Goal: Task Accomplishment & Management: Use online tool/utility

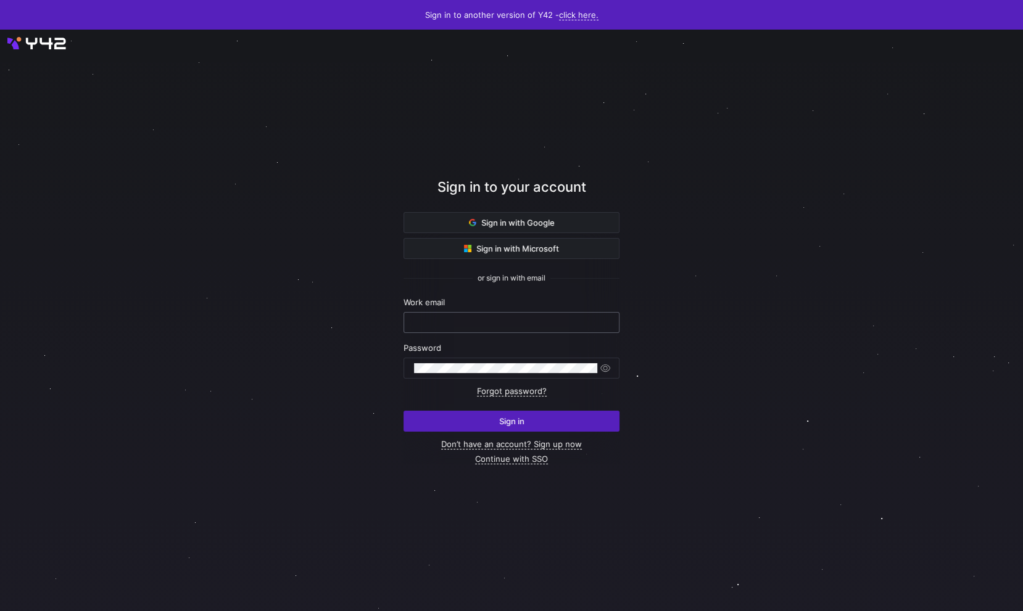
click at [507, 320] on input "text" at bounding box center [511, 323] width 195 height 10
click at [0, 611] on com-1password-button at bounding box center [0, 611] width 0 height 0
type input "daniel@stackintegrated.com"
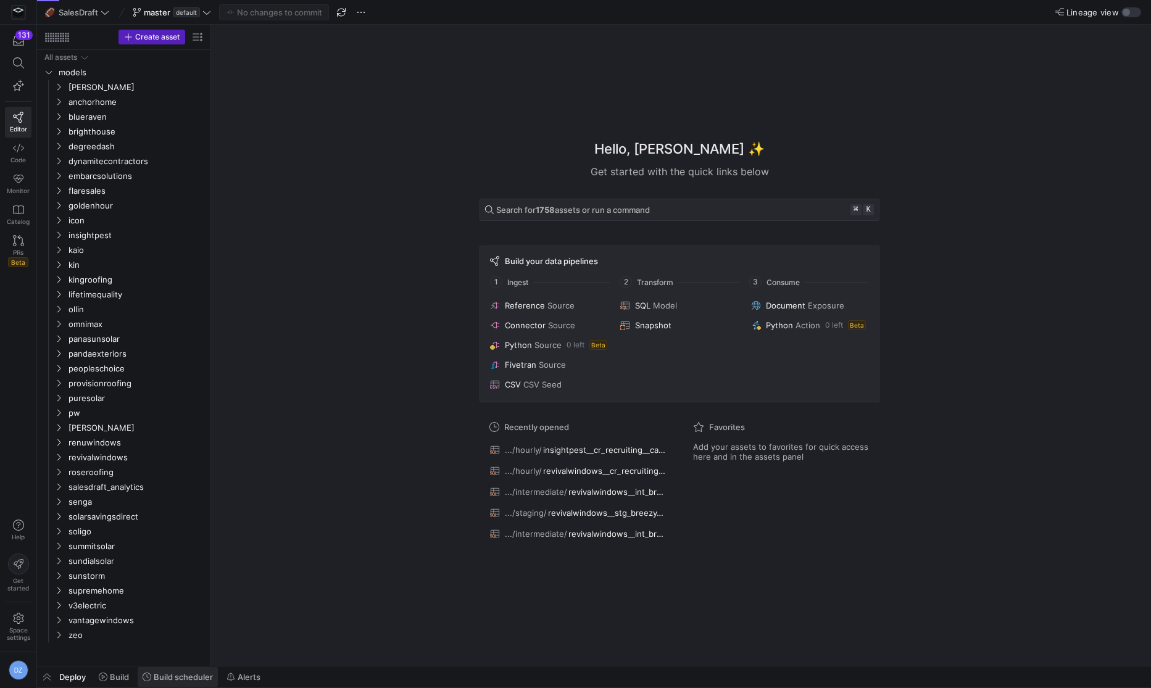
click at [162, 677] on span "Build scheduler" at bounding box center [183, 677] width 59 height 10
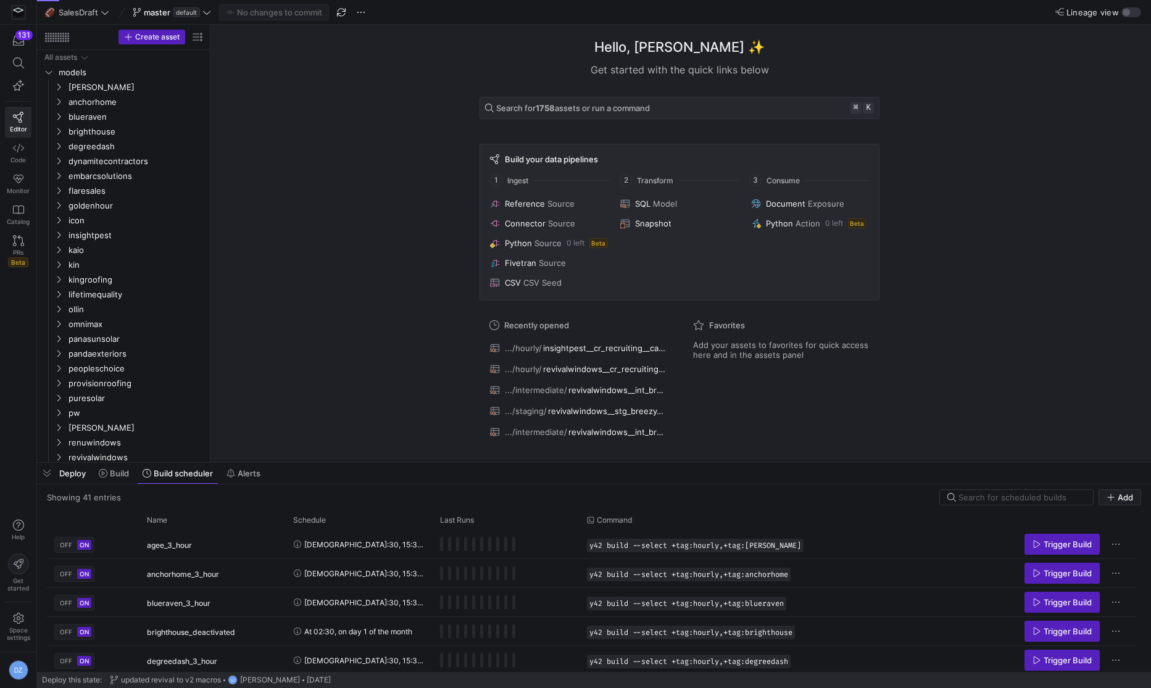
click at [988, 505] on y42-list-view "Showing 41 entries Add Drag here to set row groups Drag here to set column labe…" at bounding box center [594, 580] width 1094 height 183
click at [992, 501] on input at bounding box center [1021, 497] width 127 height 10
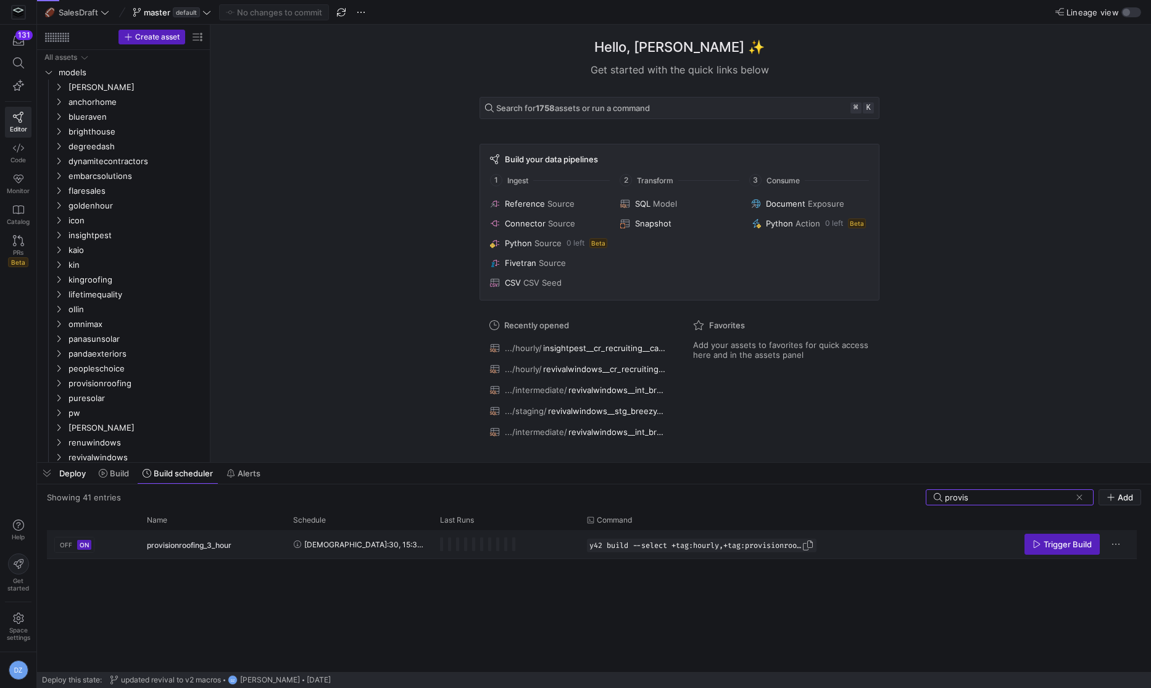
type input "provis"
click at [810, 544] on span "Press SPACE to select this row." at bounding box center [807, 545] width 12 height 12
click at [120, 476] on span "Build" at bounding box center [119, 473] width 19 height 10
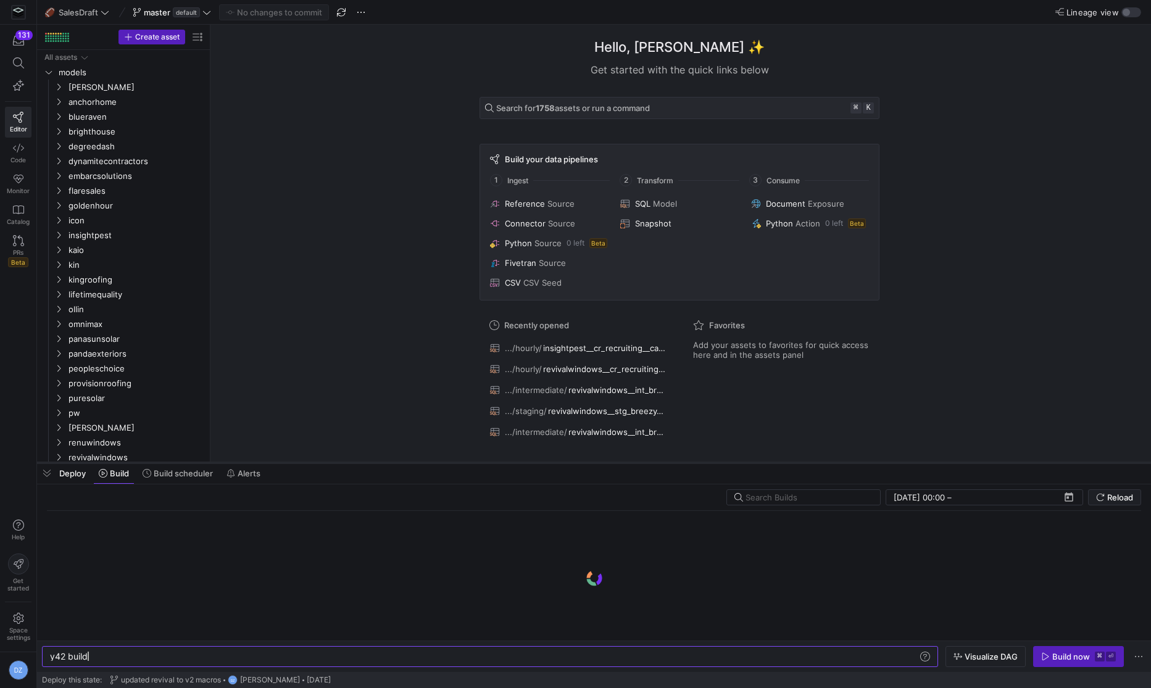
scroll to position [0, 37]
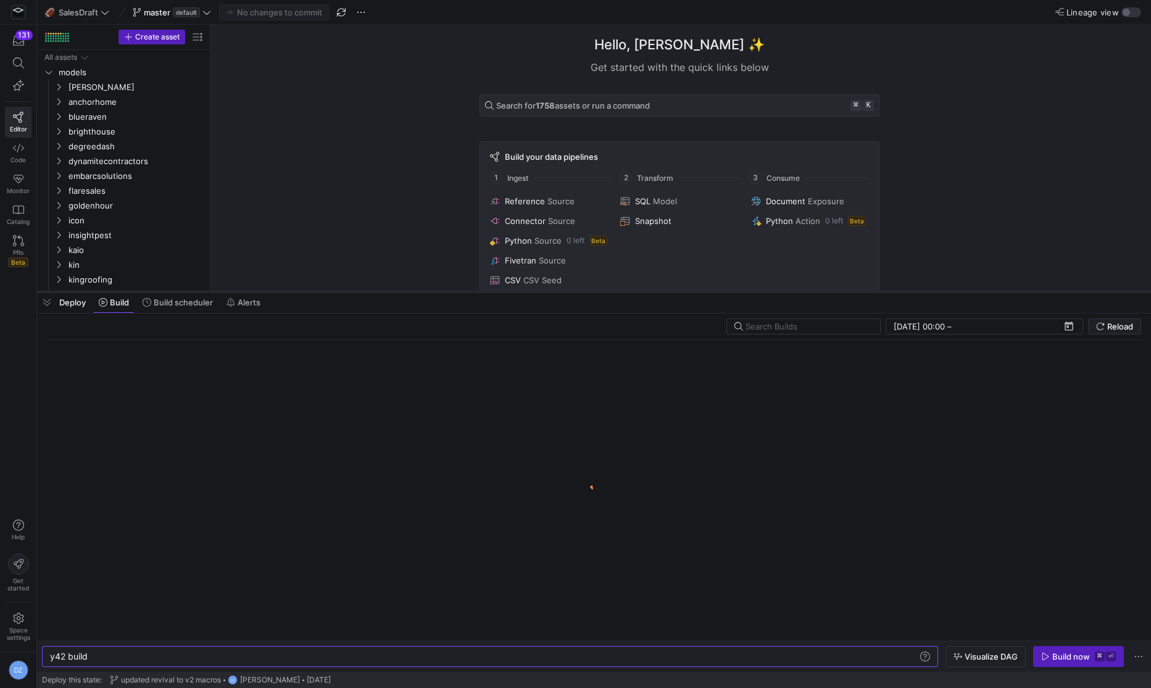
drag, startPoint x: 581, startPoint y: 464, endPoint x: 587, endPoint y: 293, distance: 171.0
click at [587, 293] on div at bounding box center [594, 291] width 1114 height 5
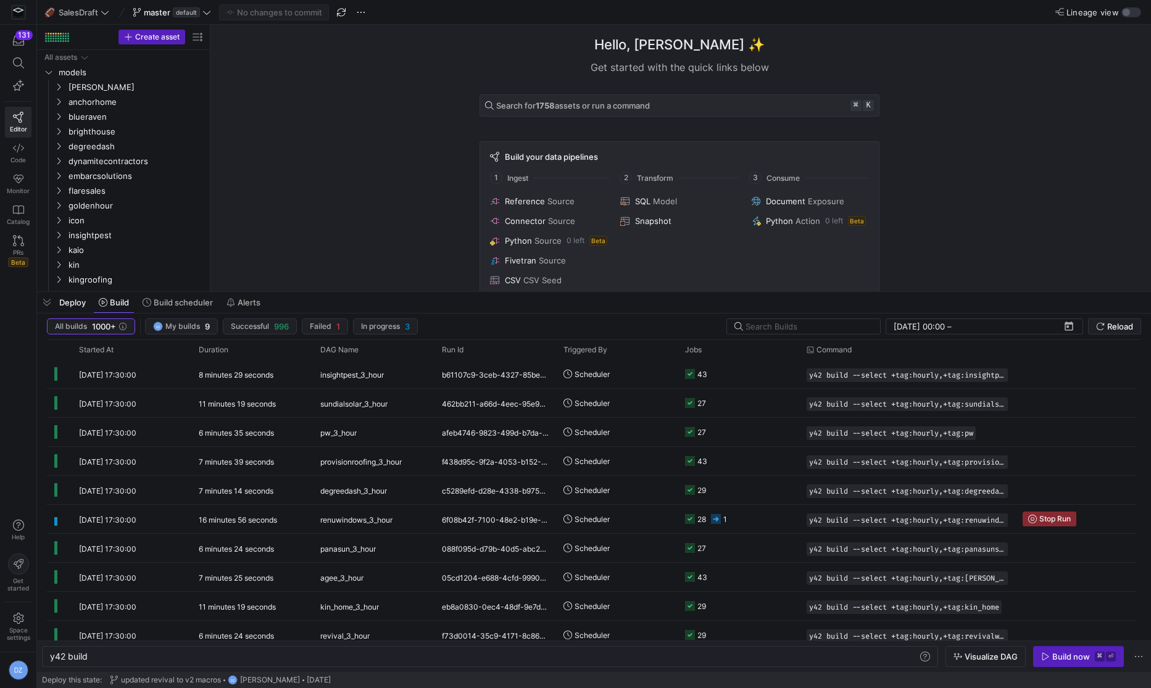
click at [777, 317] on y42-orchestration-build "All builds 1000+ DZ My builds 9 Successful 996 Failed 1 In progress 3 [DATE] 00…" at bounding box center [594, 492] width 1114 height 358
click at [777, 323] on input "text" at bounding box center [807, 326] width 125 height 10
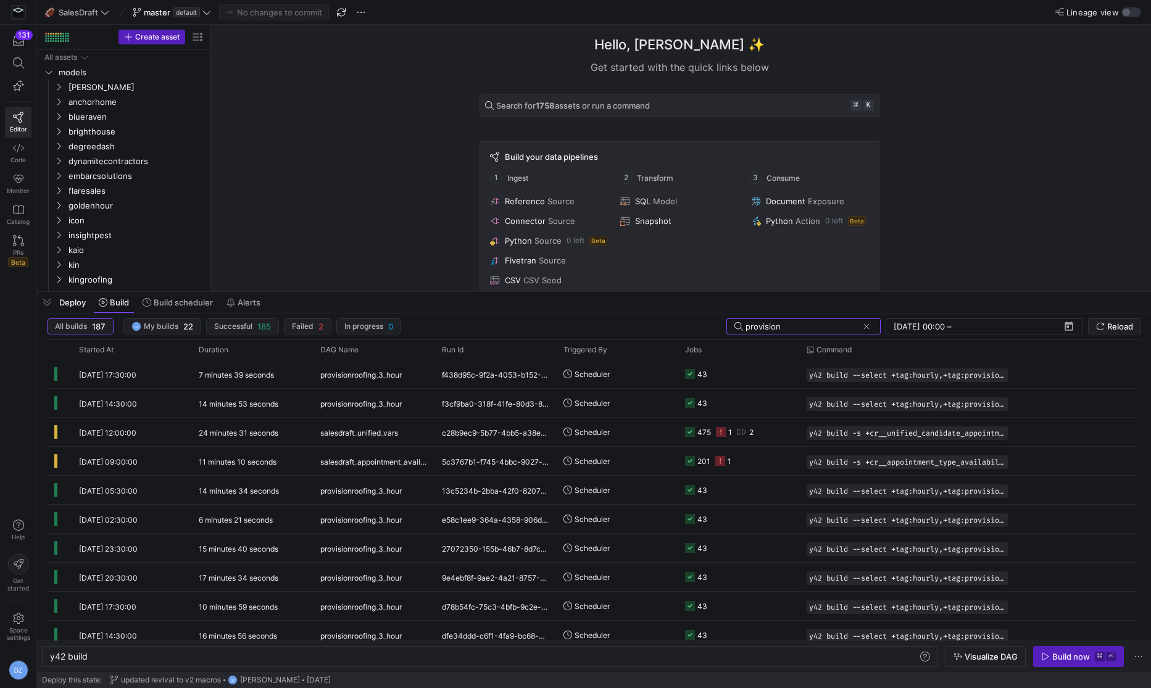
type input "provision"
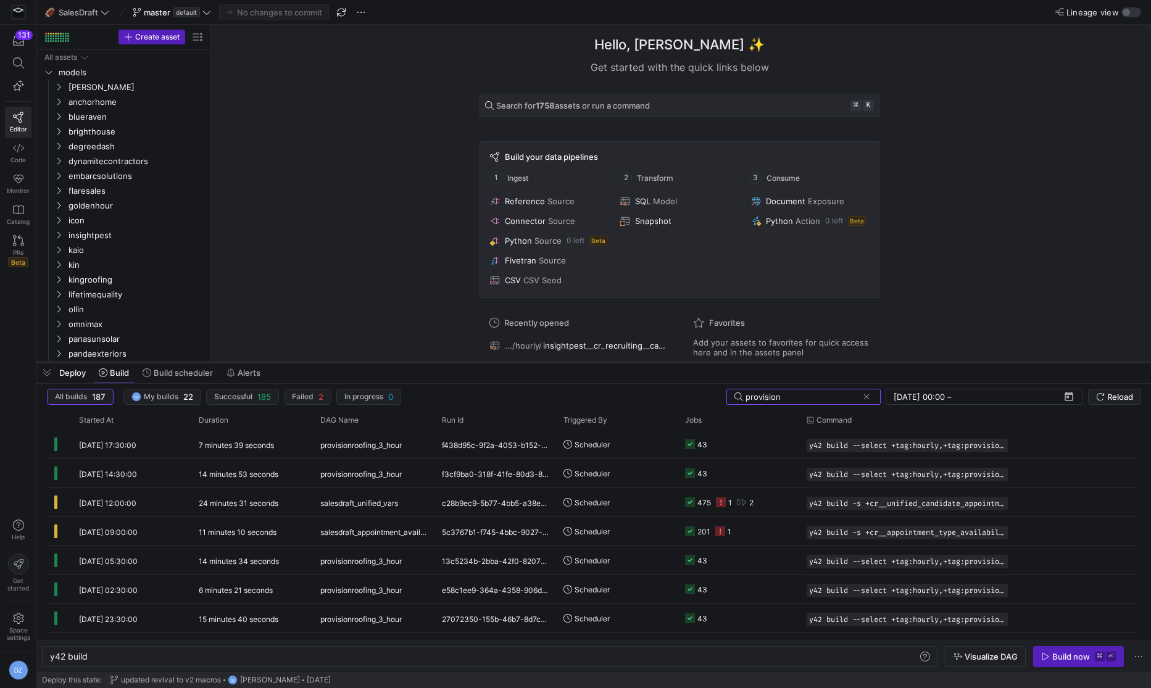
drag, startPoint x: 303, startPoint y: 292, endPoint x: 304, endPoint y: 408, distance: 116.0
click at [304, 365] on div at bounding box center [594, 362] width 1114 height 5
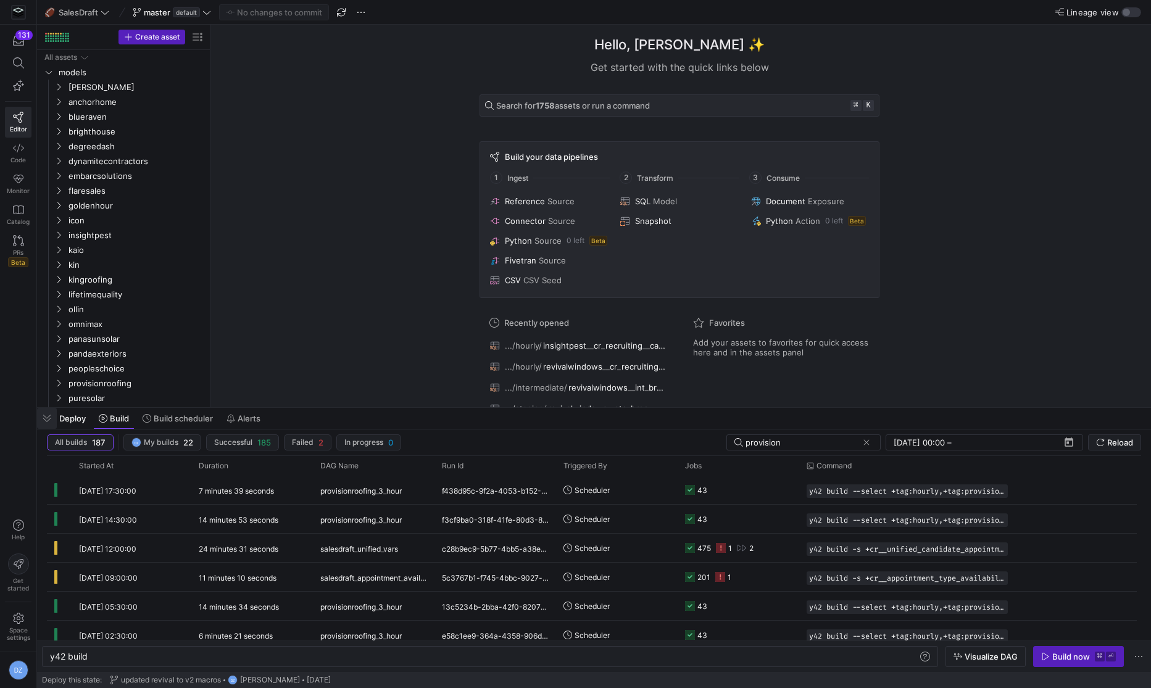
click at [46, 412] on span "button" at bounding box center [47, 418] width 20 height 21
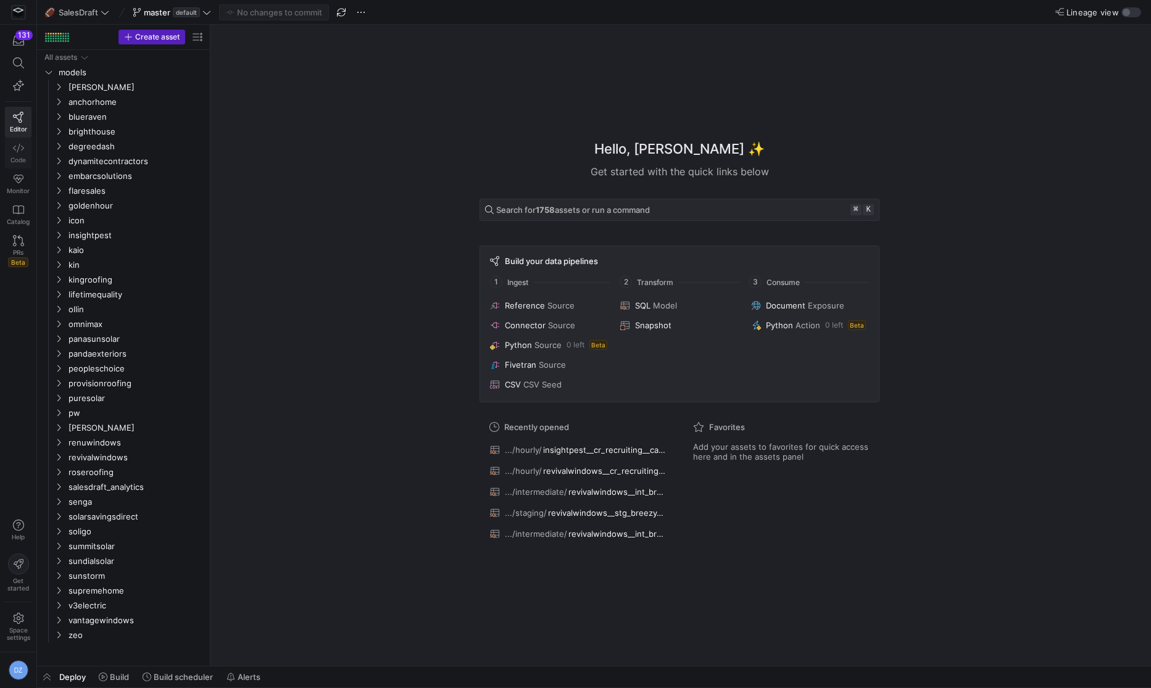
click at [8, 146] on link "Code" at bounding box center [18, 153] width 27 height 31
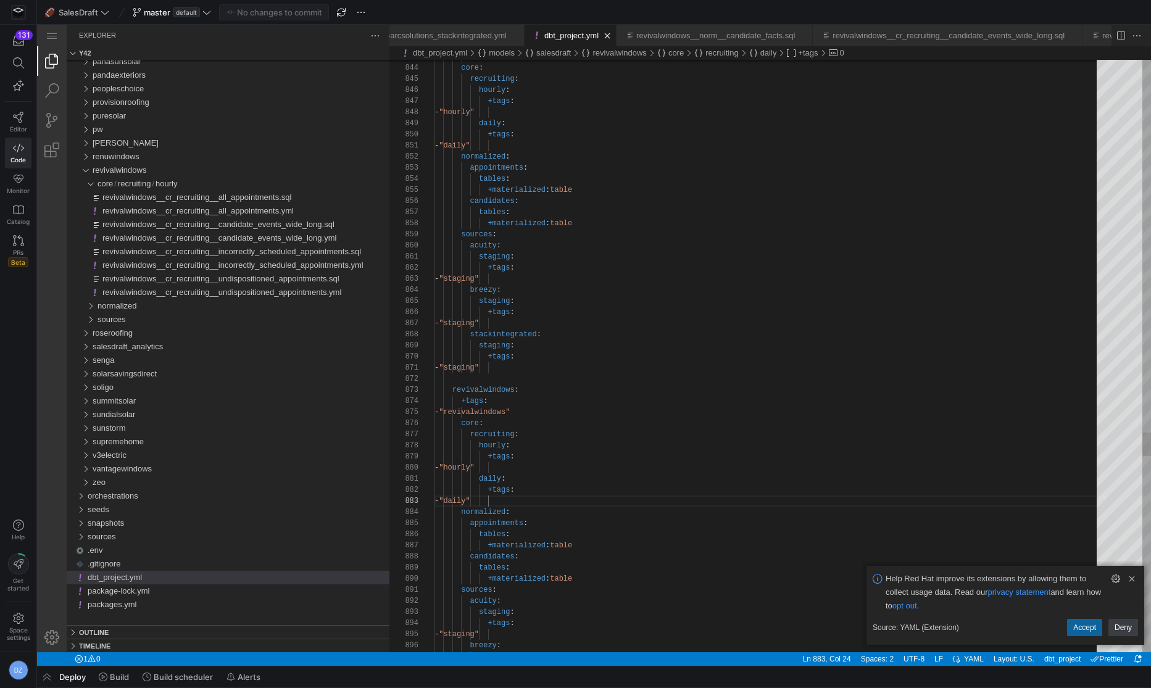
scroll to position [11, 0]
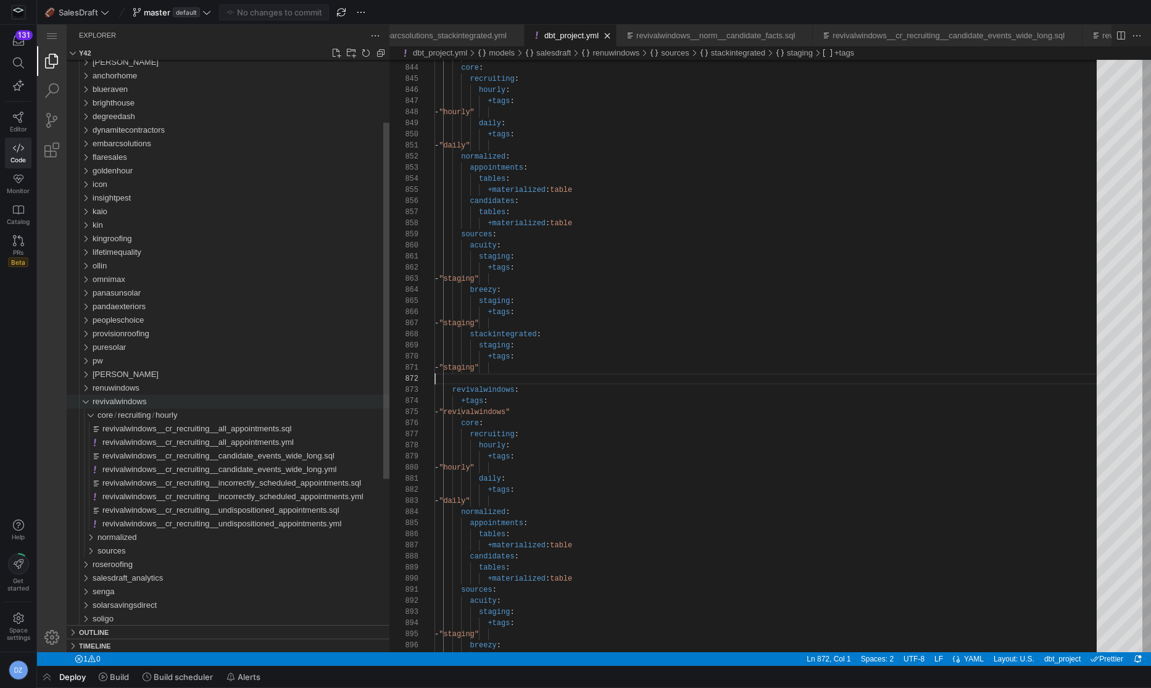
click at [82, 405] on div "revivalwindows" at bounding box center [82, 402] width 23 height 14
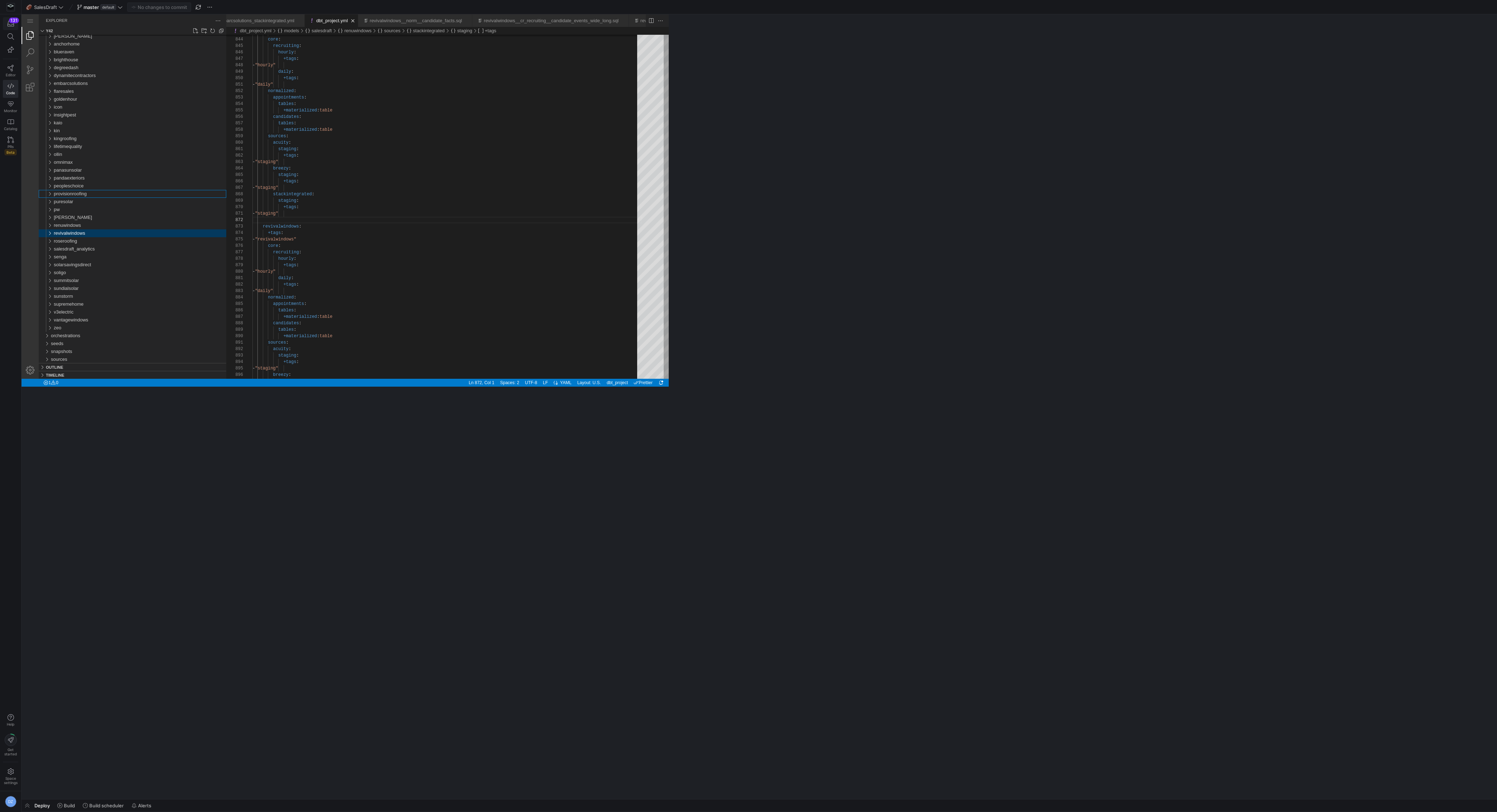
scroll to position [0, 0]
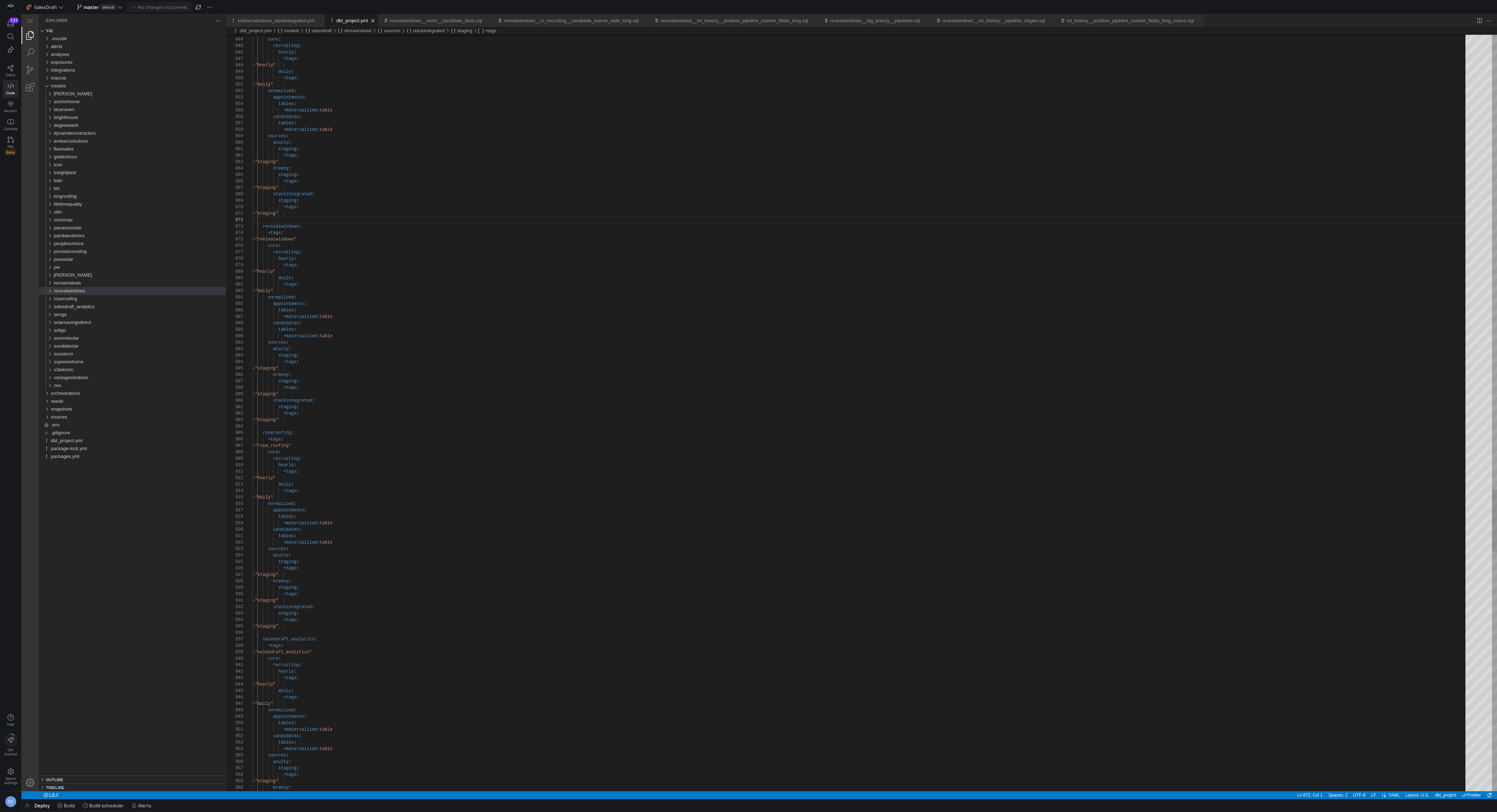
type textarea "staging: +tags: - "staging" breezy: staging: +tags: - "staging" stackintegrated…"
click at [85, 250] on span "provisionroofing" at bounding box center [70, 251] width 33 height 5
click at [69, 250] on span "provisionroofing" at bounding box center [70, 251] width 33 height 5
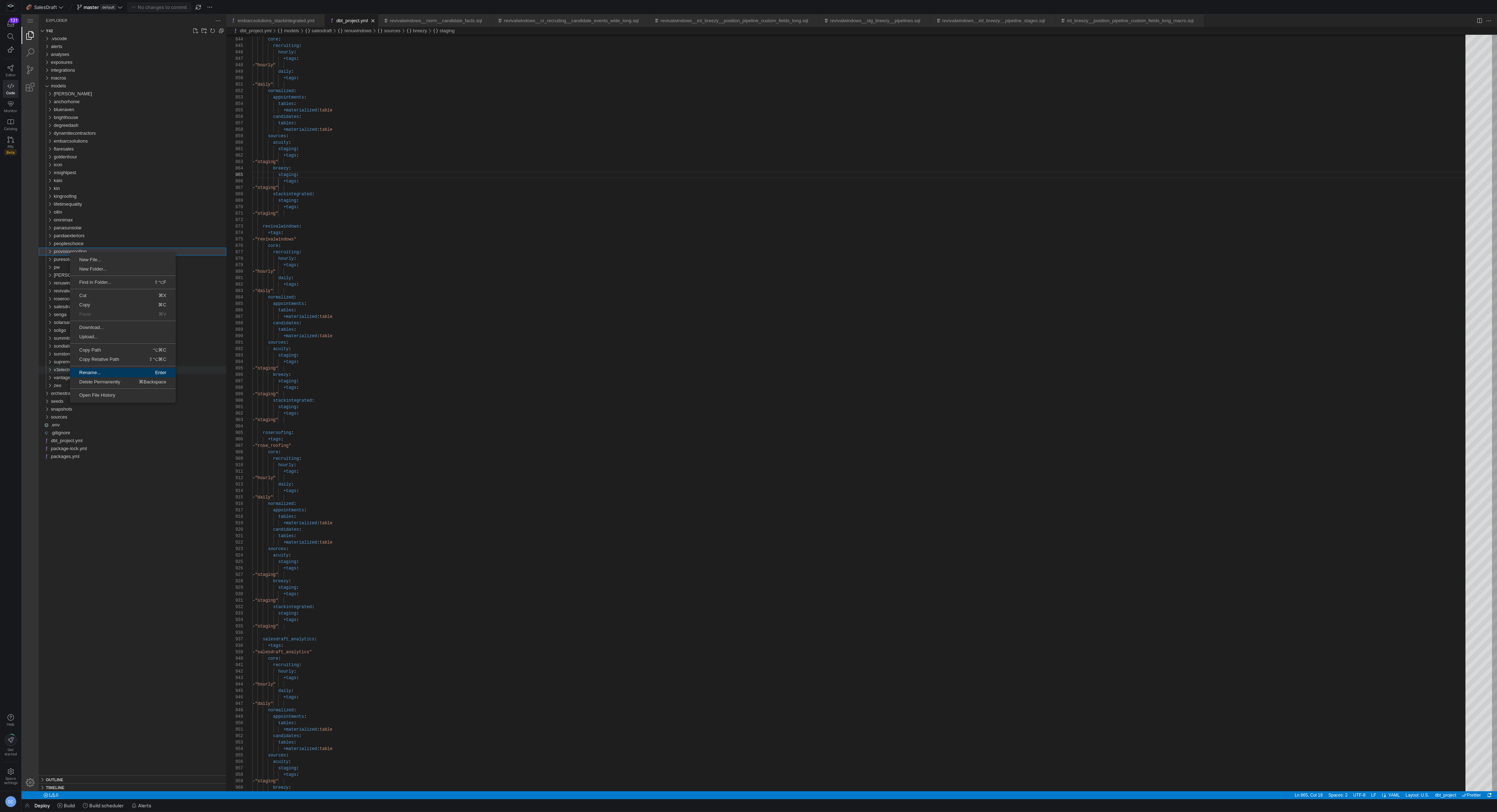
click at [112, 369] on link "Rename... Enter" at bounding box center [123, 373] width 106 height 9
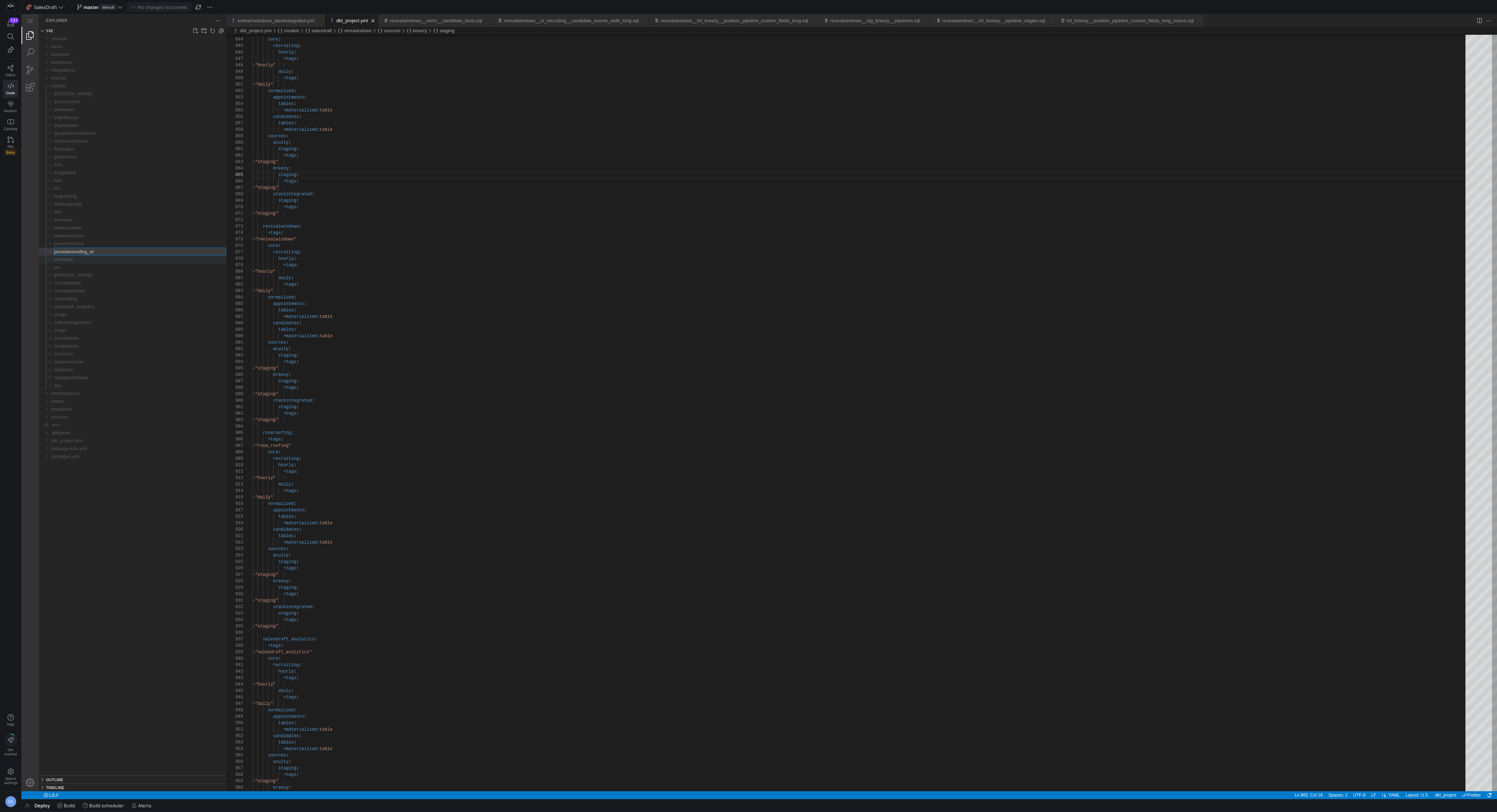
type input "provisionroofing_old"
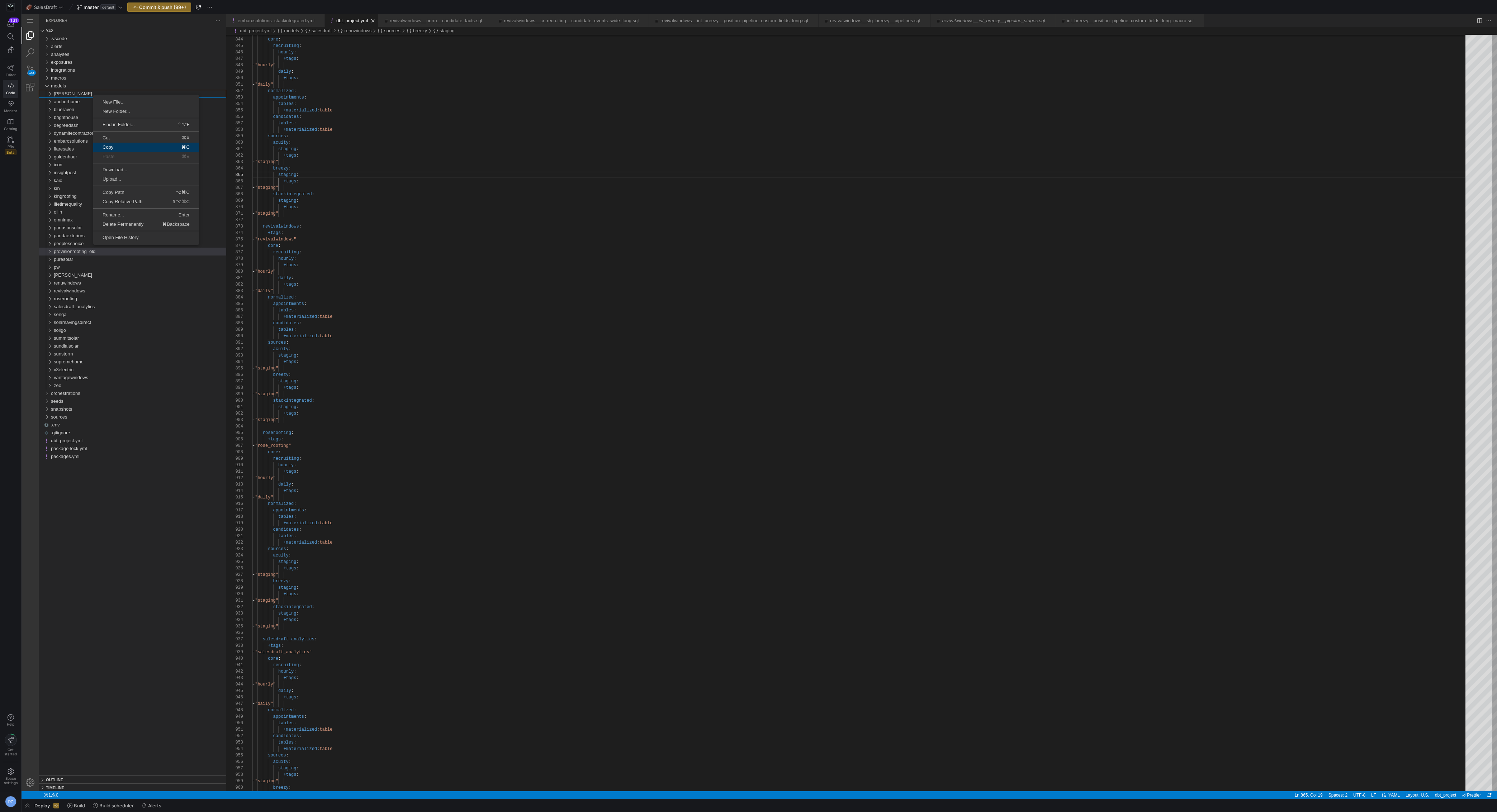
click at [129, 148] on span "Copy" at bounding box center [116, 147] width 46 height 5
click at [123, 143] on span "Paste" at bounding box center [116, 145] width 47 height 5
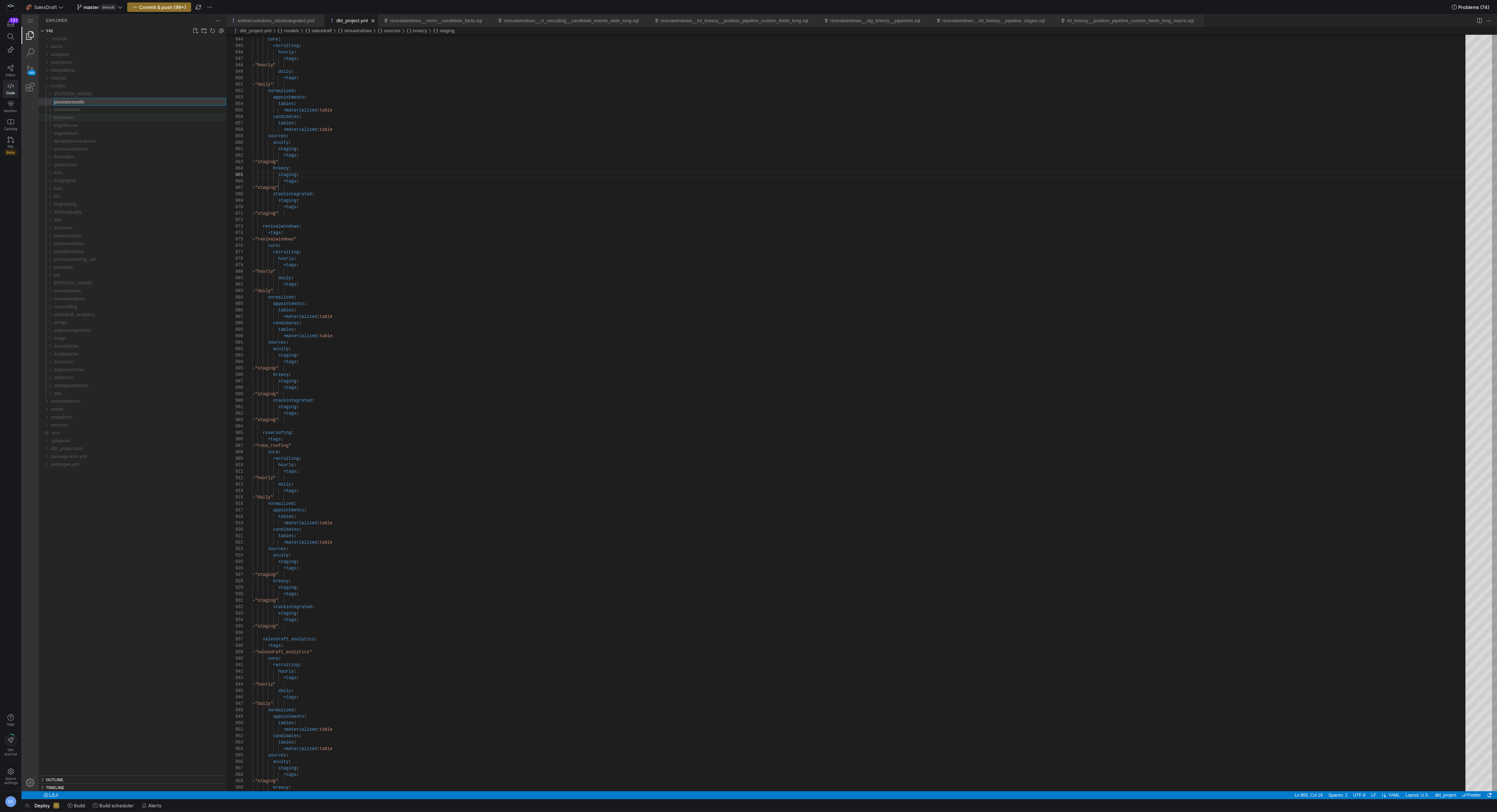
type input "provisionroofing"
click at [84, 249] on span "provisionroofing" at bounding box center [70, 251] width 33 height 5
click at [30, 56] on link "Search (⇧⌘F)" at bounding box center [30, 53] width 17 height 17
click at [84, 63] on input "models/revivalwindows/" at bounding box center [131, 62] width 169 height 8
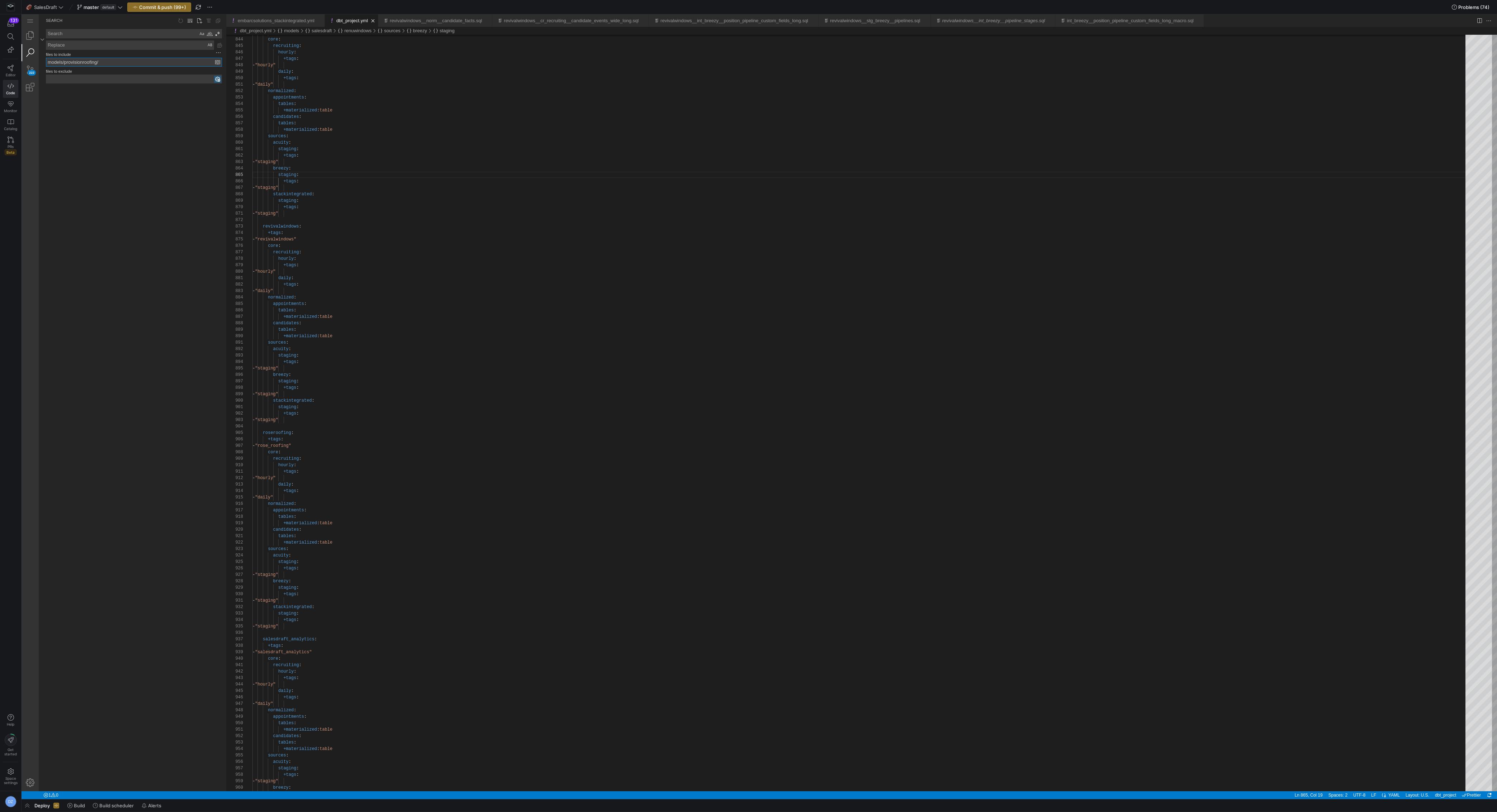
type input "models/provisionroofing/"
click at [83, 30] on textarea "Search: Type Search Term and press Enter to search" at bounding box center [122, 34] width 152 height 9
click at [52, 34] on textarea "asgee" at bounding box center [122, 34] width 152 height 9
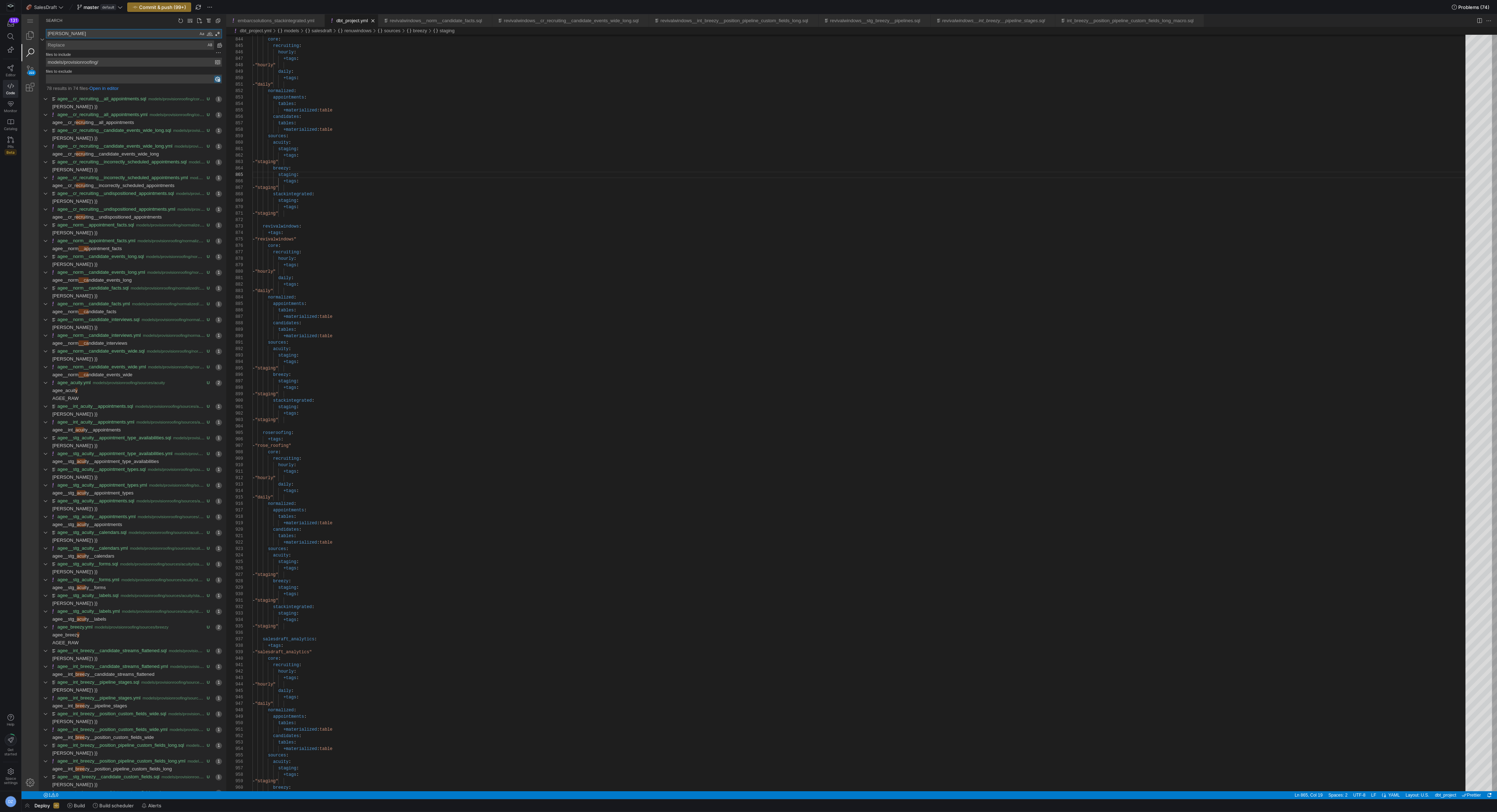
type textarea "[PERSON_NAME]"
click at [74, 45] on textarea "Replace: Type replace term and press Enter to preview" at bounding box center [130, 45] width 167 height 9
click at [126, 106] on span "Found '' at column 44 in line 'agee') }}'" at bounding box center [162, 107] width 129 height 8
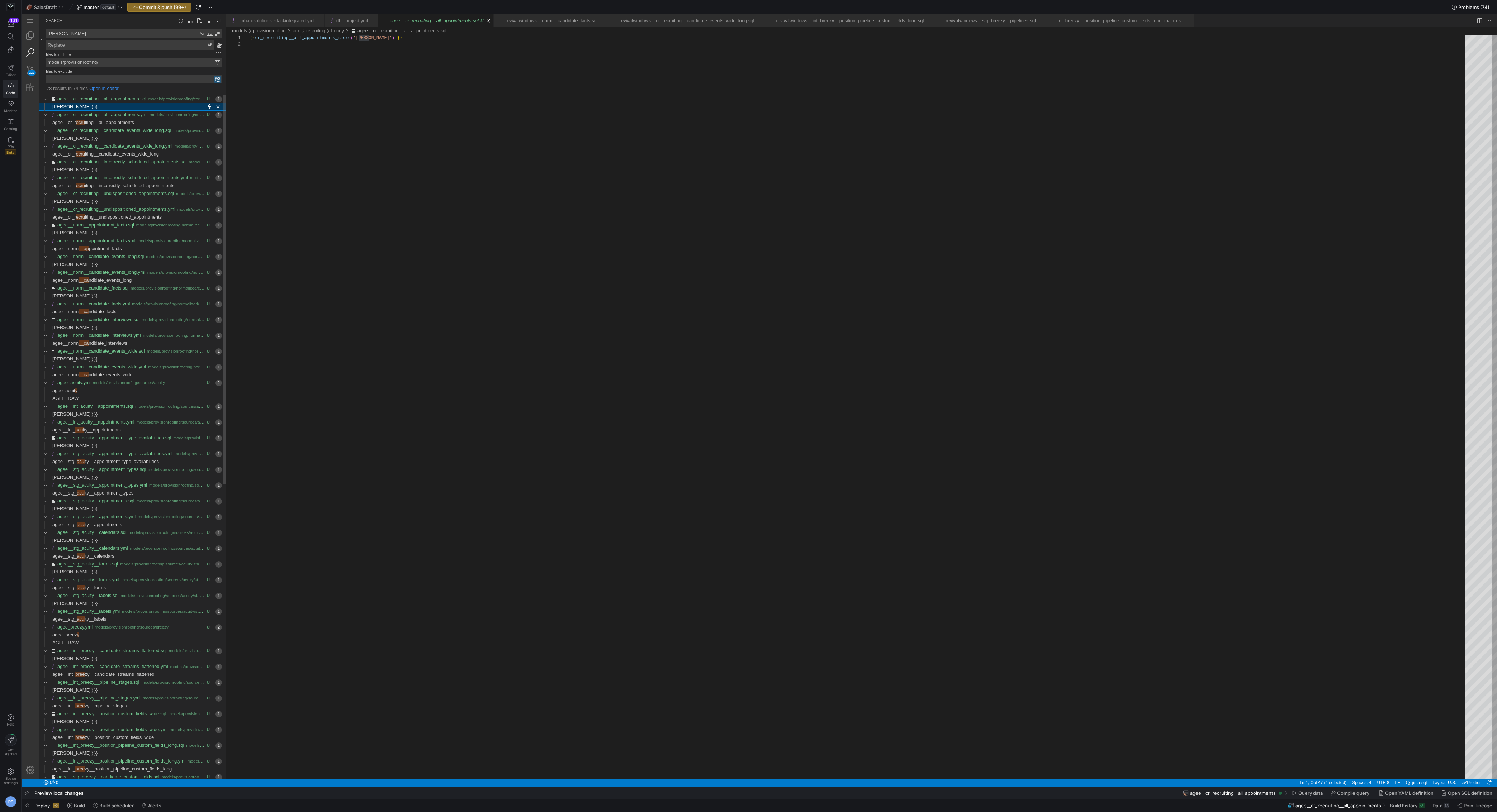
scroll to position [6, 119]
click at [206, 45] on div "Preserve Case (⌥⌘P)" at bounding box center [210, 45] width 7 height 7
click at [201, 35] on div "Match Case (⌥⌘C)" at bounding box center [202, 34] width 7 height 7
click at [186, 44] on textarea "Replace: Type replace term and press Enter to preview" at bounding box center [130, 45] width 167 height 9
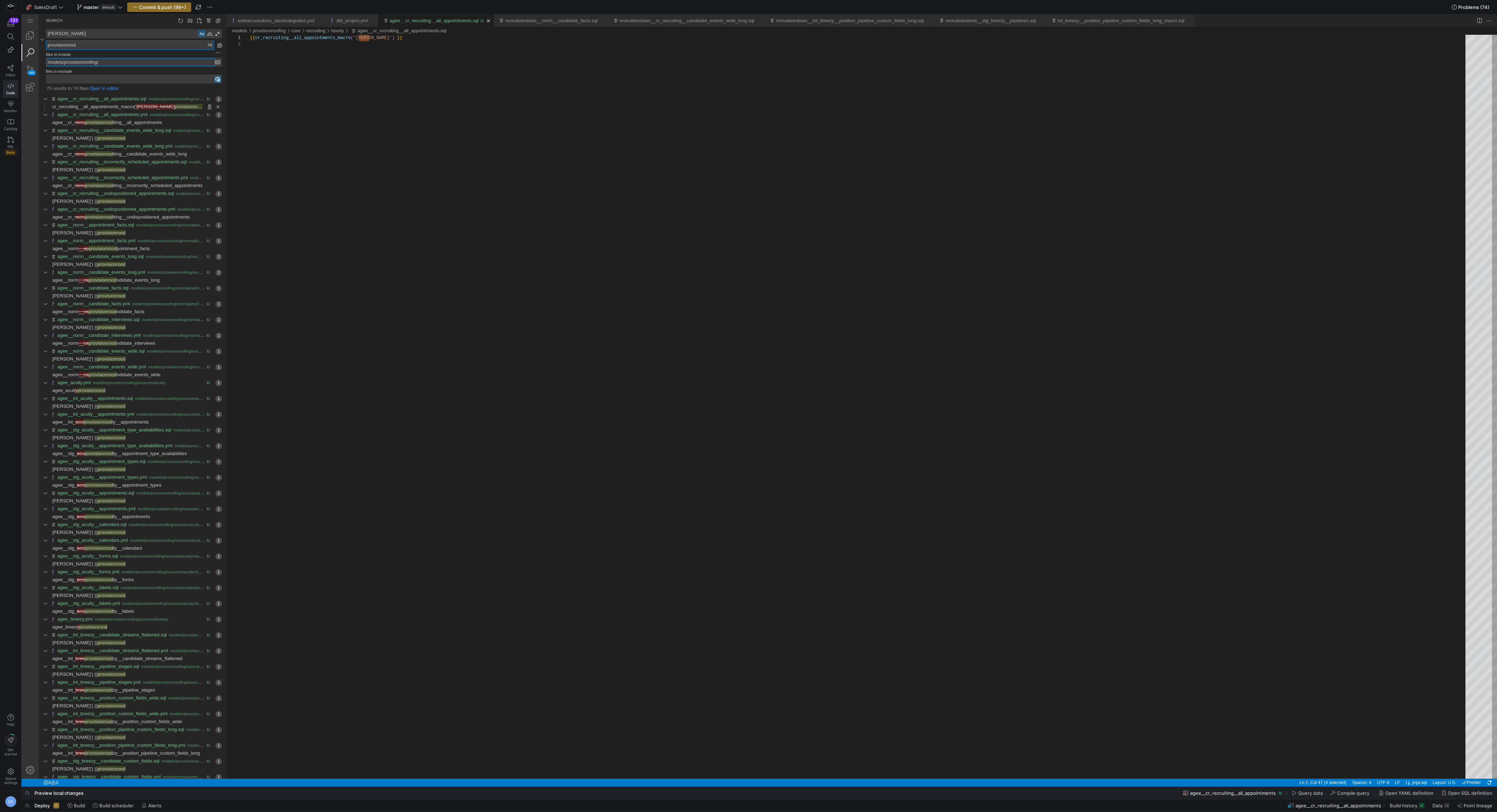
click at [95, 61] on input "models/provisionroofing/" at bounding box center [131, 62] width 169 height 8
click at [56, 44] on textarea "provisionrood" at bounding box center [130, 45] width 167 height 9
paste textarea "fing"
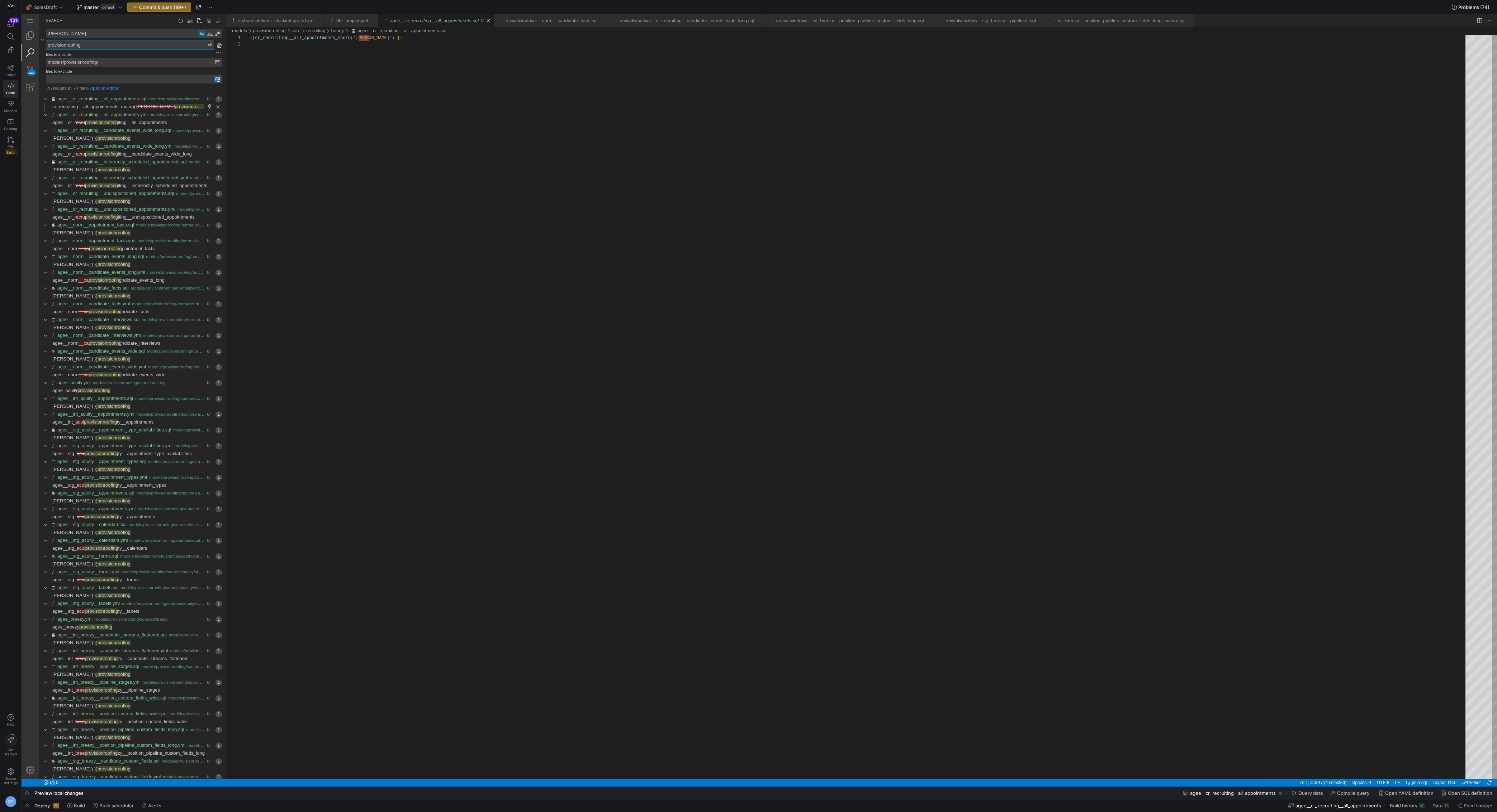
click at [92, 44] on textarea "provisionroofing" at bounding box center [130, 45] width 167 height 9
type textarea "provisionroofing"
click at [201, 33] on div "Match Case (⌥⌘C)" at bounding box center [202, 34] width 7 height 7
click at [208, 42] on div "Preserve Case (⌥⌘P)" at bounding box center [210, 45] width 7 height 7
click at [117, 399] on span "PROVISIONROOFING" at bounding box center [102, 705] width 48 height 5
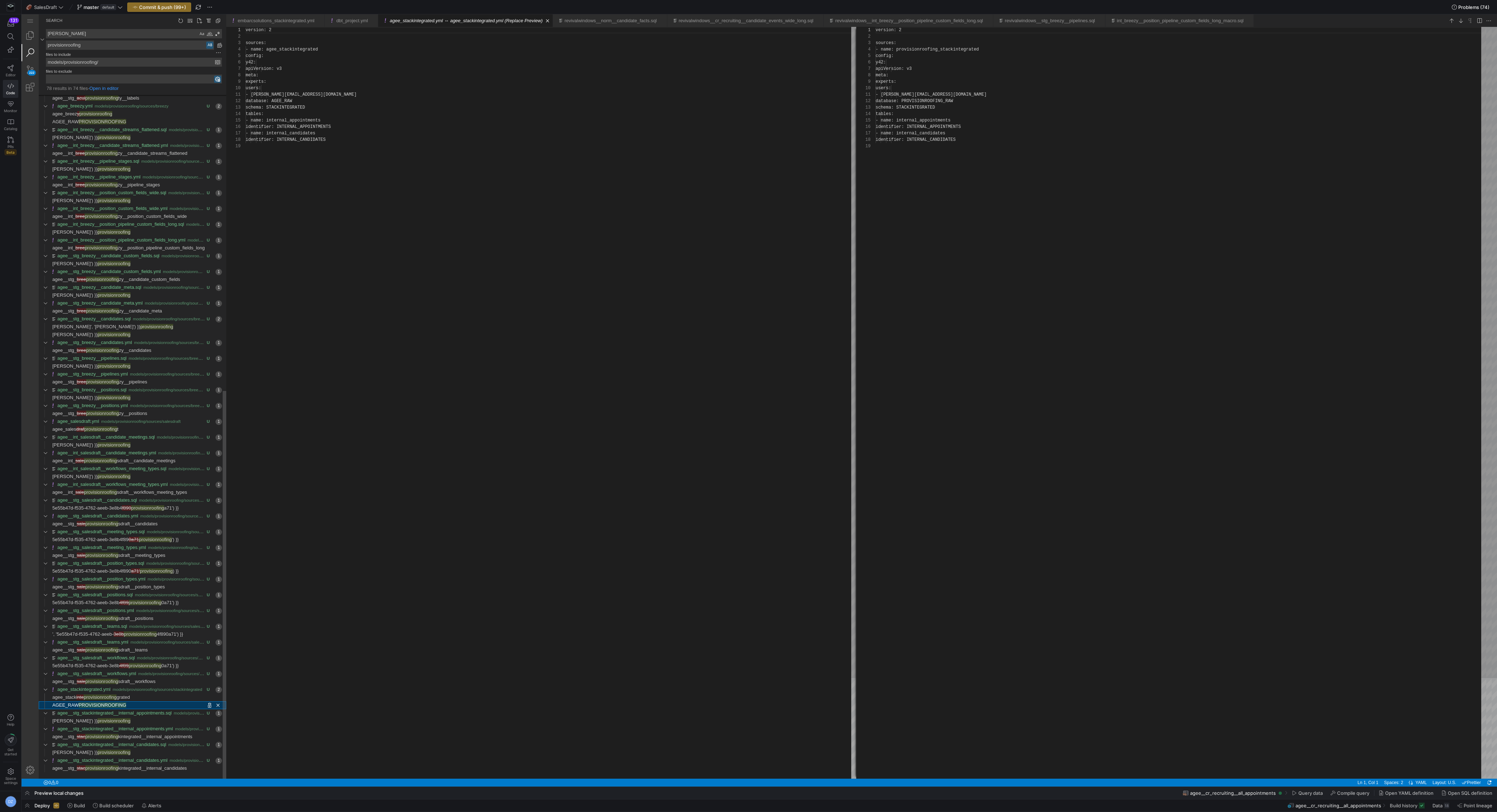
scroll to position [64, 0]
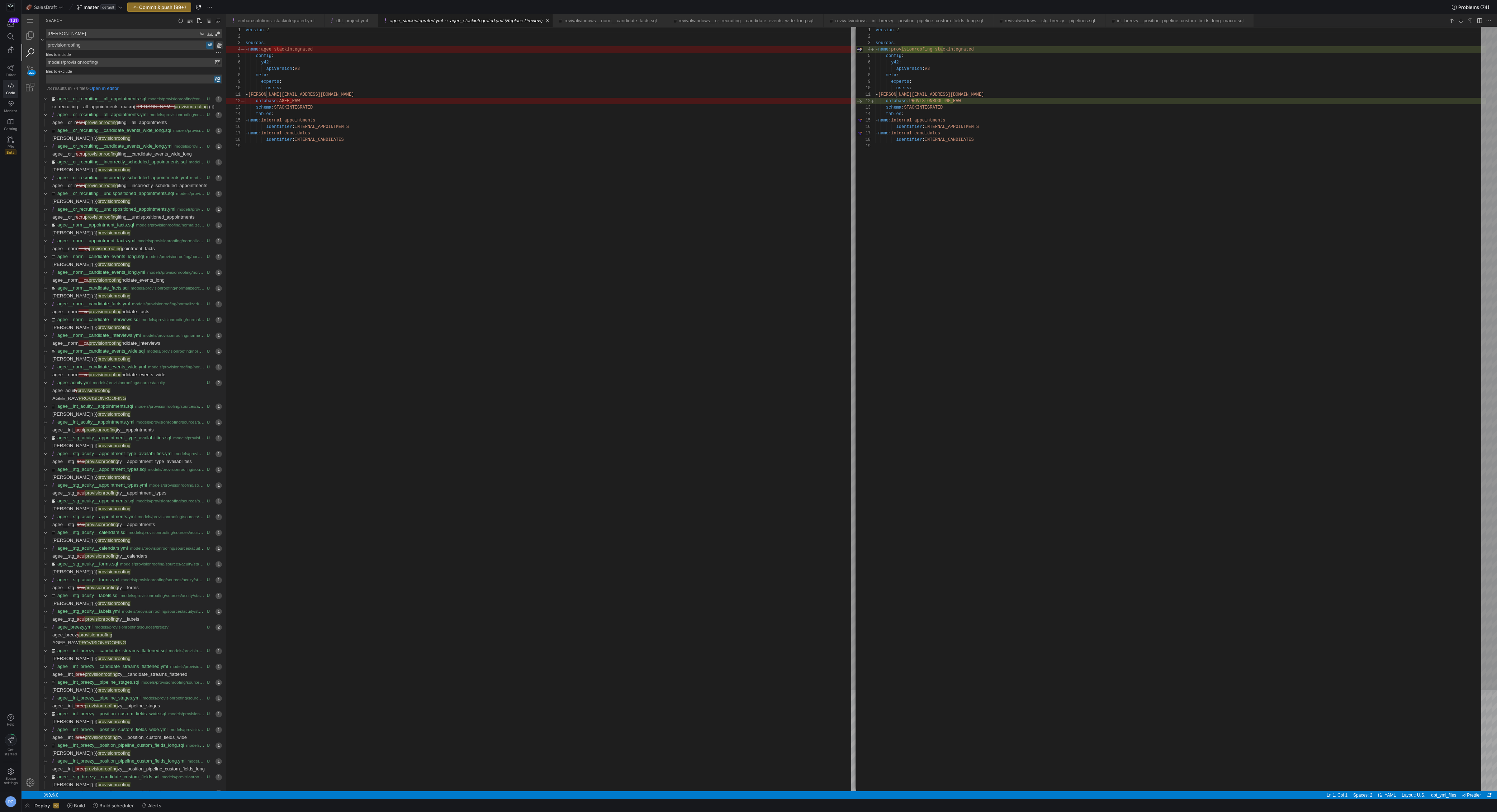
click at [217, 44] on link "Replace All (⌥⌘Enter)" at bounding box center [220, 45] width 8 height 8
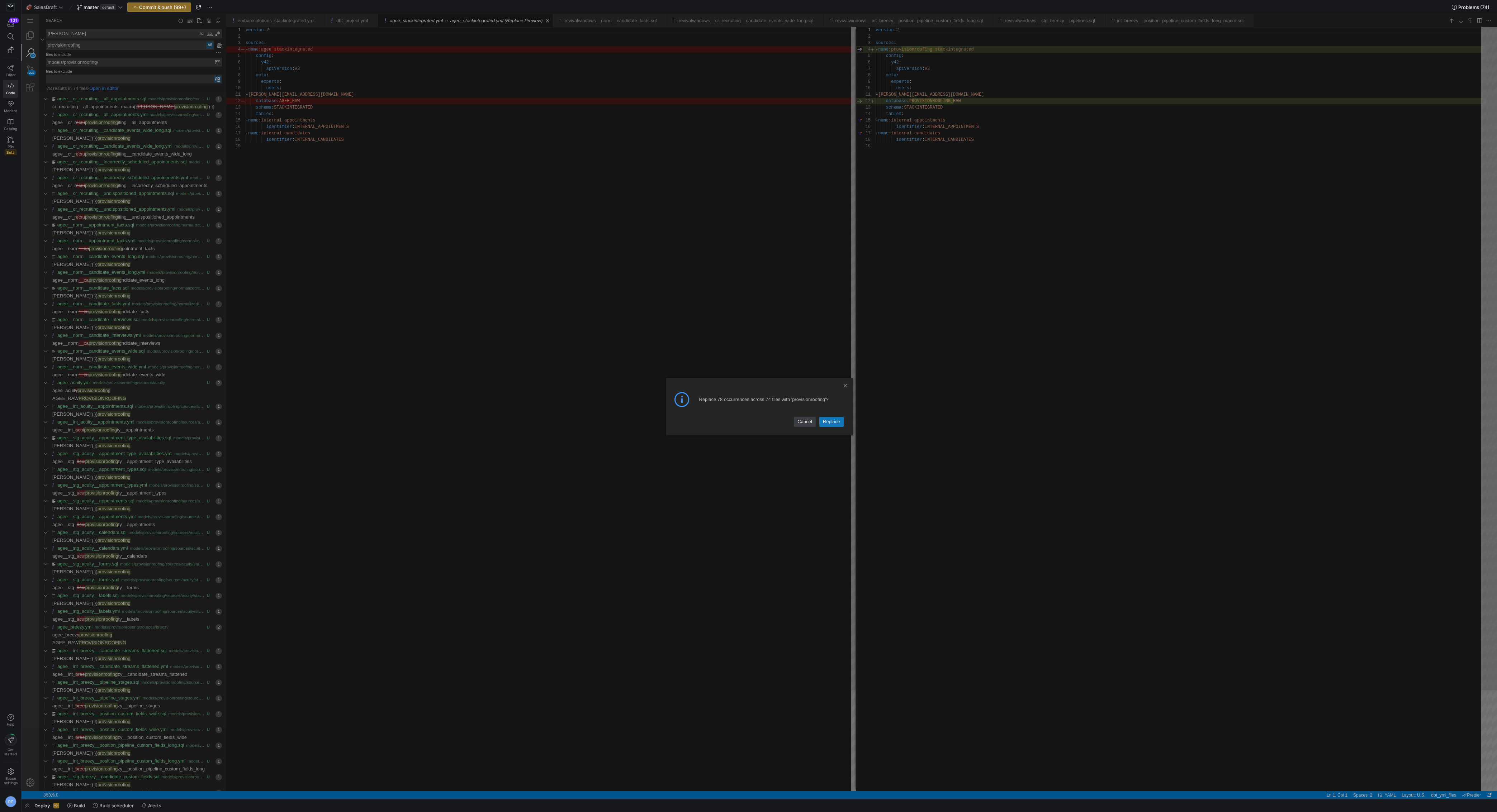
click at [668, 399] on link "Replace" at bounding box center [832, 422] width 24 height 10
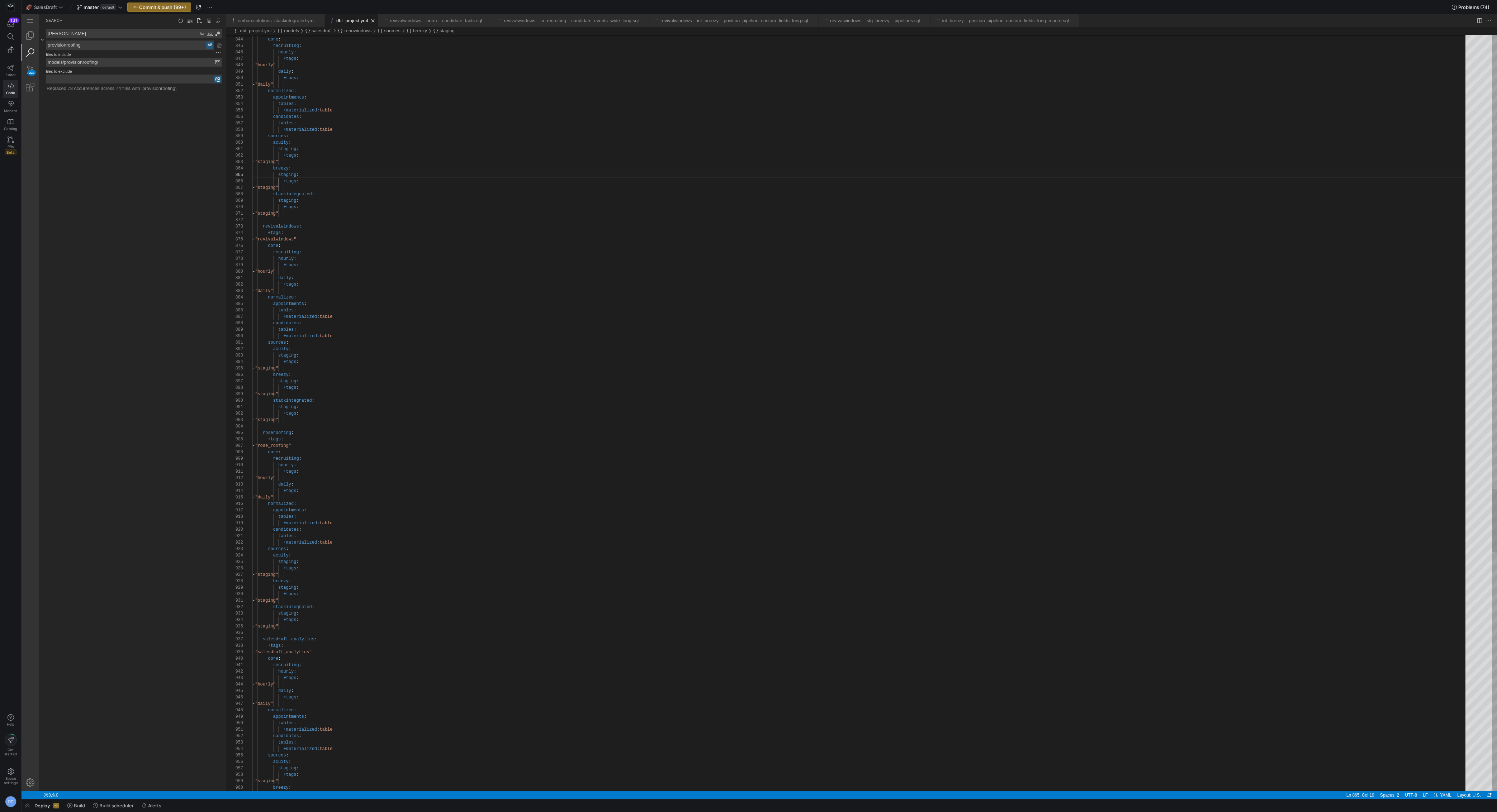
scroll to position [64, 46]
click at [85, 45] on textarea "provisionroofing" at bounding box center [130, 45] width 167 height 9
click at [113, 35] on textarea "[PERSON_NAME]" at bounding box center [122, 34] width 152 height 9
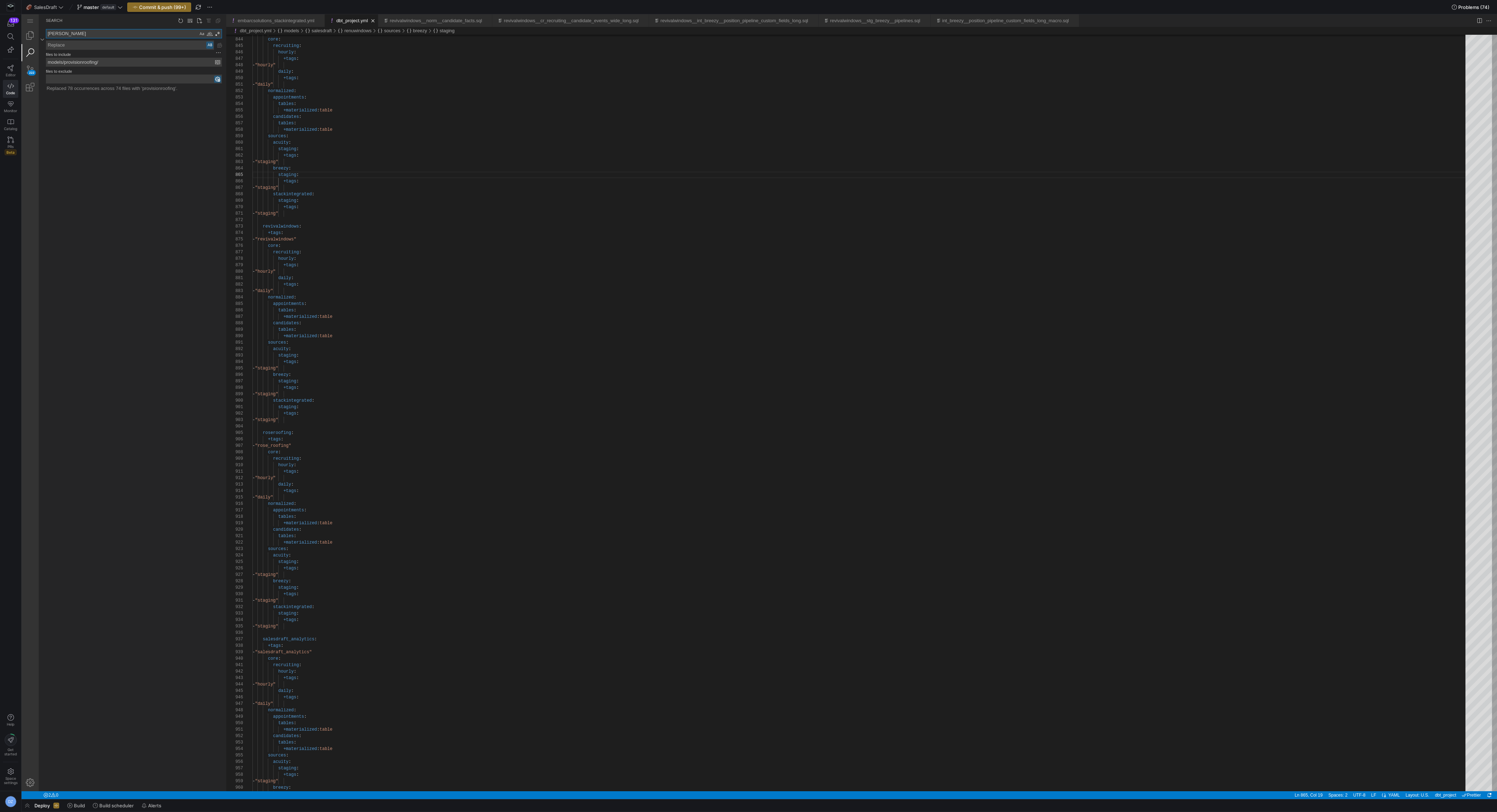
paste textarea "5e55b47d-f535-4762-aeeb-3e8b4f890a71"
type textarea "5e55b47d-f535-4762-aeeb-3e8b4f890a71"
click at [114, 44] on textarea "Replace: Type replace term and press Enter to preview" at bounding box center [130, 45] width 167 height 9
click at [130, 47] on textarea "Replace: Type replace term and press Enter to preview" at bounding box center [130, 45] width 167 height 9
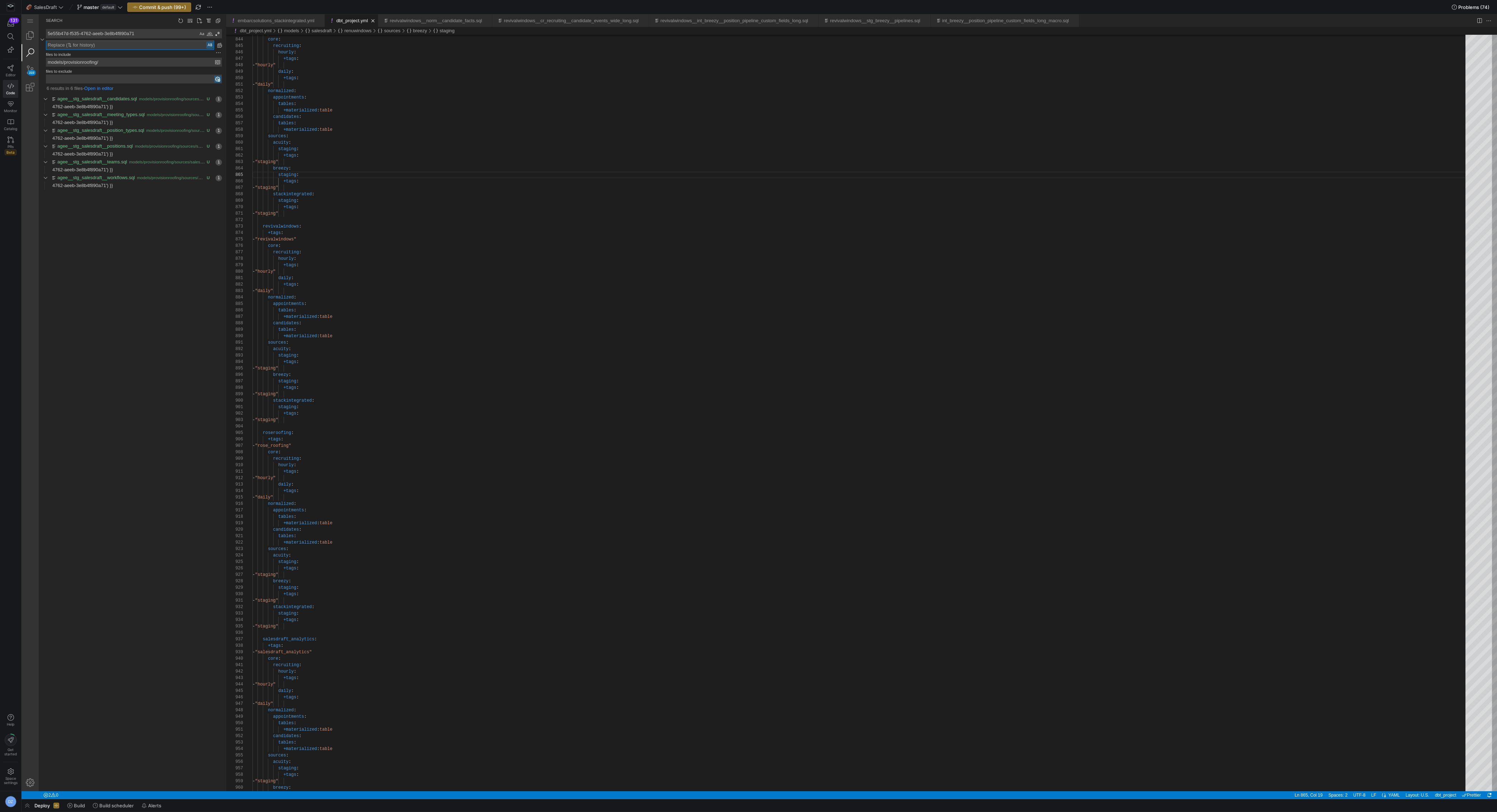
paste textarea "066a0a40-7f90-4d89-a6c8-8aca0cf48bd1"
type textarea "066a0a40-7f90-4d89-a6c8-8aca0cf48bd1"
click at [209, 44] on div "Preserve Case (⌥⌘P)" at bounding box center [210, 45] width 7 height 7
click at [218, 45] on link "Replace All (⌥⌘Enter)" at bounding box center [220, 45] width 8 height 8
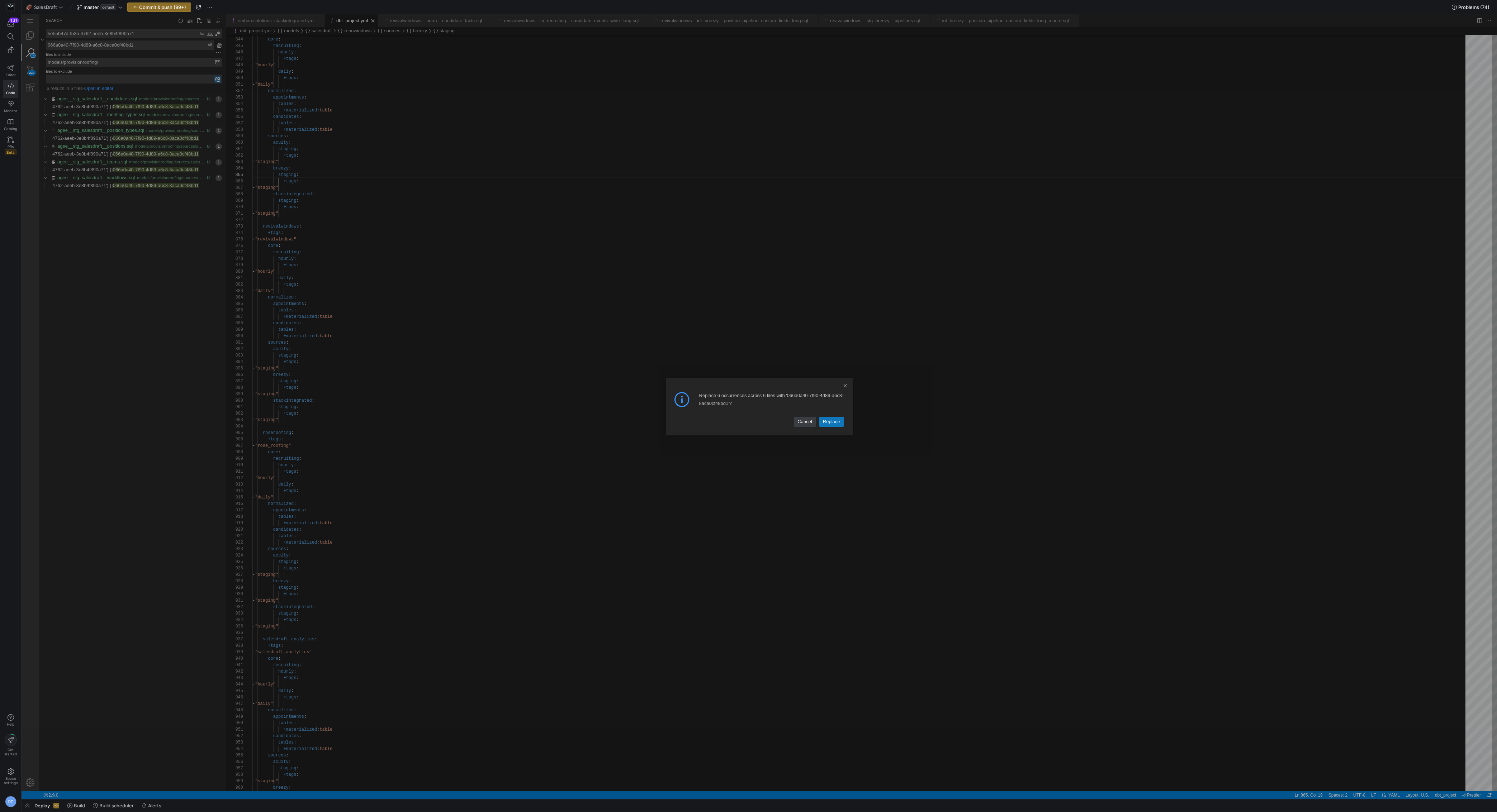
click at [668, 399] on link "Replace" at bounding box center [832, 422] width 24 height 10
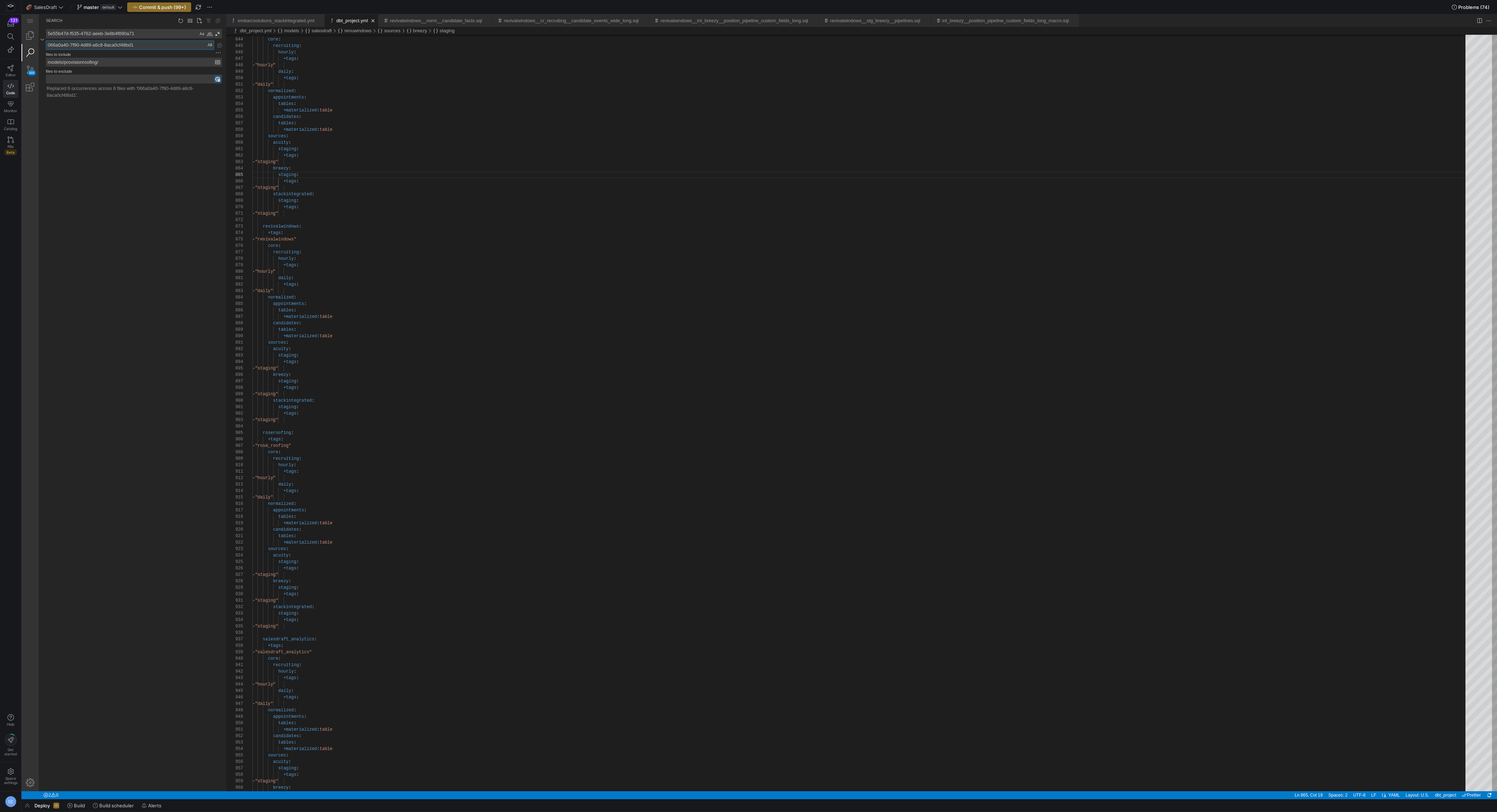
click at [153, 45] on textarea "066a0a40-7f90-4d89-a6c8-8aca0cf48bd1" at bounding box center [130, 45] width 167 height 9
click at [159, 32] on textarea "5e55b47d-f535-4762-aeeb-3e8b4f890a71" at bounding box center [122, 34] width 152 height 9
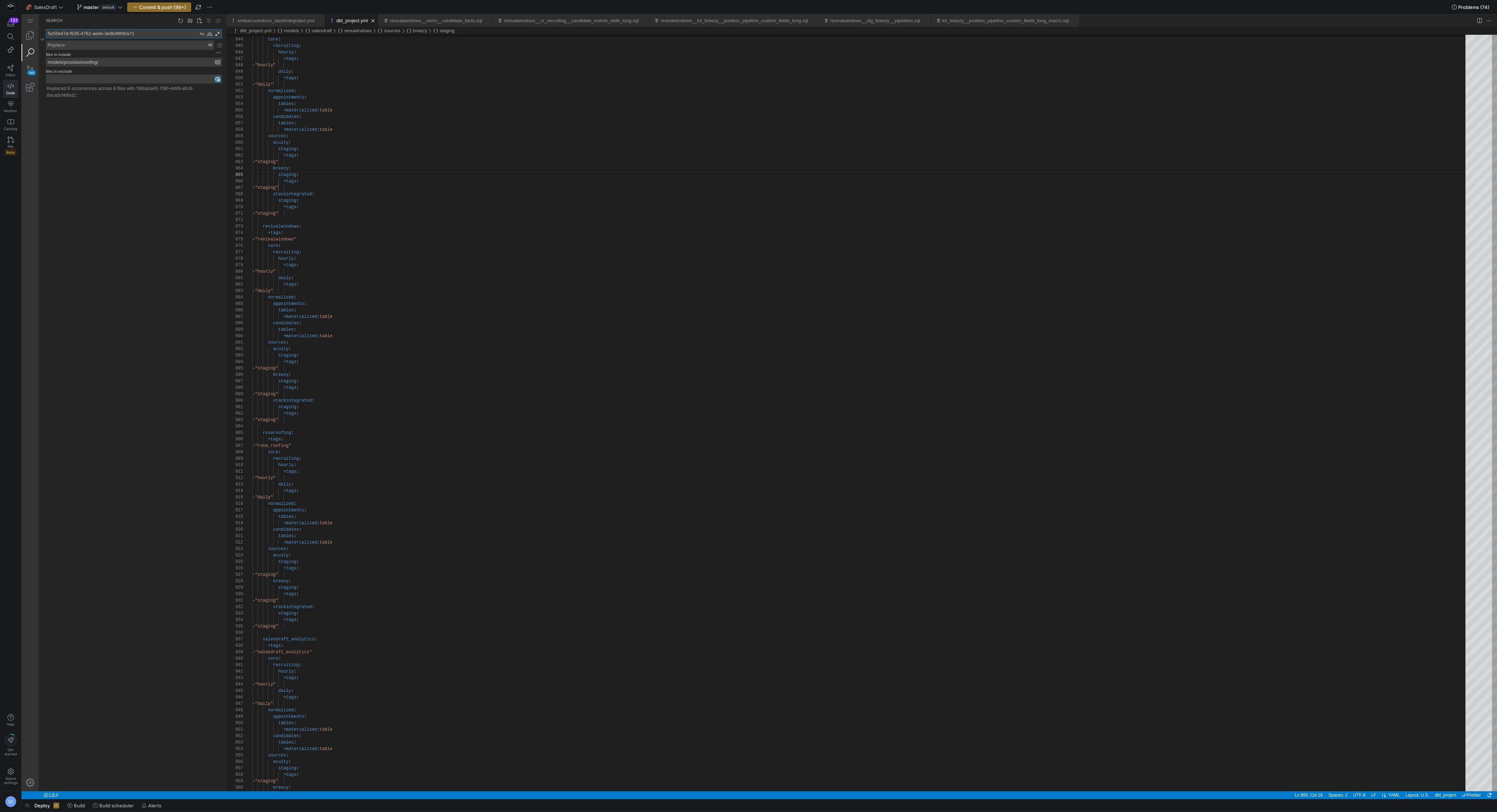
click at [159, 32] on textarea "5e55b47d-f535-4762-aeeb-3e8b4f890a71" at bounding box center [122, 34] width 152 height 9
click at [32, 39] on link "Explorer (⇧⌘E)" at bounding box center [30, 35] width 17 height 17
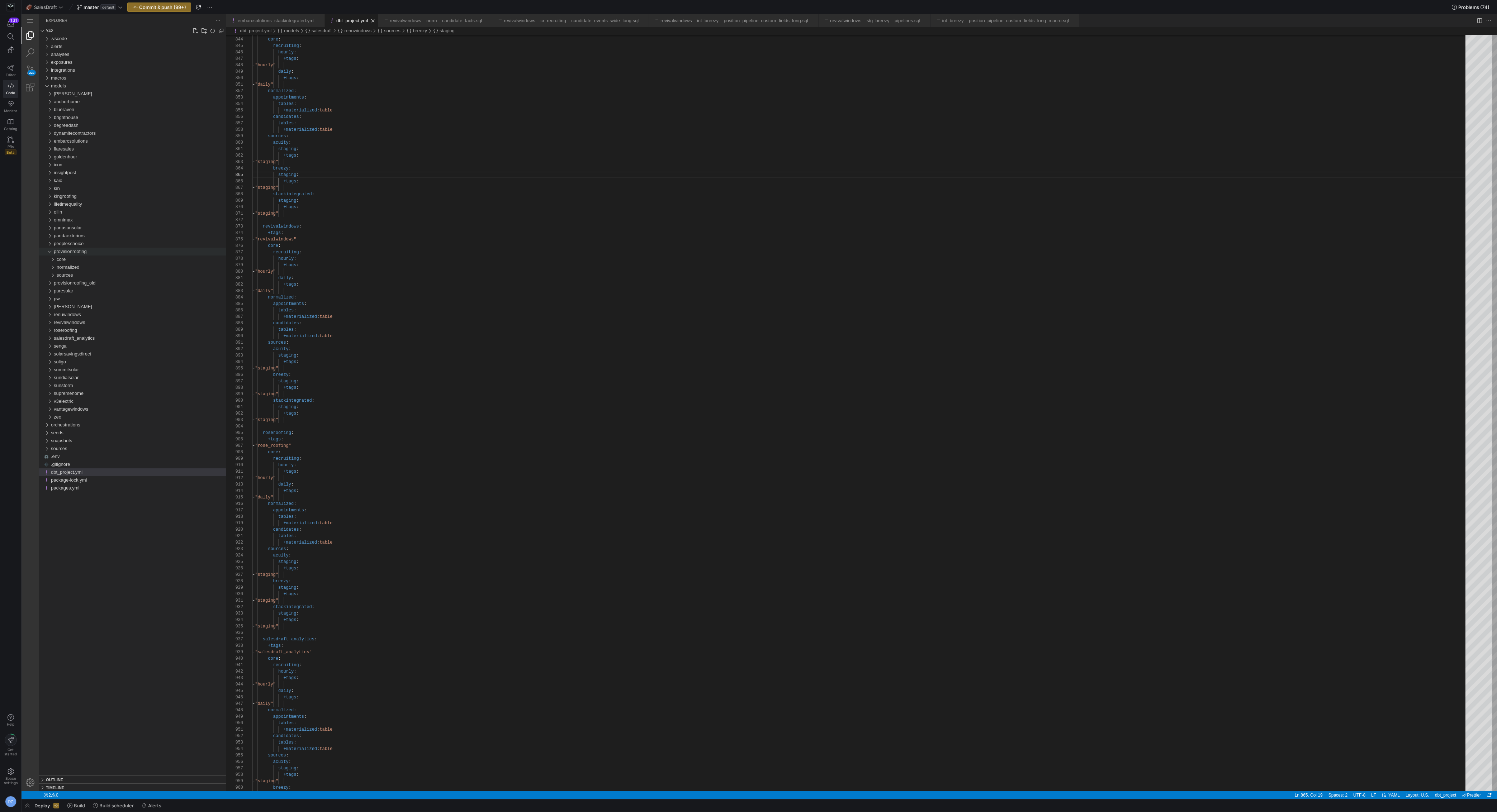
click at [101, 253] on div "provisionroofing" at bounding box center [140, 251] width 173 height 8
click at [101, 258] on div "provisionroofing_old" at bounding box center [140, 260] width 173 height 8
click at [99, 259] on div "provisionroofing_old" at bounding box center [140, 260] width 173 height 8
click at [90, 252] on div "provisionroofing" at bounding box center [140, 251] width 173 height 8
click at [84, 274] on div "sources" at bounding box center [141, 275] width 170 height 8
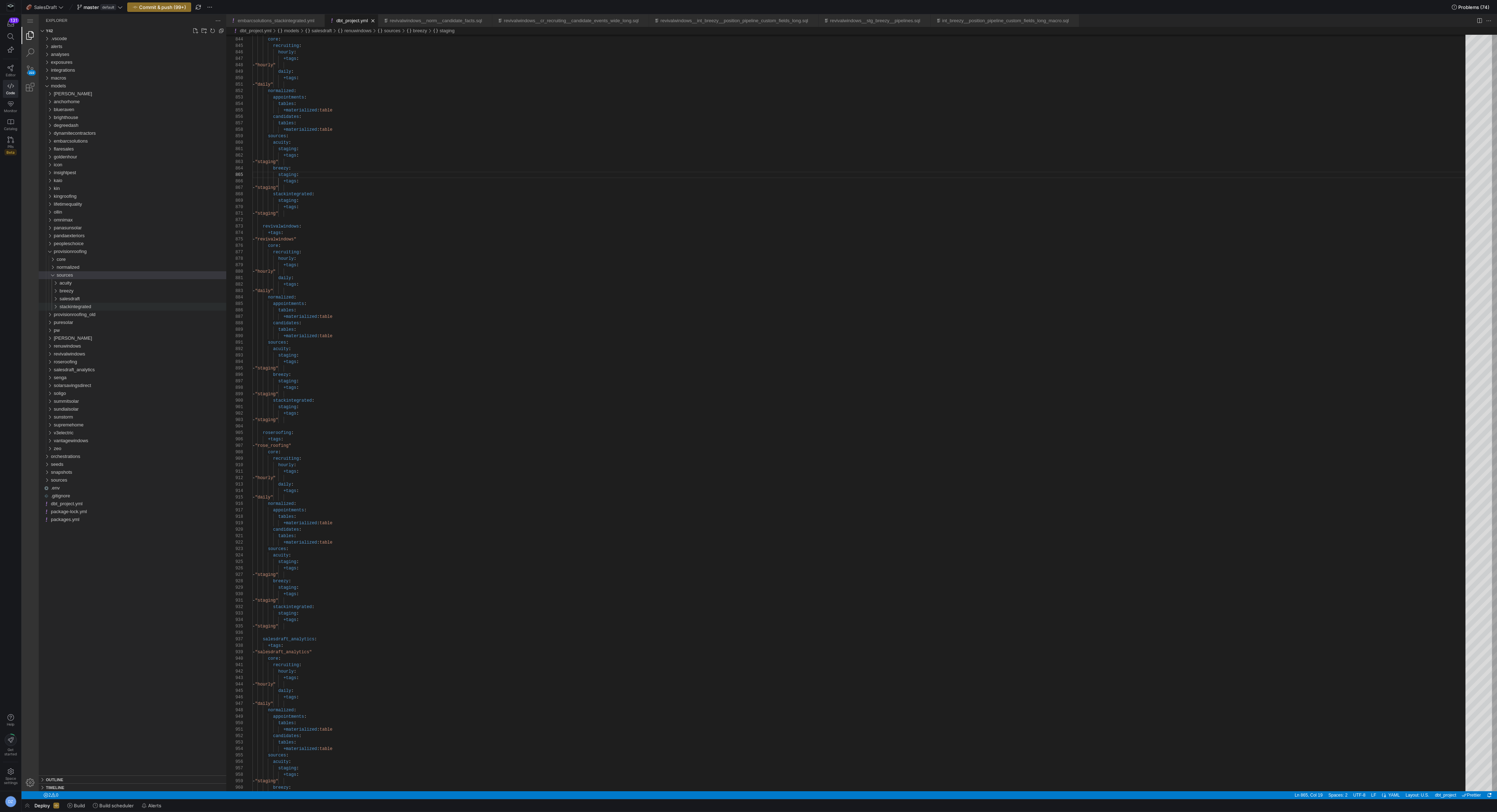
click at [83, 309] on div "stackintegrated" at bounding box center [142, 307] width 167 height 8
click at [83, 315] on div "staging" at bounding box center [144, 315] width 164 height 8
click at [77, 299] on span "salesdraft" at bounding box center [69, 299] width 20 height 5
click at [74, 317] on span "staging" at bounding box center [70, 314] width 15 height 5
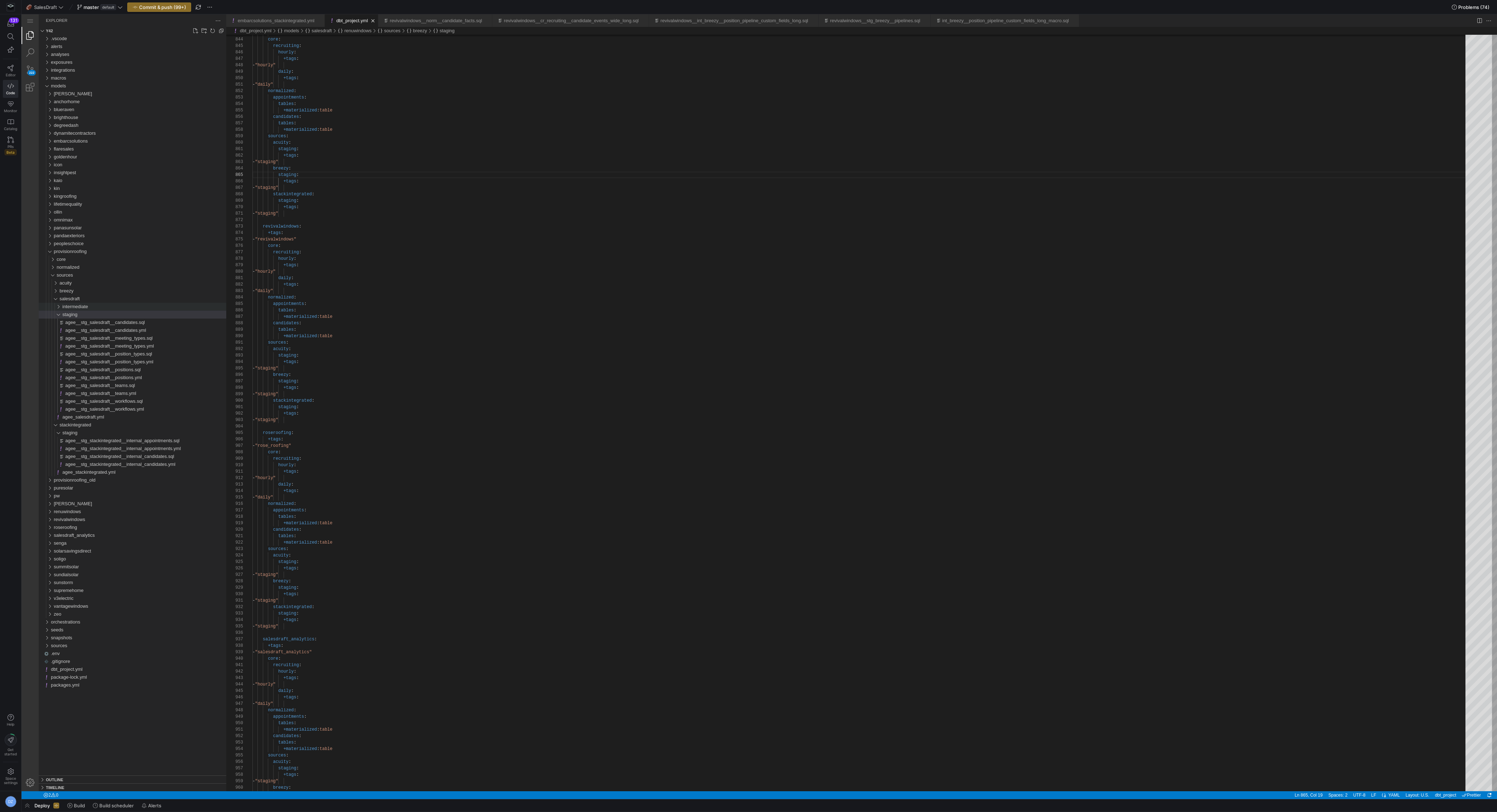
click at [78, 307] on span "intermediate" at bounding box center [75, 306] width 26 height 5
click at [73, 290] on span "breezy" at bounding box center [66, 290] width 14 height 5
click at [75, 309] on div "staging" at bounding box center [144, 307] width 164 height 8
click at [76, 299] on span "intermediate" at bounding box center [75, 299] width 26 height 5
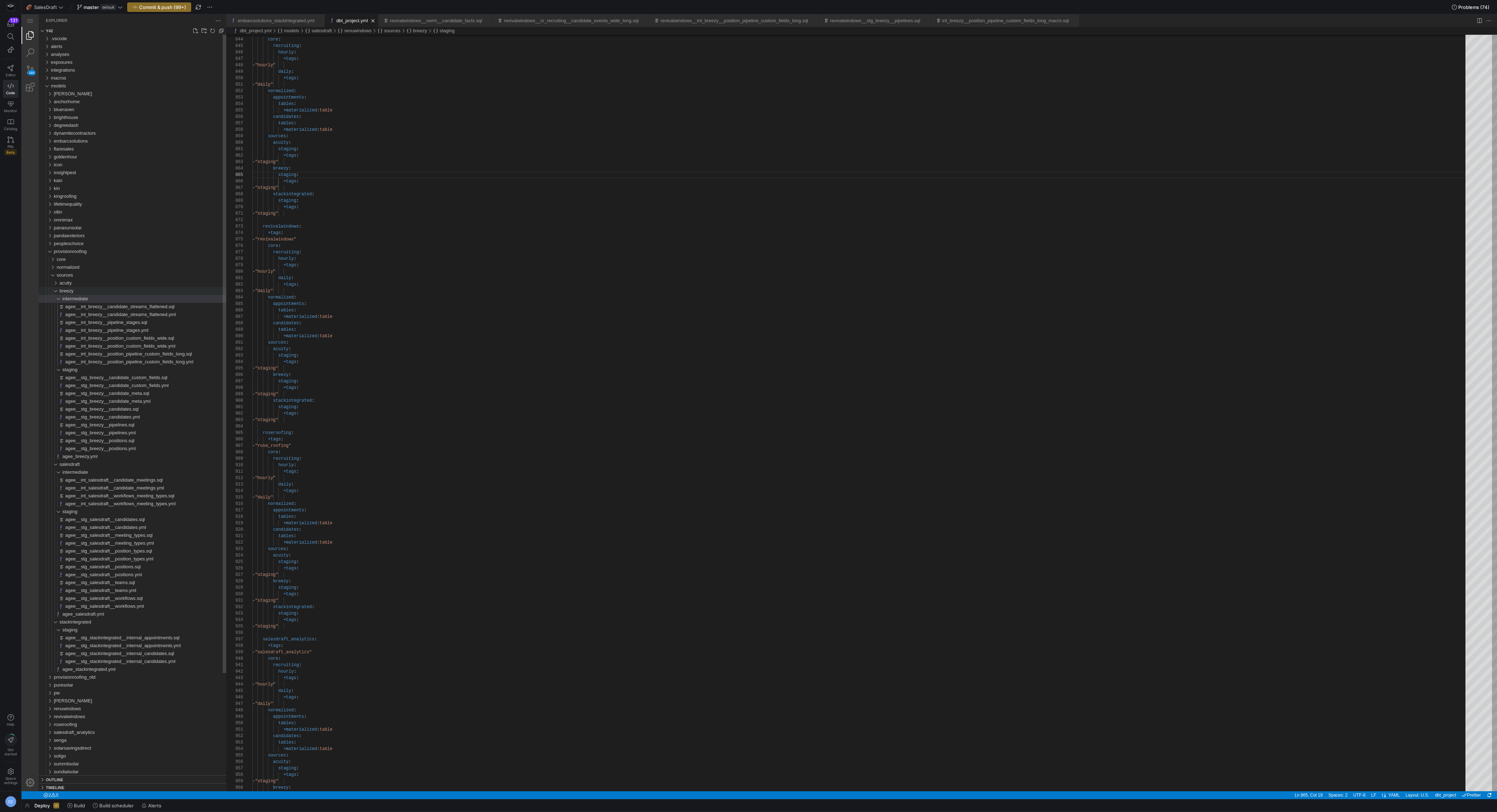
click at [71, 283] on span "acuity" at bounding box center [65, 282] width 12 height 5
click at [74, 297] on span "staging" at bounding box center [70, 299] width 15 height 5
click at [76, 291] on span "intermediate" at bounding box center [75, 290] width 26 height 5
click at [65, 269] on span "normalized" at bounding box center [67, 267] width 23 height 5
click at [71, 282] on span "candidates" at bounding box center [70, 282] width 23 height 5
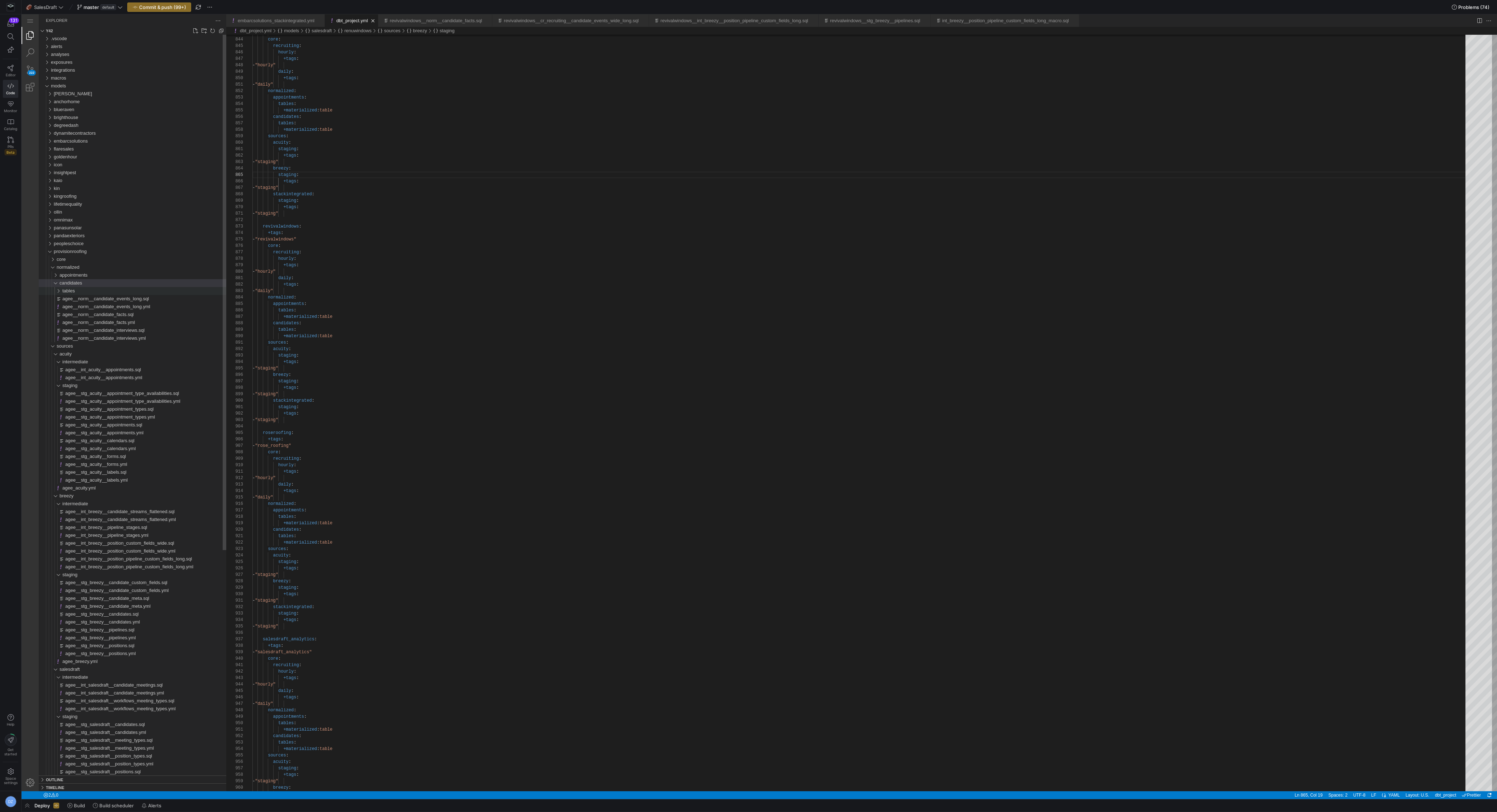
click at [72, 292] on span "tables" at bounding box center [69, 290] width 13 height 5
click at [71, 275] on span "appointments" at bounding box center [73, 275] width 28 height 5
click at [71, 260] on div "core" at bounding box center [141, 260] width 170 height 8
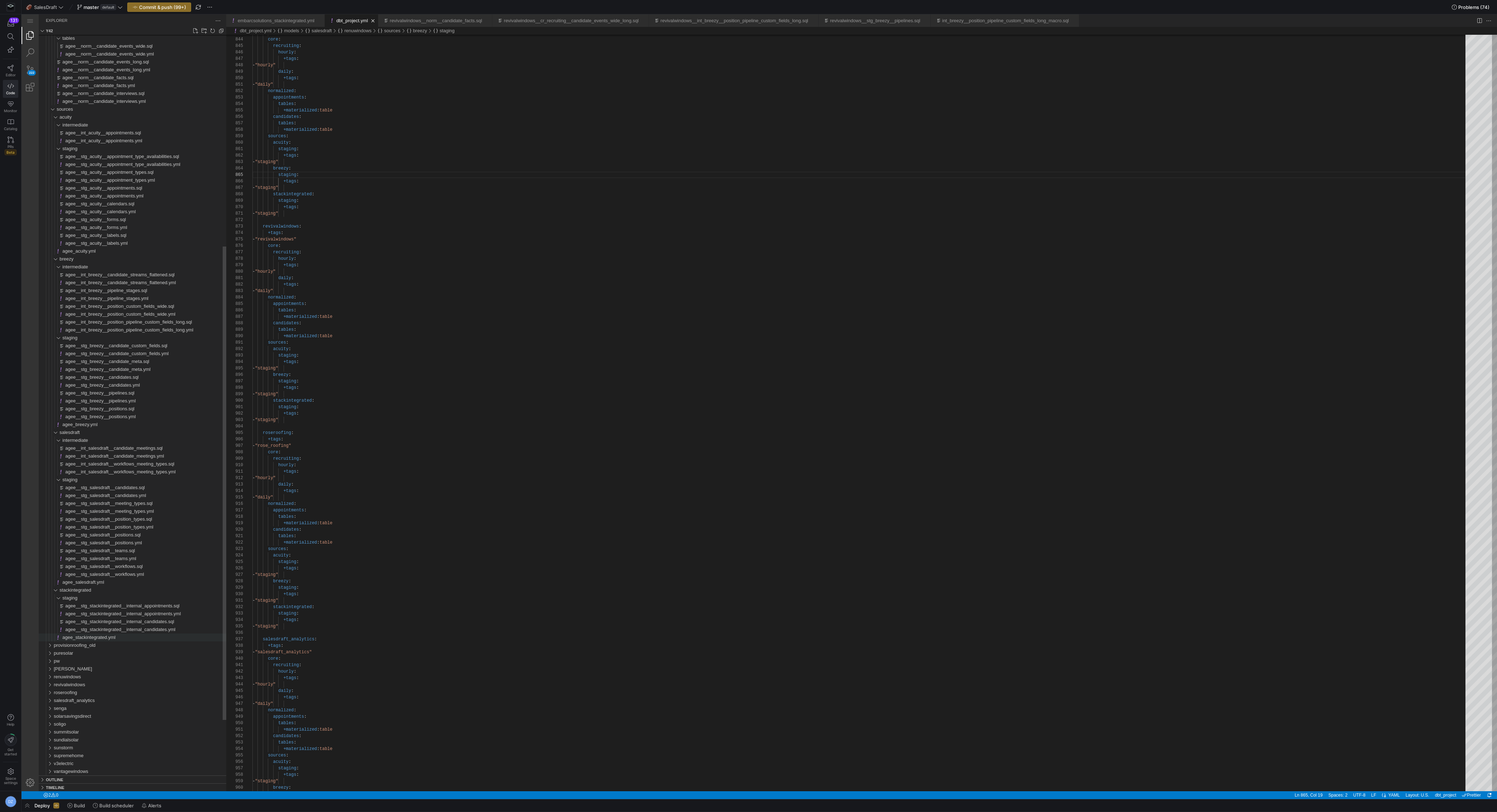
click at [119, 399] on div "agee_stackintegrated.yml" at bounding box center [144, 638] width 164 height 8
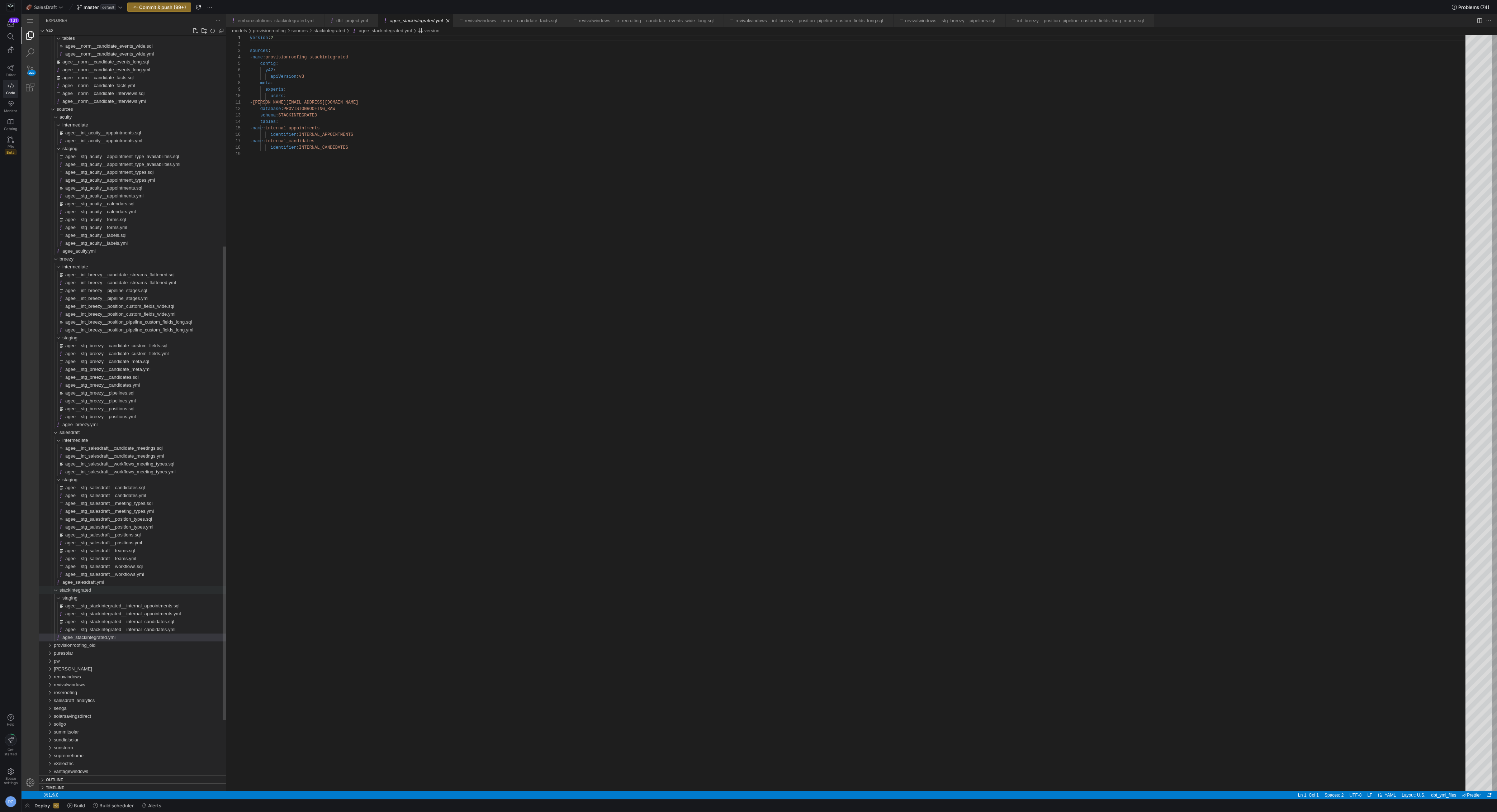
scroll to position [64, 0]
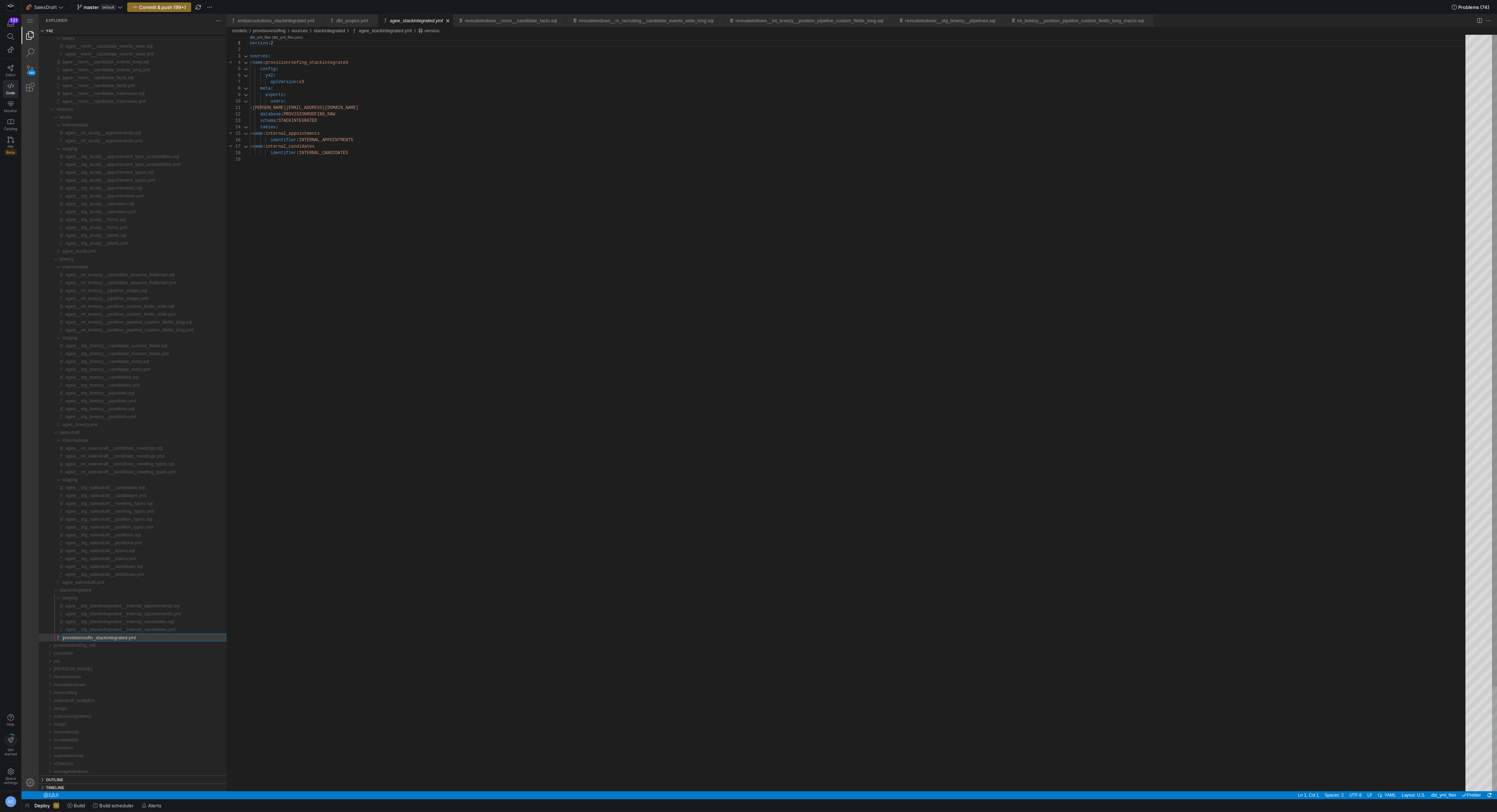
type input "provisionroofing_stackintegrated.yml"
type input "provisionroofing__stg_stackintegrated__internal_candidates.yml"
type input "provisionroofing__stg_stackintegrated__internal_candidates.sql"
type input "provisionroofing__stg_stackintegrated__internal_appointments.yml"
type input "provisionroofing__stg_stackintegrated__internal_appointments.sql"
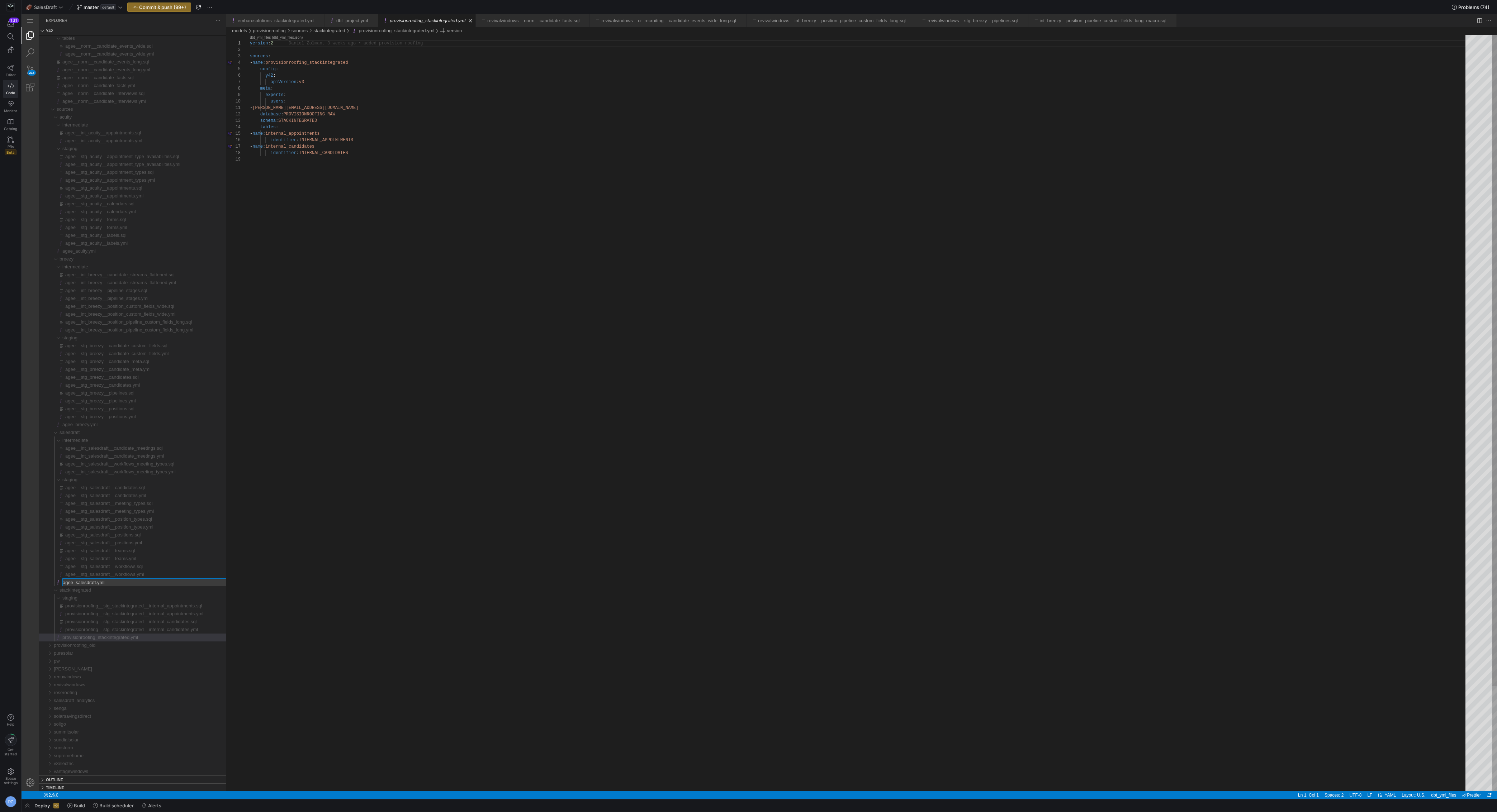
type input "provisionroofing_salesdraft.yml"
type input "provisionroofing__stg_salesdraft__workflows.yml"
type input "provisionroofing__stg_salesdraft__workflows.sql"
type input "provisionroofing__stg_salesdraft__teams.yml"
type input "provisionroofing__stg_salesdraft__teams.sql"
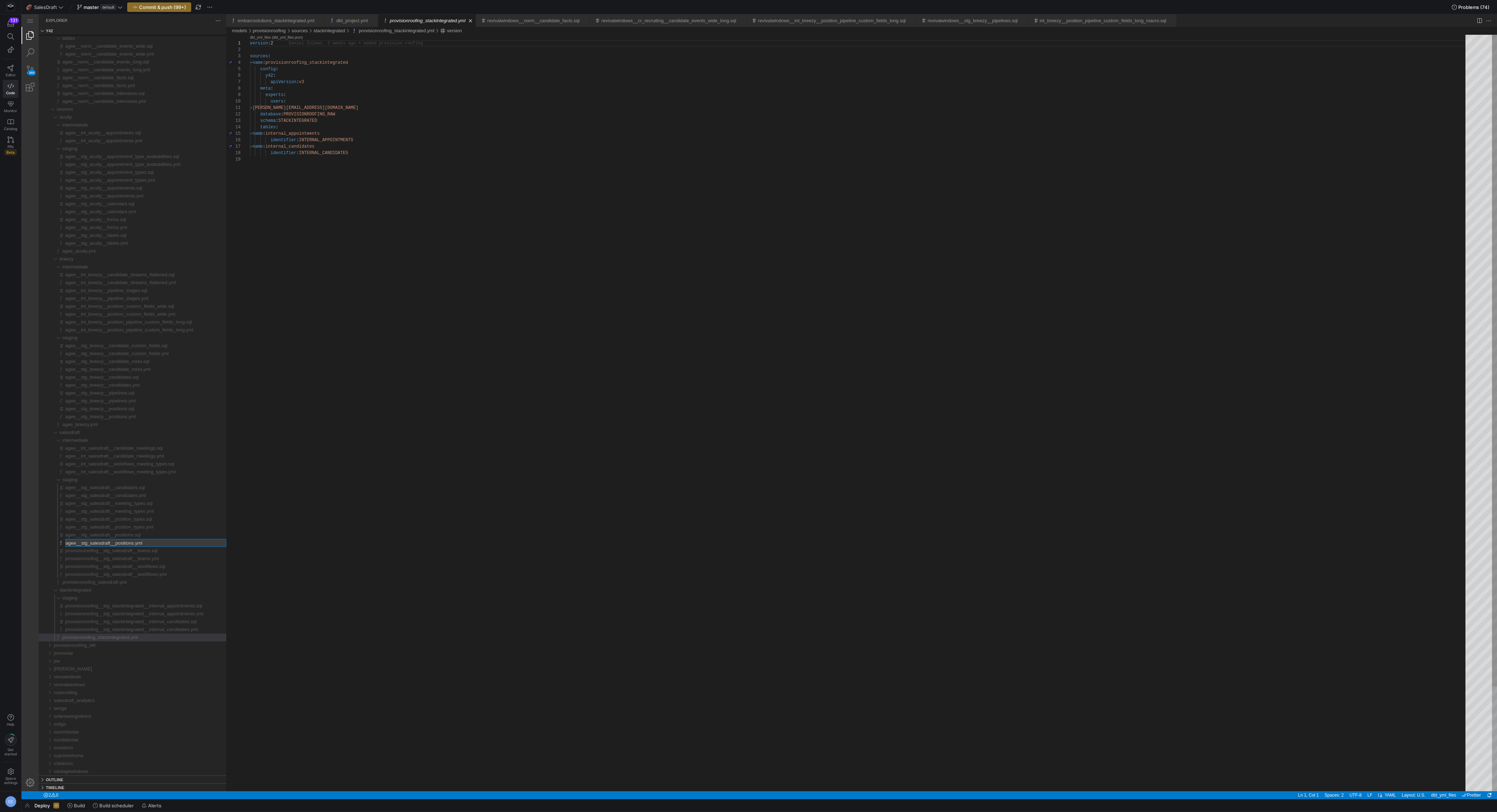
type input "provisionroofing__stg_salesdraft__positions.yml"
type input "provisionroofing__stg_salesdraft__positions.sql"
type input "provisionroofing__stg_salesdraft__position_types.yml"
type input "provisionroofing__stg_salesdraft__position_types.sql"
type input "provisionroofing__stg_salesdraft__meeting_types.yml"
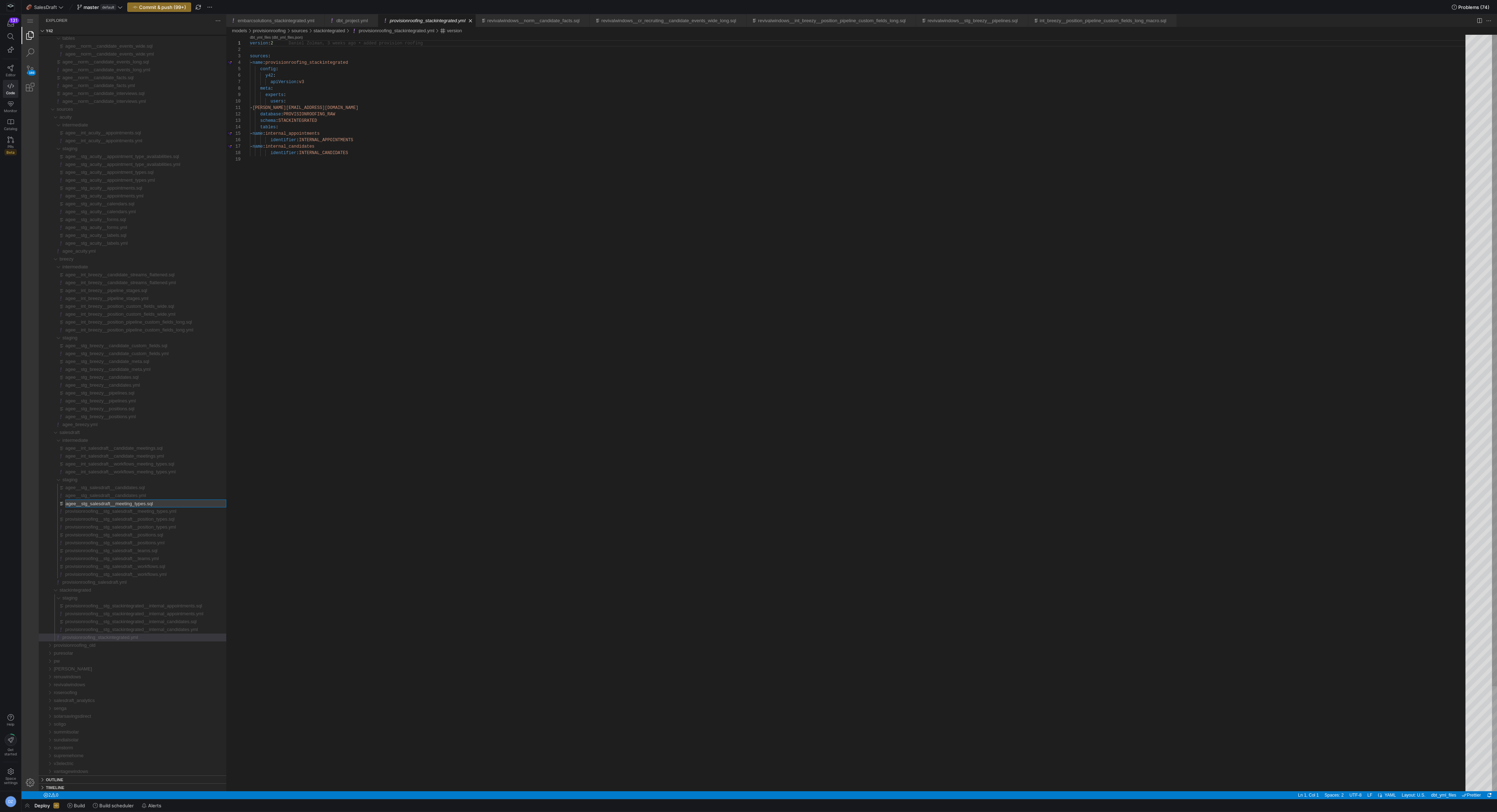
type input "provisionroofing__stg_salesdraft__meeting_types.sql"
type input "provisionroofing__stg_salesdraft__candidates.yml"
type input "provisionroofing__stg_salesdraft__candidates.sql"
type input "provisionroofing__int_salesdraft__workflows_meeting_types.yml"
type input "provisionroofing__int_salesdraft__workflows_meeting_types.sql"
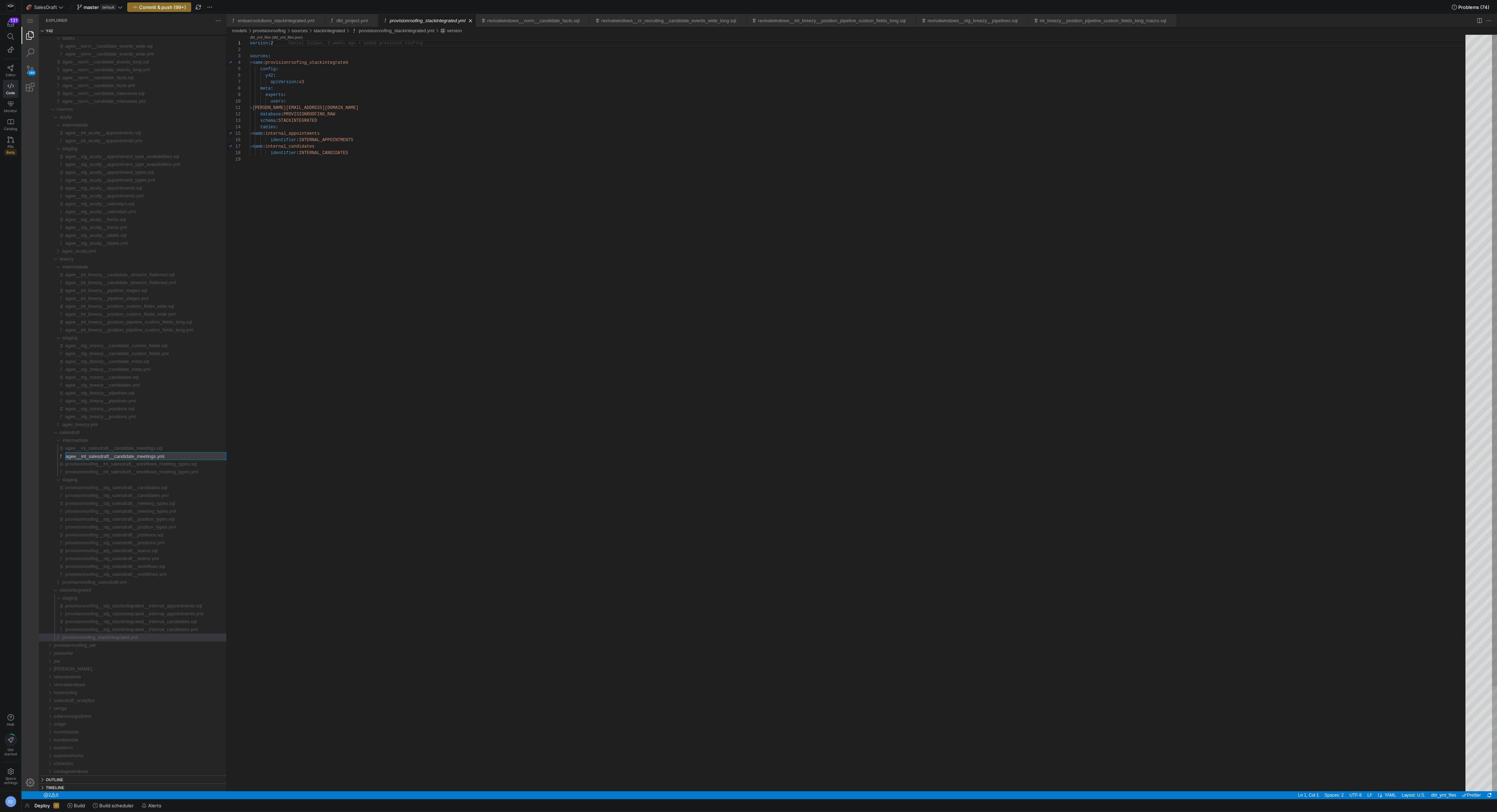
type input "provisionroofing__int_salesdraft__candidate_meetings.yml"
type input "provisionroofing__int_salesdraft__candidate_meetings.sql"
type input "provisionroofing_breezy.yml"
type input "provisionroofing__stg_breezy__positions.yml"
type input "provisionroofing__stg_breezy__positions.sql"
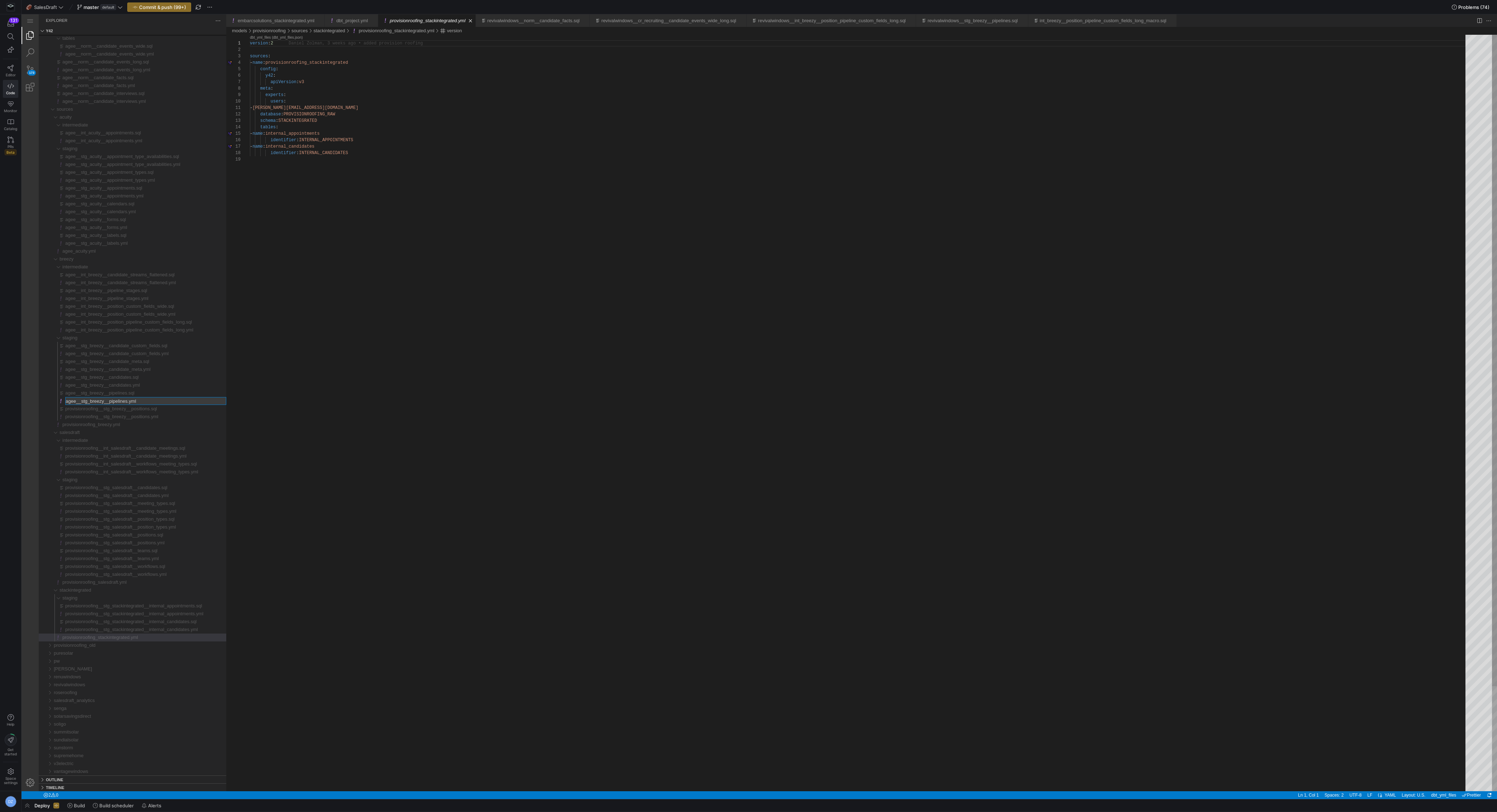
type input "provisionroofing__stg_breezy__pipelines.yml"
type input "provisionroofing__stg_breezy__pipelines.sql"
type input "provisionroofing__stg_breezy__candidates.yml"
type input "provisionroofing__stg_breezy__candidates.sql"
type input "provisionroofing__stg_breezy__candidate_meta.yml"
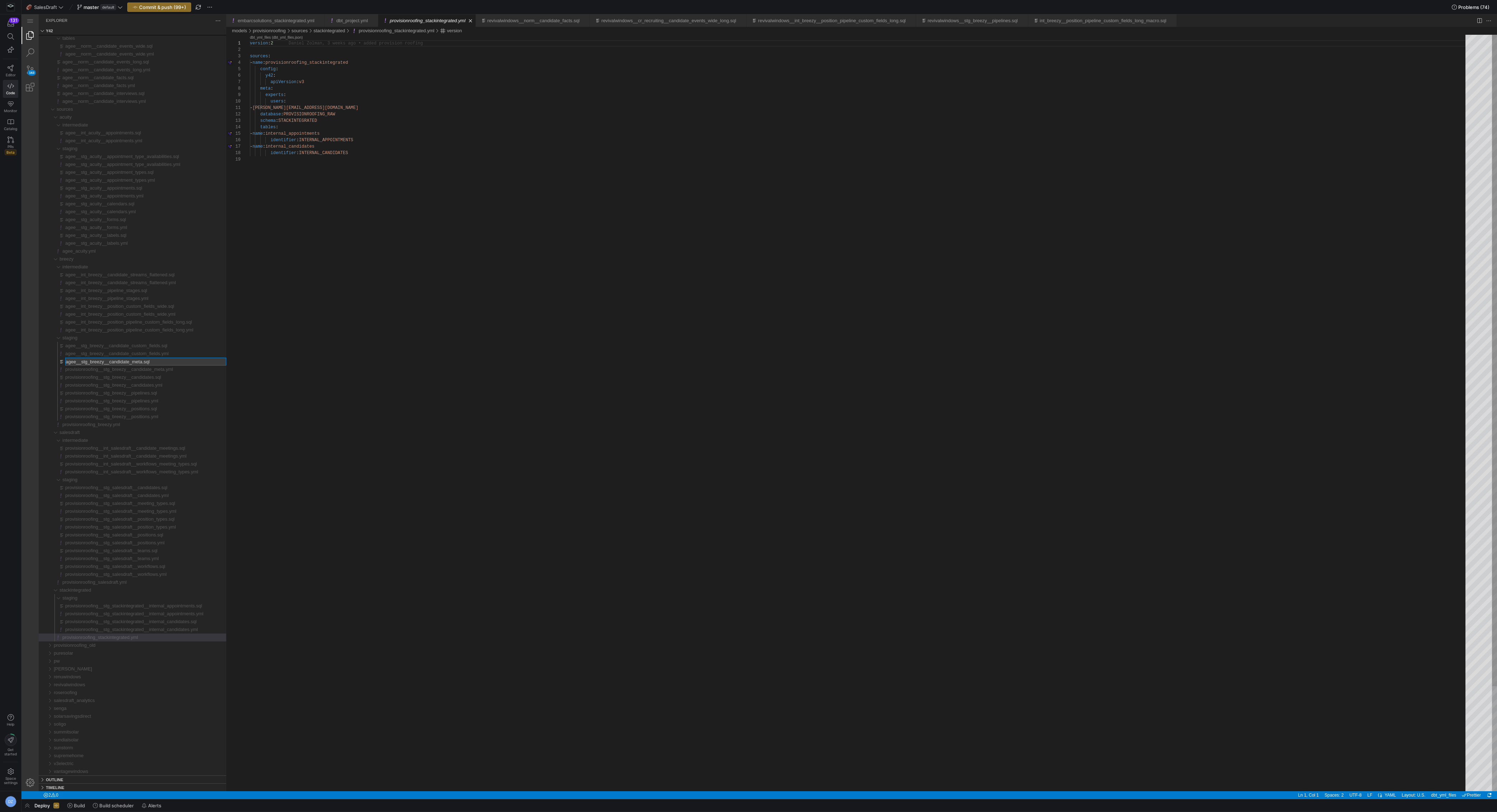
type input "provisionroofing__stg_breezy__candidate_meta.sql"
type input "provisionroofing__stg_breezy__candidate_custom_fields.yml"
type input "provisionroofing__stg_breezy__candidate_custom_fields.sql"
type input "provisionroofing__int_breezy__position_pipeline_custom_fields_long.yml"
type input "provisionroofing__int_breezy__position_pipeline_custom_fields_long.sql"
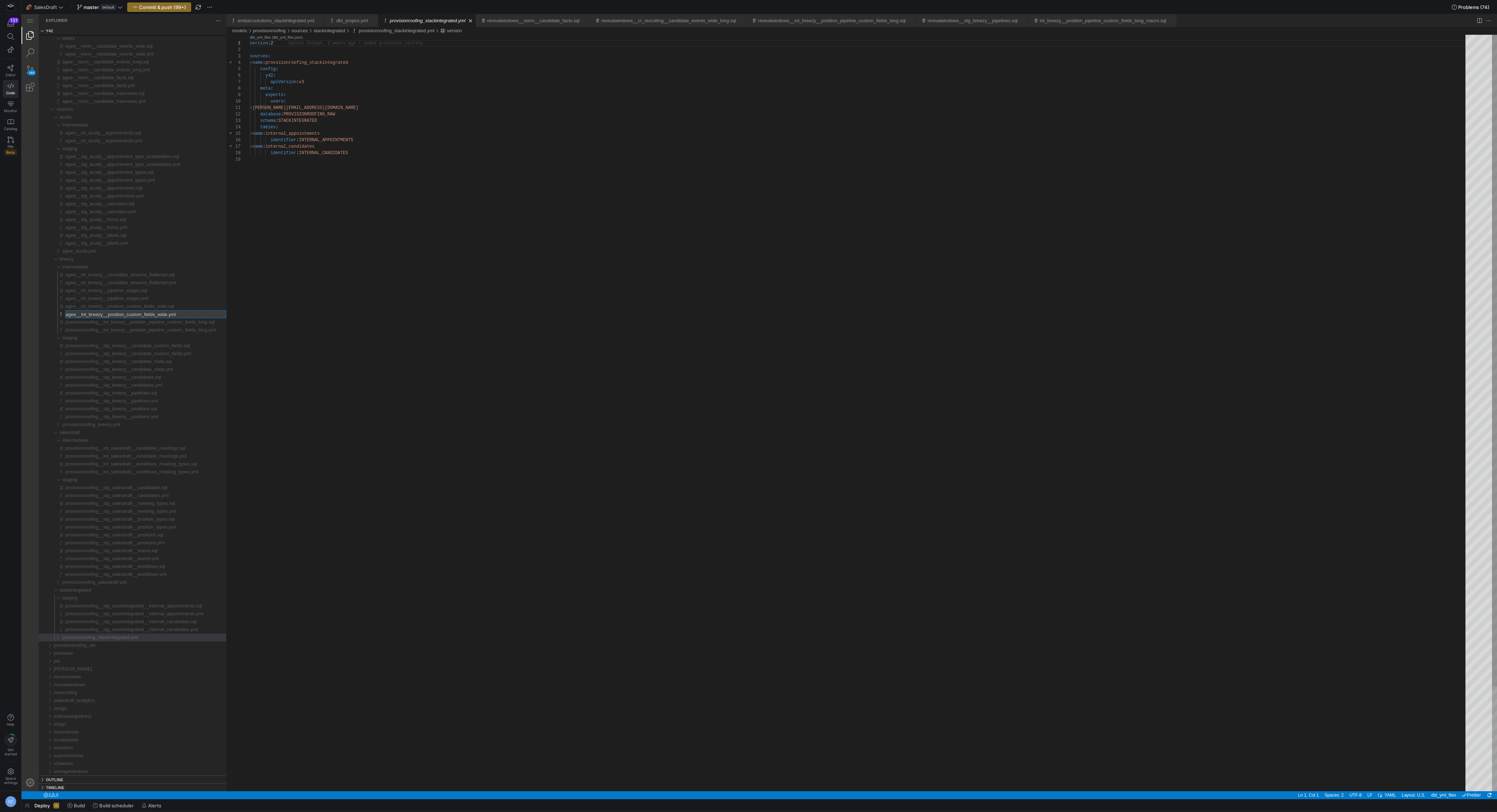
type input "provisionroofing__int_breezy__position_custom_fields_wide.yml"
type input "provisionroofing__int_breezy__position_custom_fields_wide.sql"
type input "provisionroofing__int_breezy__pipeline_stages.yml"
type input "provisionroofing__int_breezy__pipeline_stages.sql"
type input "provisionroofing__int_breezy__candidate_streams_flattened.yml"
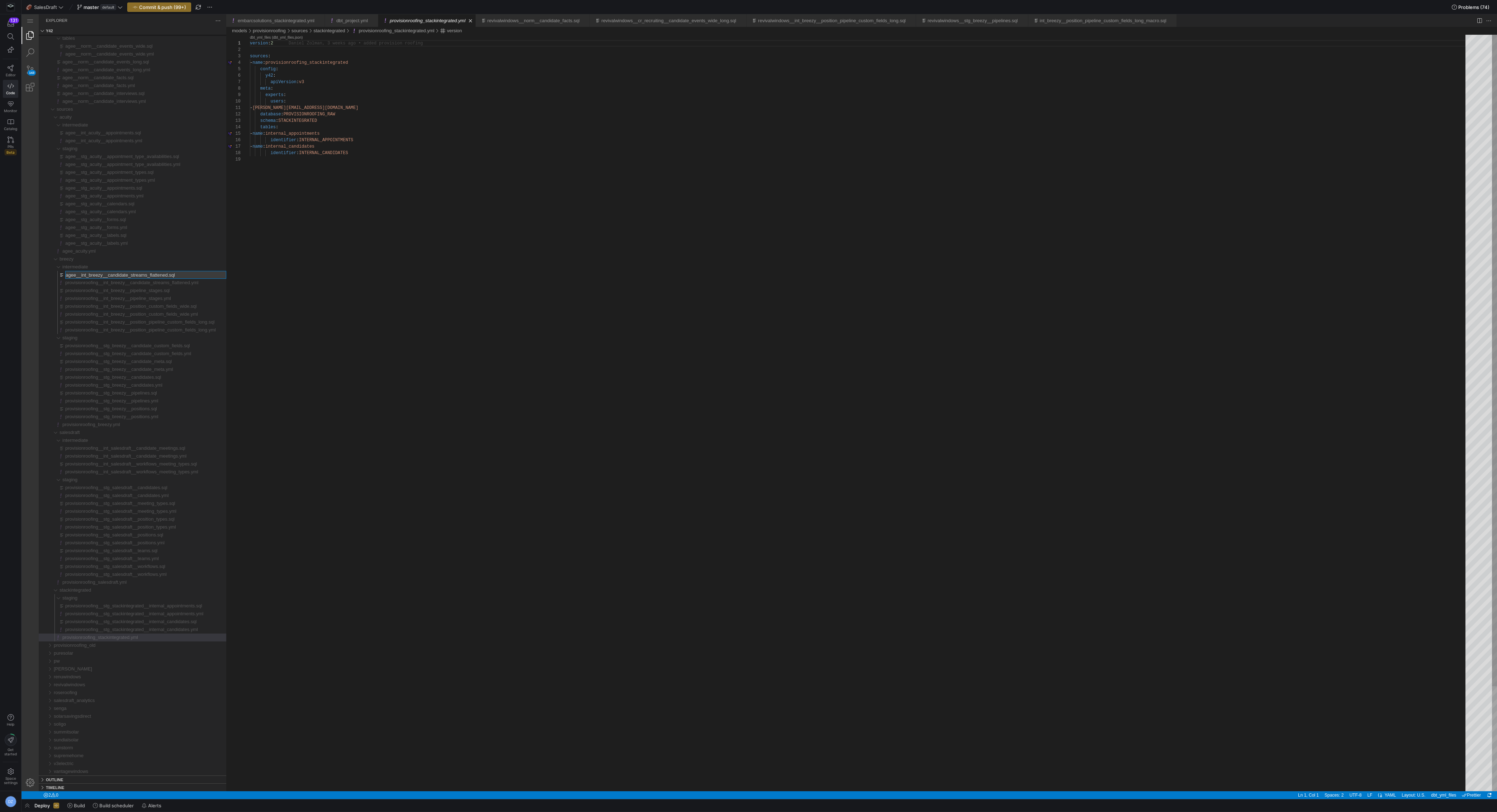
type input "provisionroofing__int_breezy__candidate_streams_flattened.sql"
type input "provisionroofing_acuity.yml"
type input "provisionroofing__stg_acuity__labels.yml"
type input "provisionroofing__stg_acuity__labels.sql"
type input "provisionroofing__stg_acuity__forms.yml"
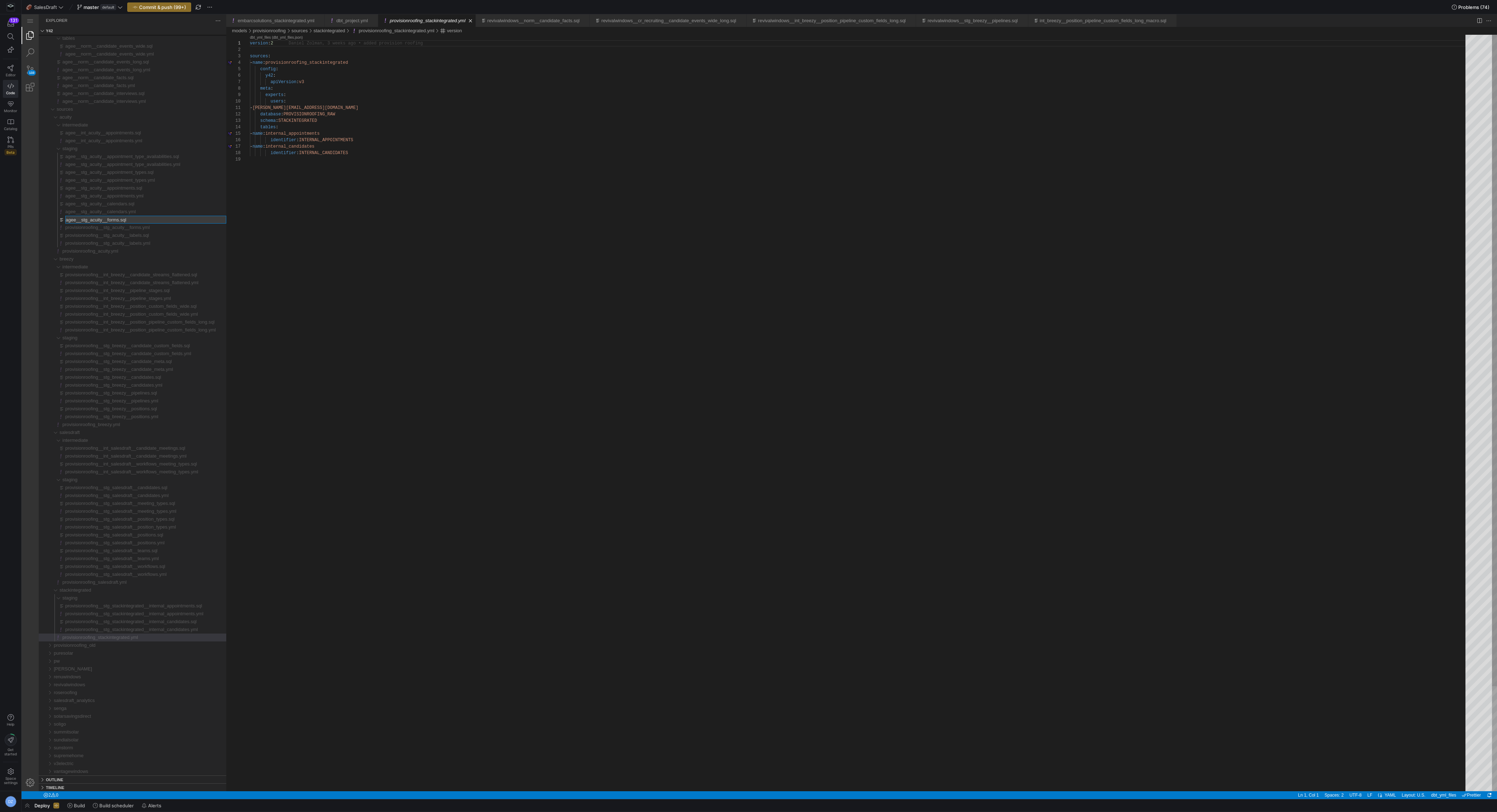
type input "provisionroofing__stg_acuity__forms.sql"
type input "provisionroofing__stg_acuity__calendars.yml"
type input "provisionroofing__stg_acuity__calendars.sql"
type input "provisionroofing__stg_acuity__appointments.yml"
type input "provisionroofing__stg_acuity__appointments.sql"
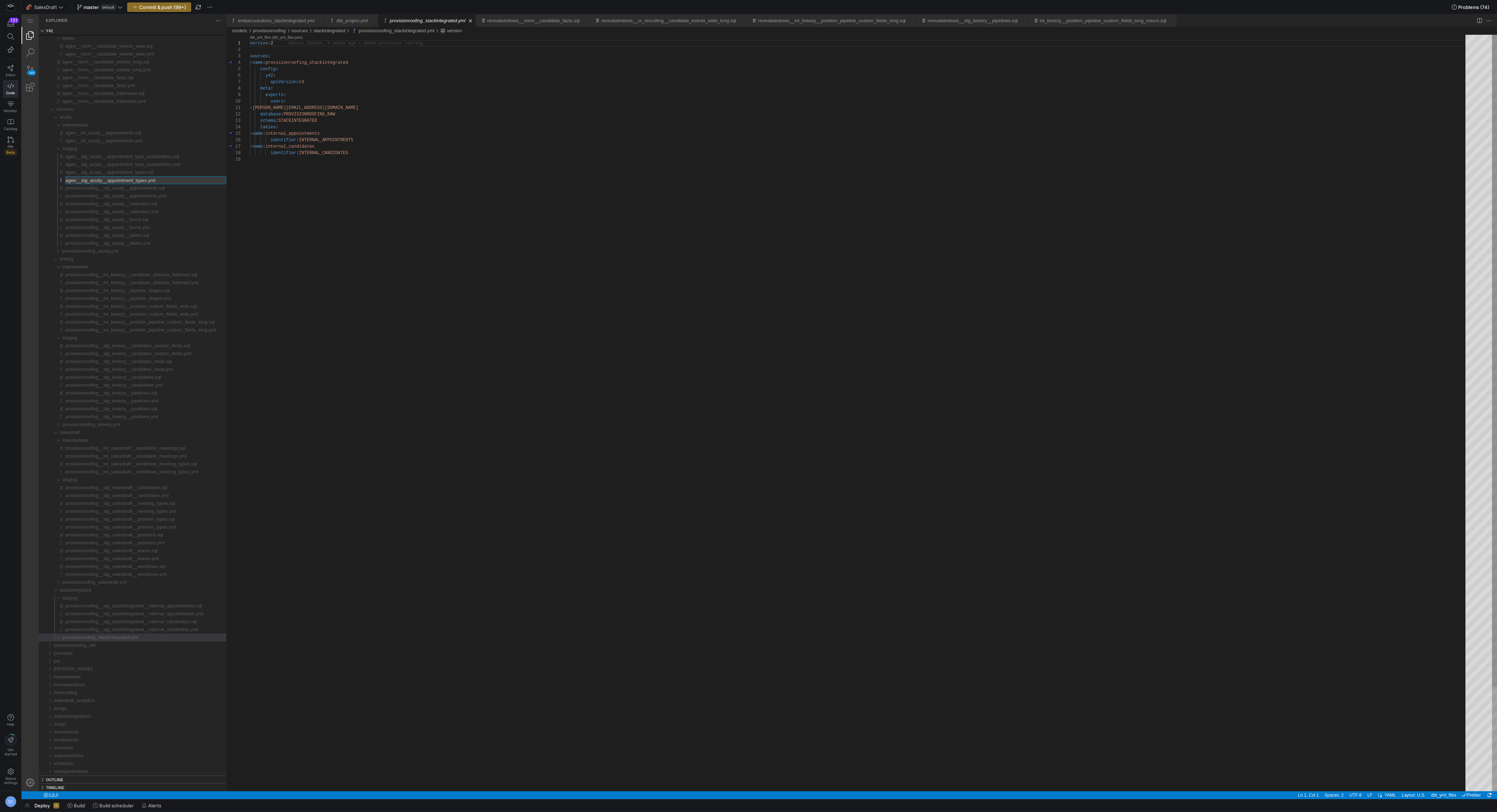
type input "provisionroofing__stg_acuity__appointment_types.yml"
type input "provisionroofing__stg_acuity__appointment_types.sql"
type input "provisionroofing__stg_acuity__appointment_type_availabilities.yml"
type input "provisionroofing__stg_acuity__appointment_type_availabilities.sql"
type input "provisionroofing__int_acuity__appointments.yml"
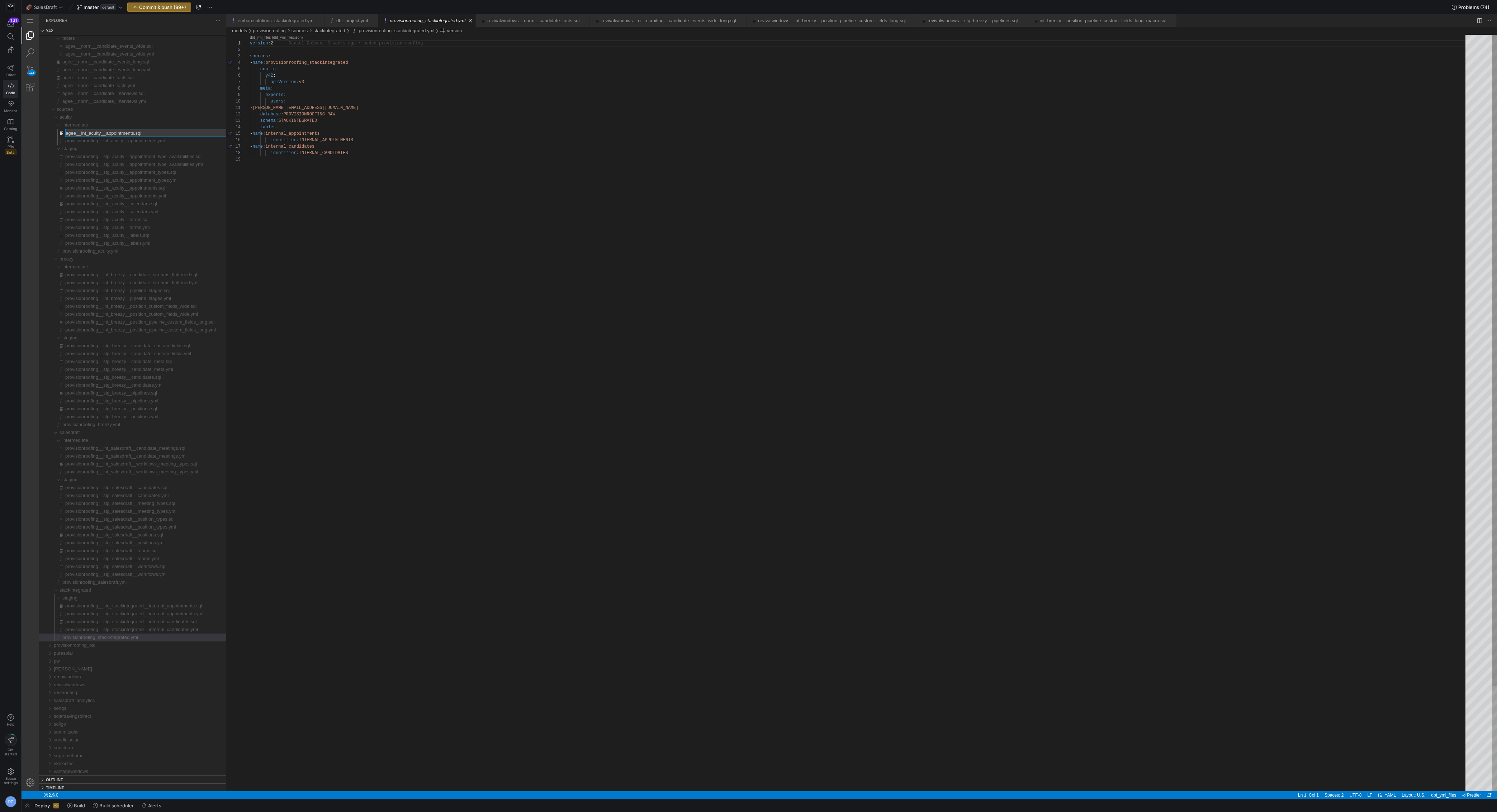
type input "provisionroofing__int_acuity__appointments.sql"
type input "provisionroofing__norm__candidate_interviews.yml"
type input "provisionroofing__norm__candidate_interviews.sql"
type input "provisionroofing__norm__candidate_facts.yml"
type input "provisionroofing__norm__candidate_facts.sql"
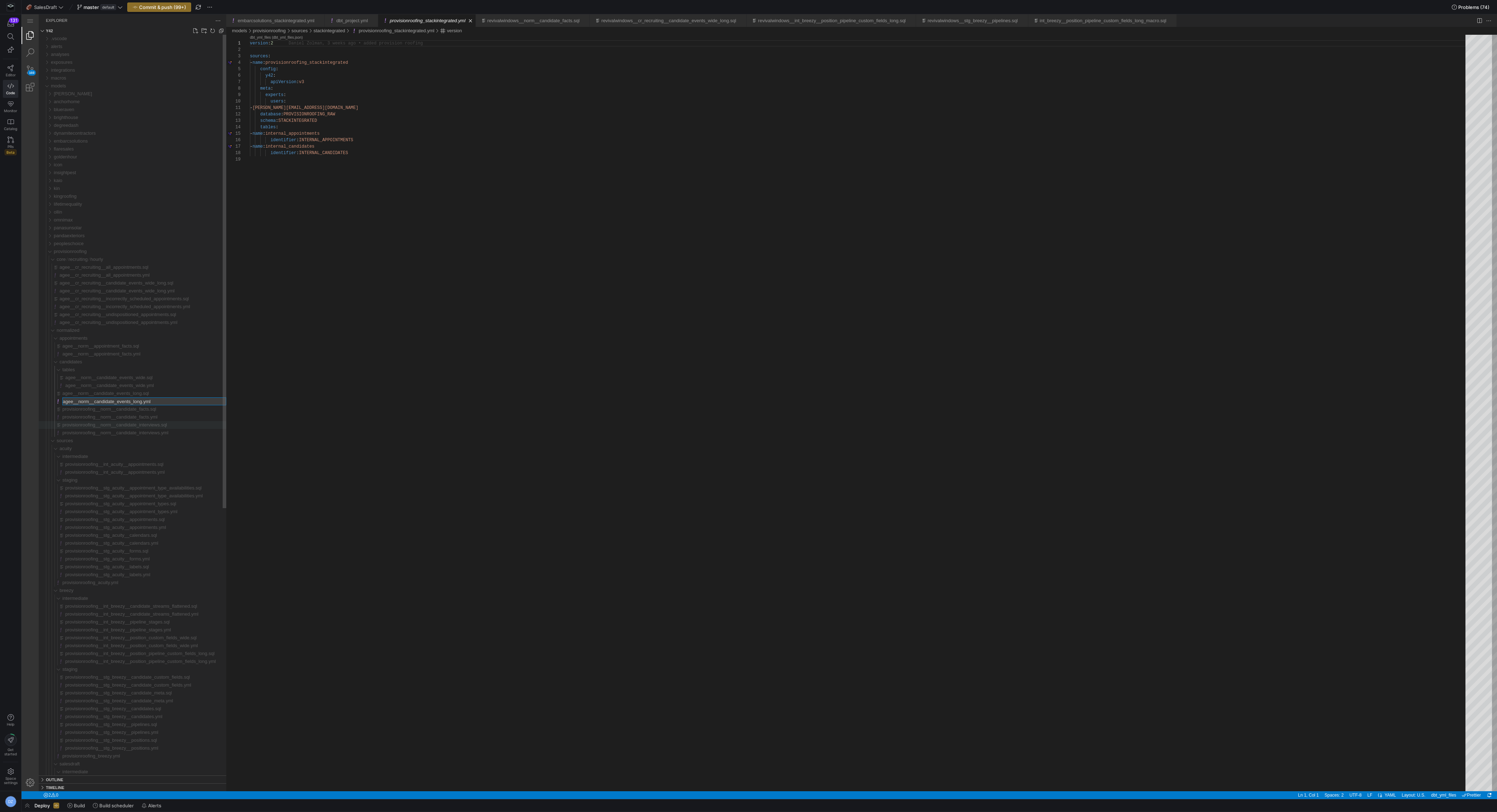
type input "provisionroofing__norm__candidate_events_long.yml"
type input "provisionroofing__norm__candidate_events_long.sql"
type input "provisionroofing__norm__candidate_events_wide.yml"
type input "provisionroofing__norm__candidate_events_wide.sql"
type input "provisionroofing__norm__appointment_facts.yml"
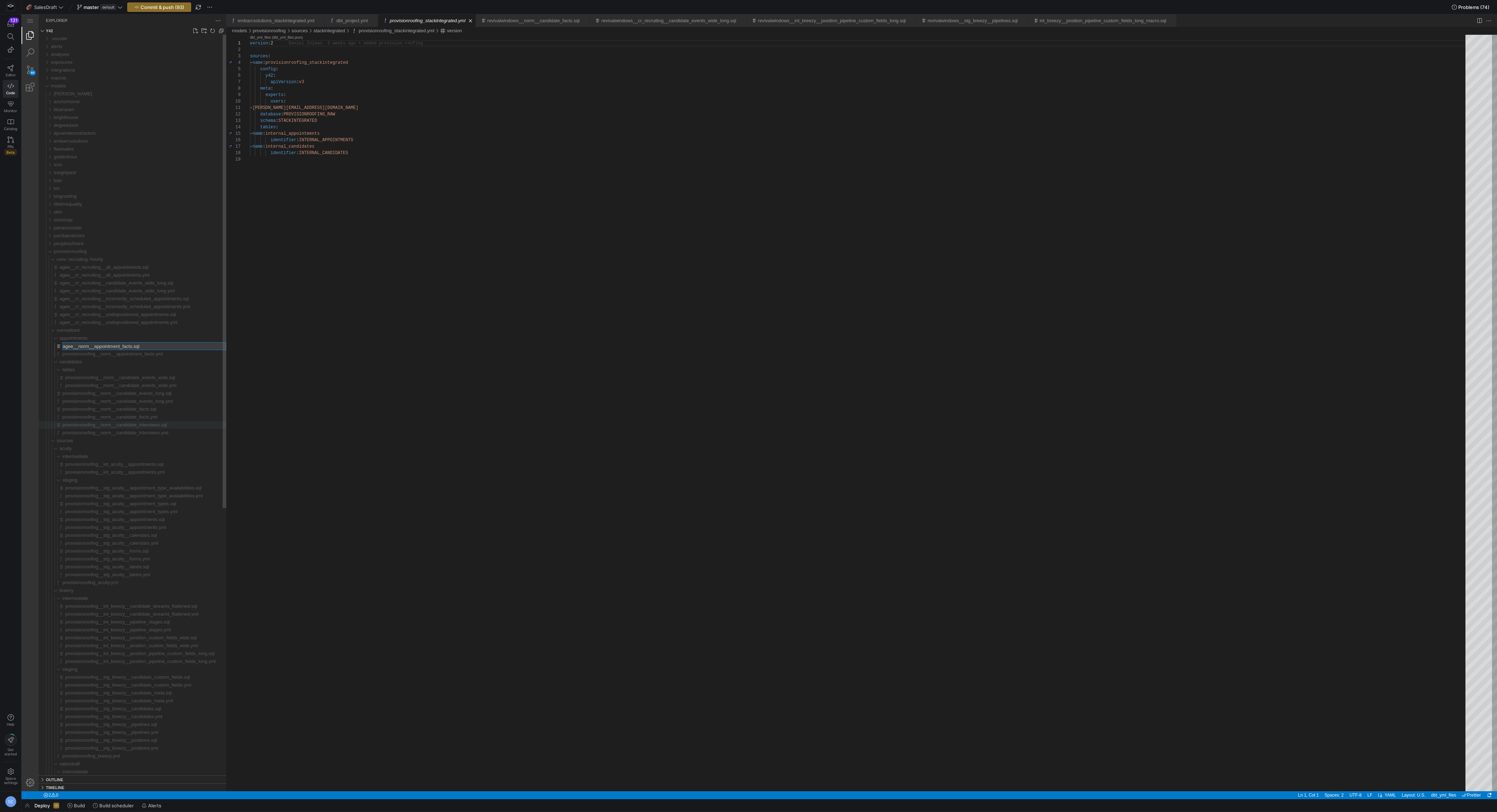
type input "provisionroofing__norm__appointment_facts.sql"
type input "provisionroofing__cr_recruiting__undispositioned_appointments.yml"
type input "provisionroofing__cr_recruiting__undispositioned_appointments.sql"
type input "provisionroofing__cr_recruiting__incorrectly_scheduled_appointments.yml"
type input "provisionroofing__cr_recruiting__incorrectly_scheduled_appointments.sql"
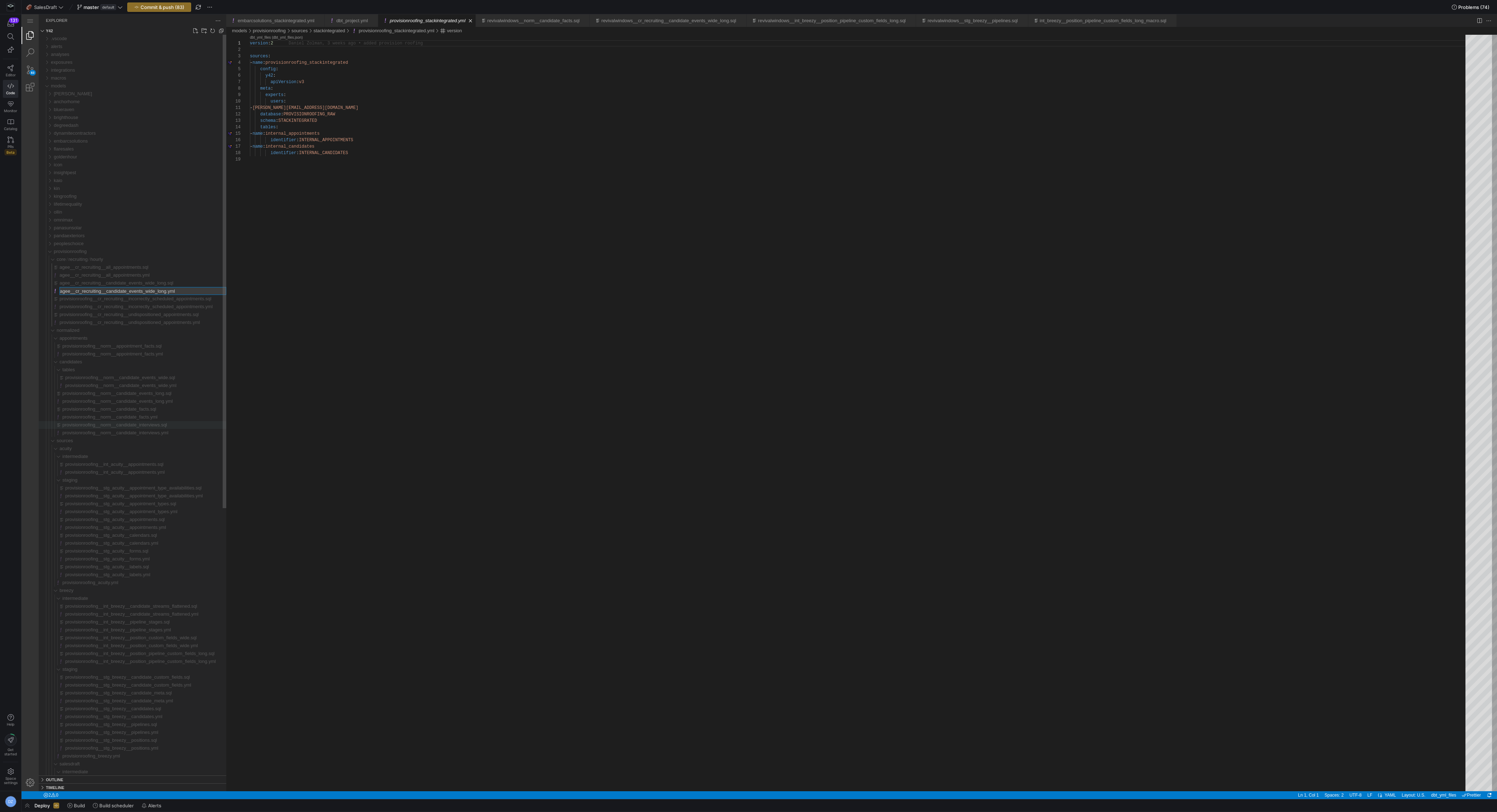
type input "provisionroofing__cr_recruiting__candidate_events_wide_long.yml"
type input "provisionroofing__cr_recruiting__candidate_events_wide_long.sql"
type input "provisionroofing__cr_recruiting__all_appointments.yml"
type input "provisionroofing__cr_recruiting__all_appointments.sql"
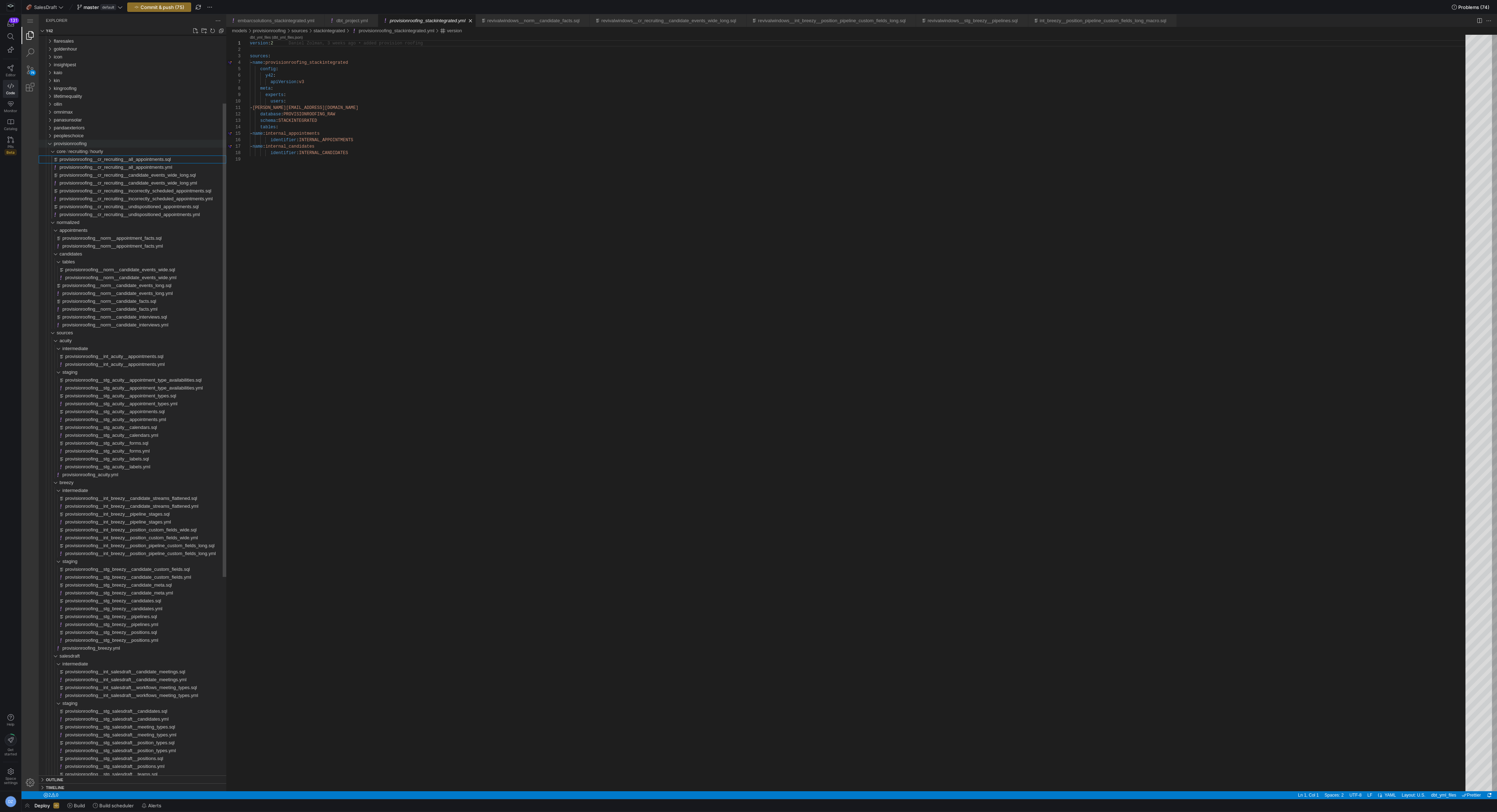
click at [51, 141] on div "provisionroofing" at bounding box center [48, 144] width 13 height 8
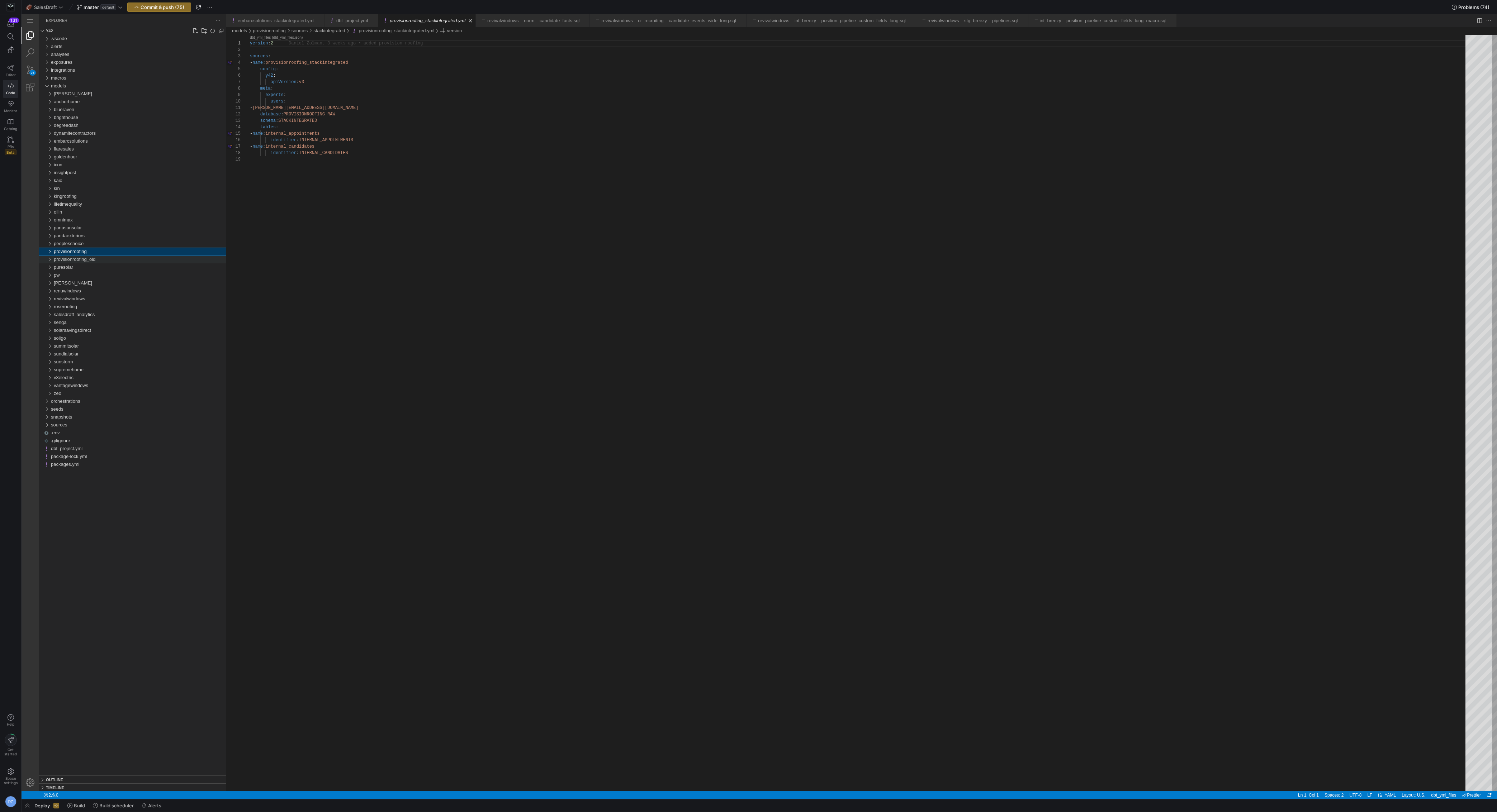
click at [48, 260] on div "provisionroofing_old" at bounding box center [48, 260] width 13 height 8
click at [50, 260] on div "provisionroofing_old" at bounding box center [48, 260] width 13 height 8
click at [119, 386] on span "Delete Permanently" at bounding box center [89, 389] width 59 height 5
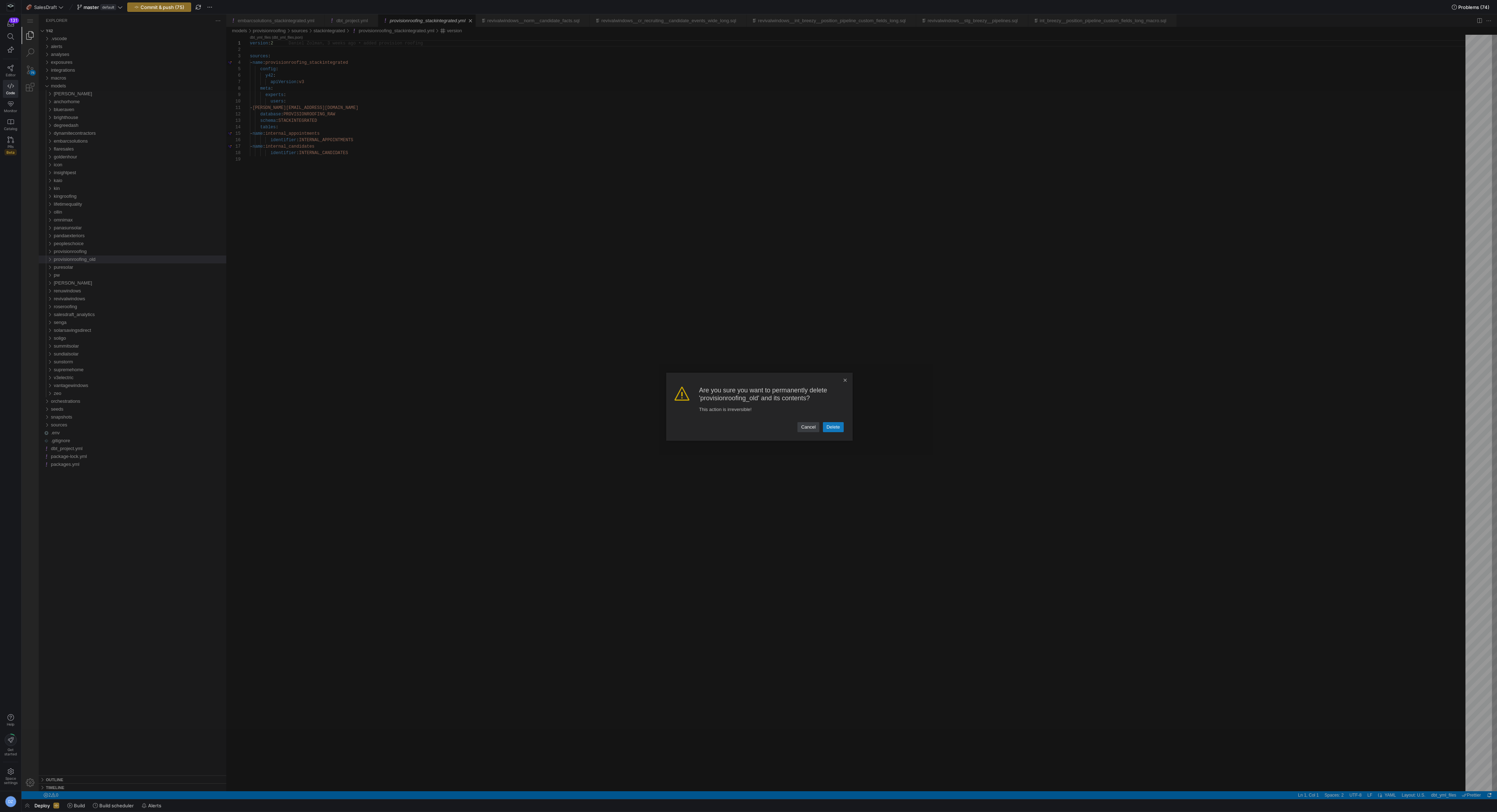
click at [668, 399] on link "Delete" at bounding box center [833, 427] width 21 height 10
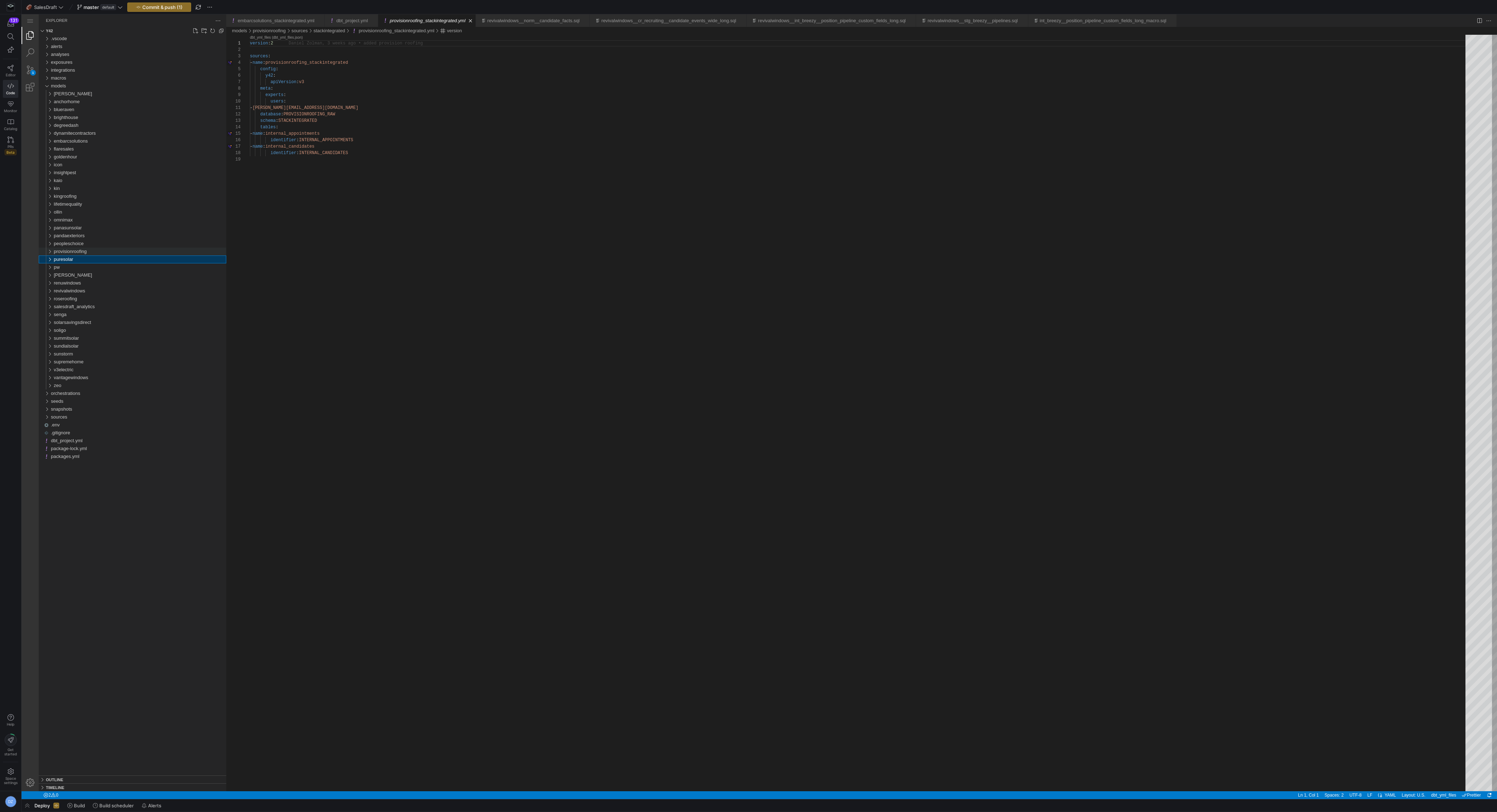
click at [137, 253] on div "provisionroofing" at bounding box center [140, 251] width 173 height 8
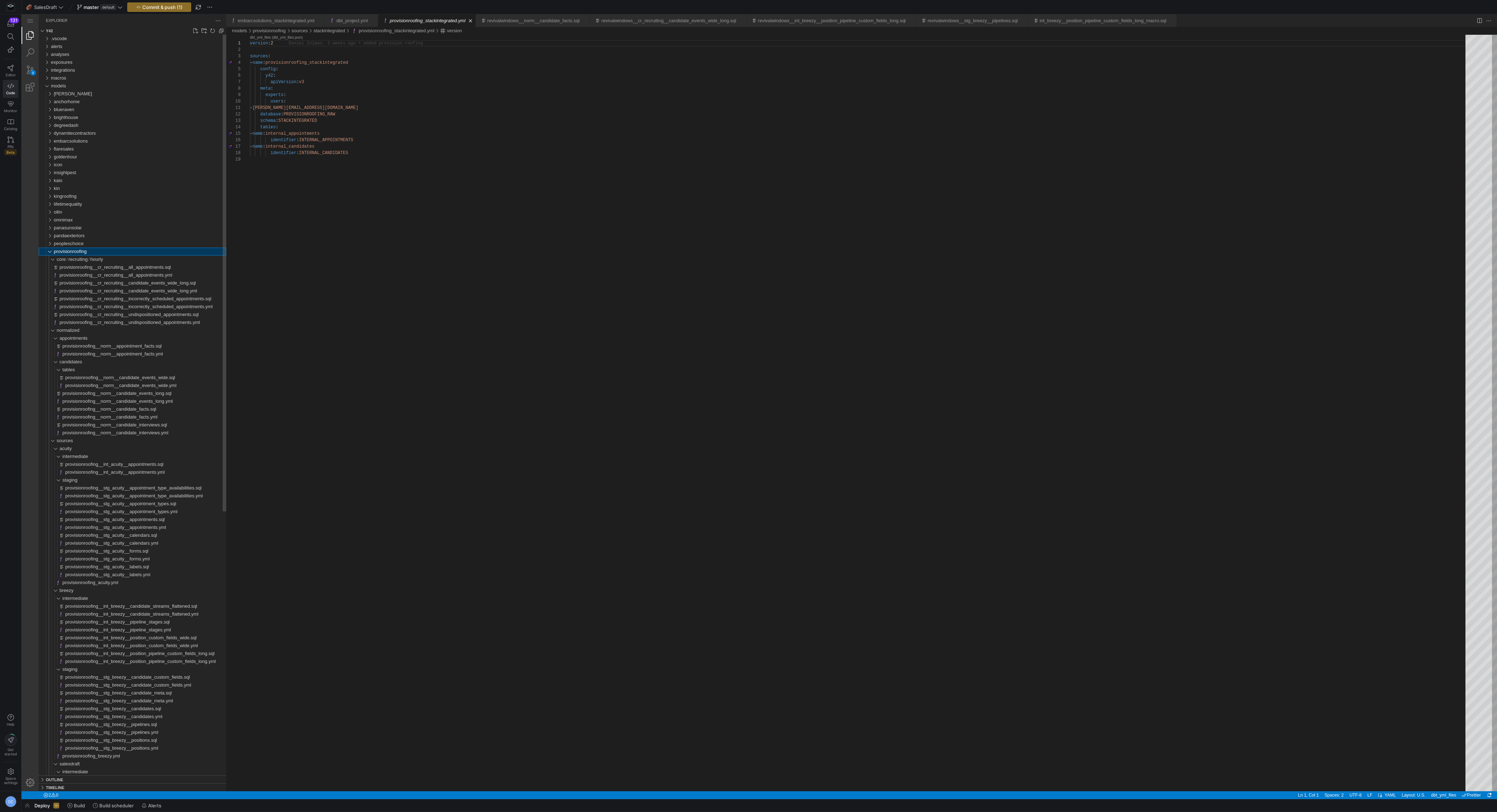
click at [136, 253] on div "provisionroofing" at bounding box center [140, 251] width 173 height 8
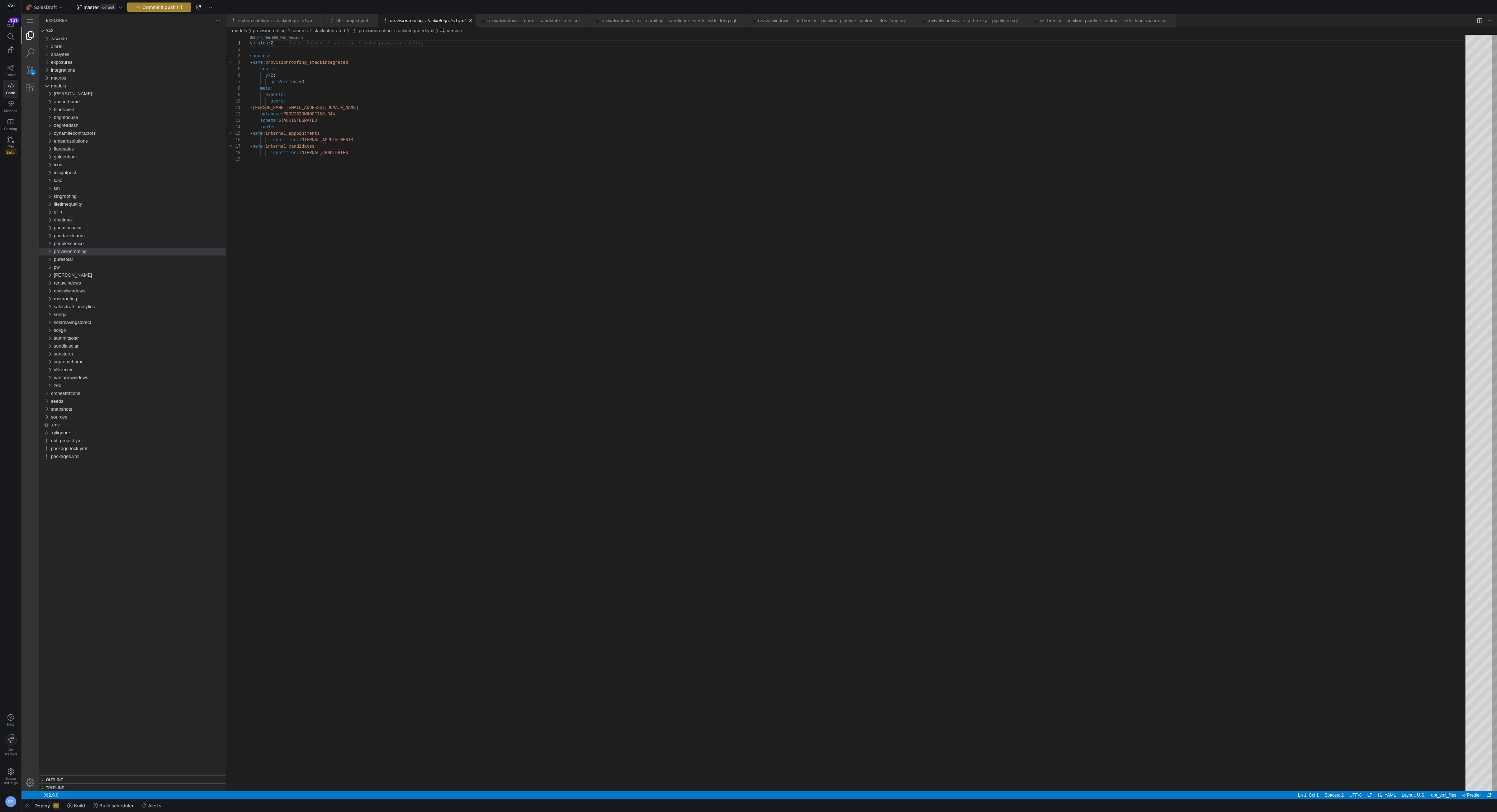
click at [162, 6] on span "Commit & push (1)" at bounding box center [162, 7] width 40 height 6
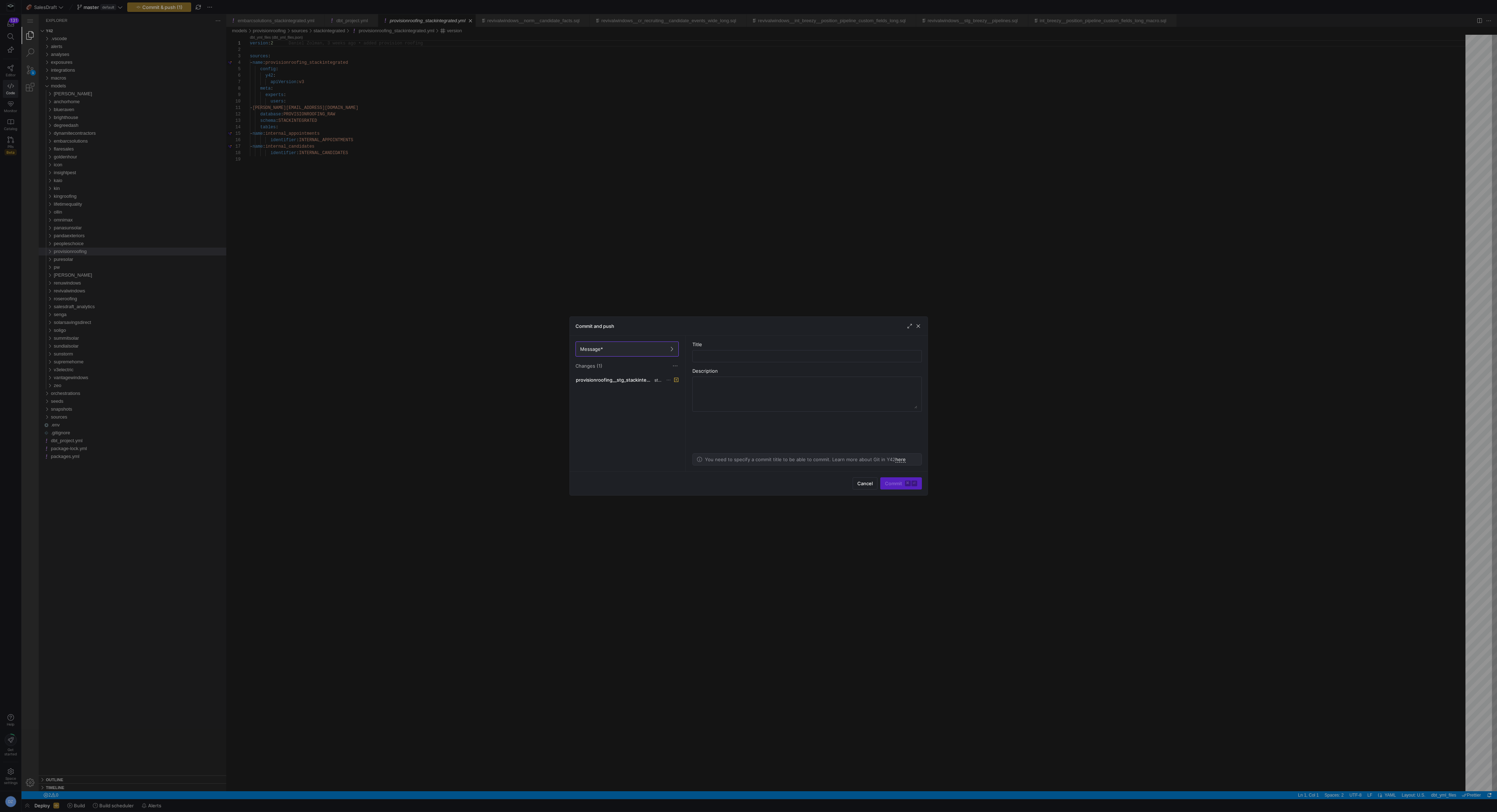
click at [586, 375] on div "Message* Changes (1)" at bounding box center [626, 355] width 114 height 39
click at [589, 380] on span "provisionroofing__stg_stackintegrated__internal_candidates.sql" at bounding box center [614, 380] width 77 height 6
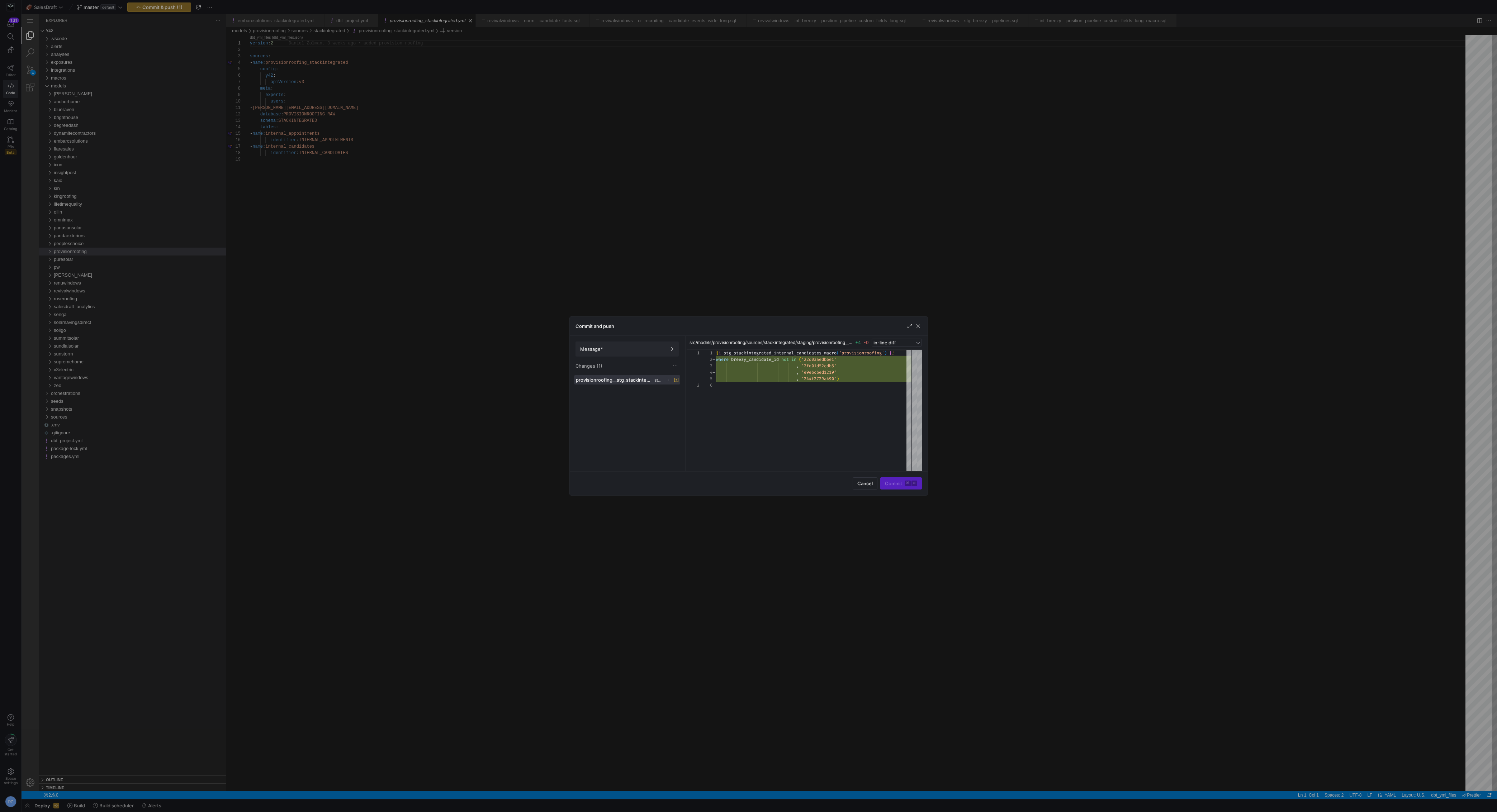
click at [668, 380] on icon at bounding box center [668, 380] width 5 height 5
click at [668, 399] on span "Discard" at bounding box center [696, 400] width 50 height 6
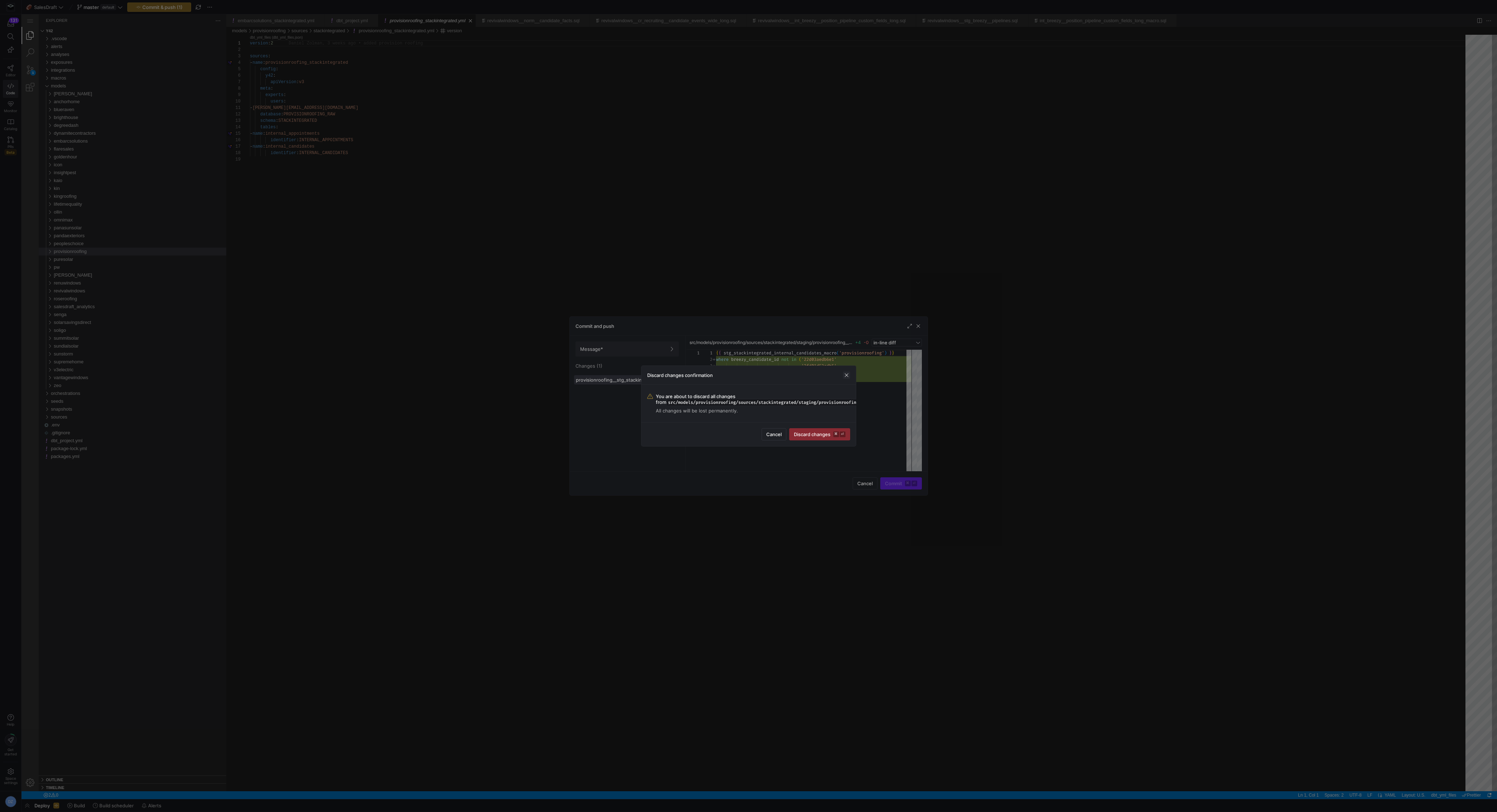
click at [668, 374] on span "button" at bounding box center [847, 375] width 7 height 7
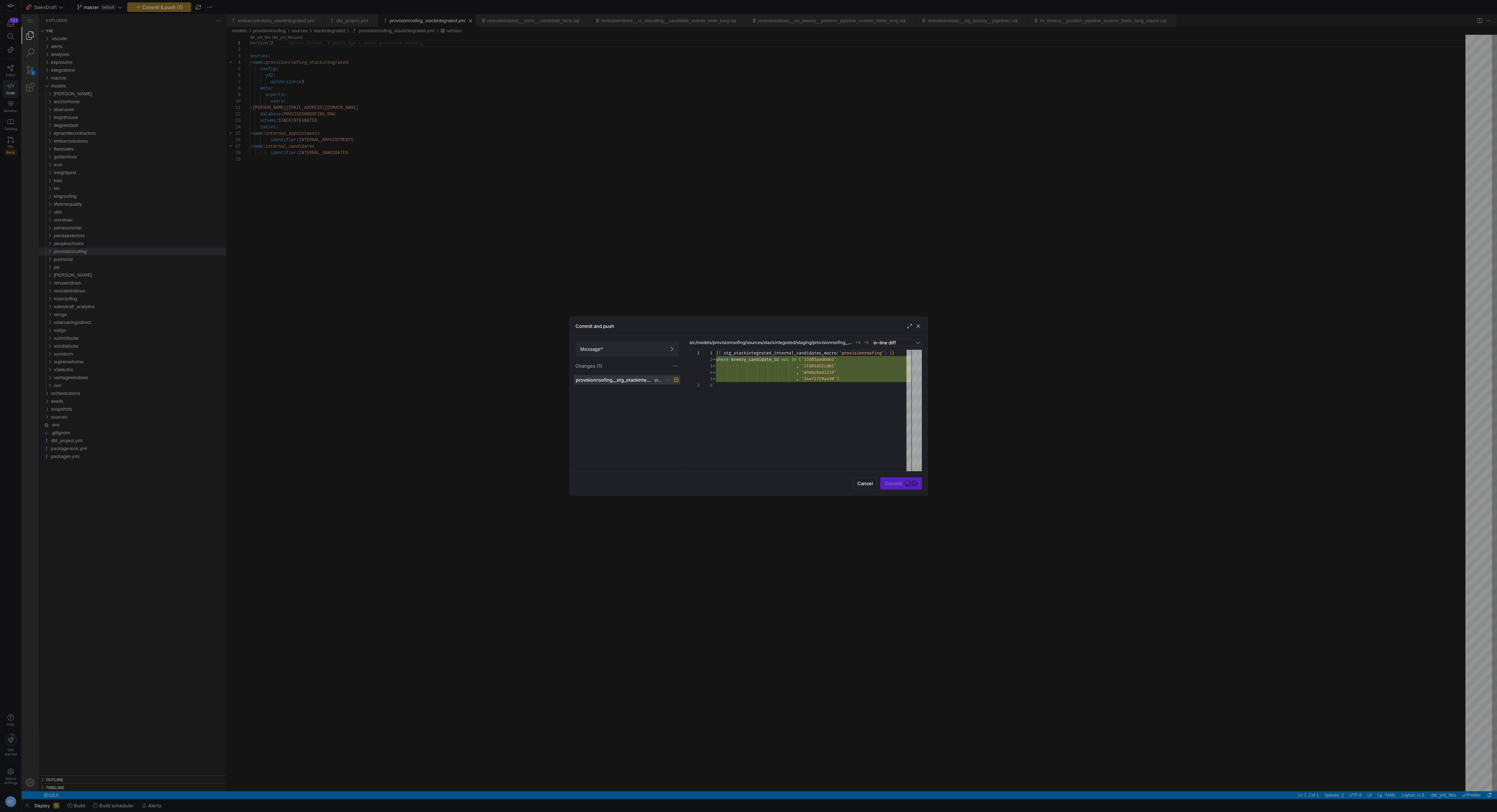
click at [668, 379] on icon at bounding box center [669, 379] width 3 height 1
click at [668, 399] on button "Discard" at bounding box center [696, 400] width 59 height 12
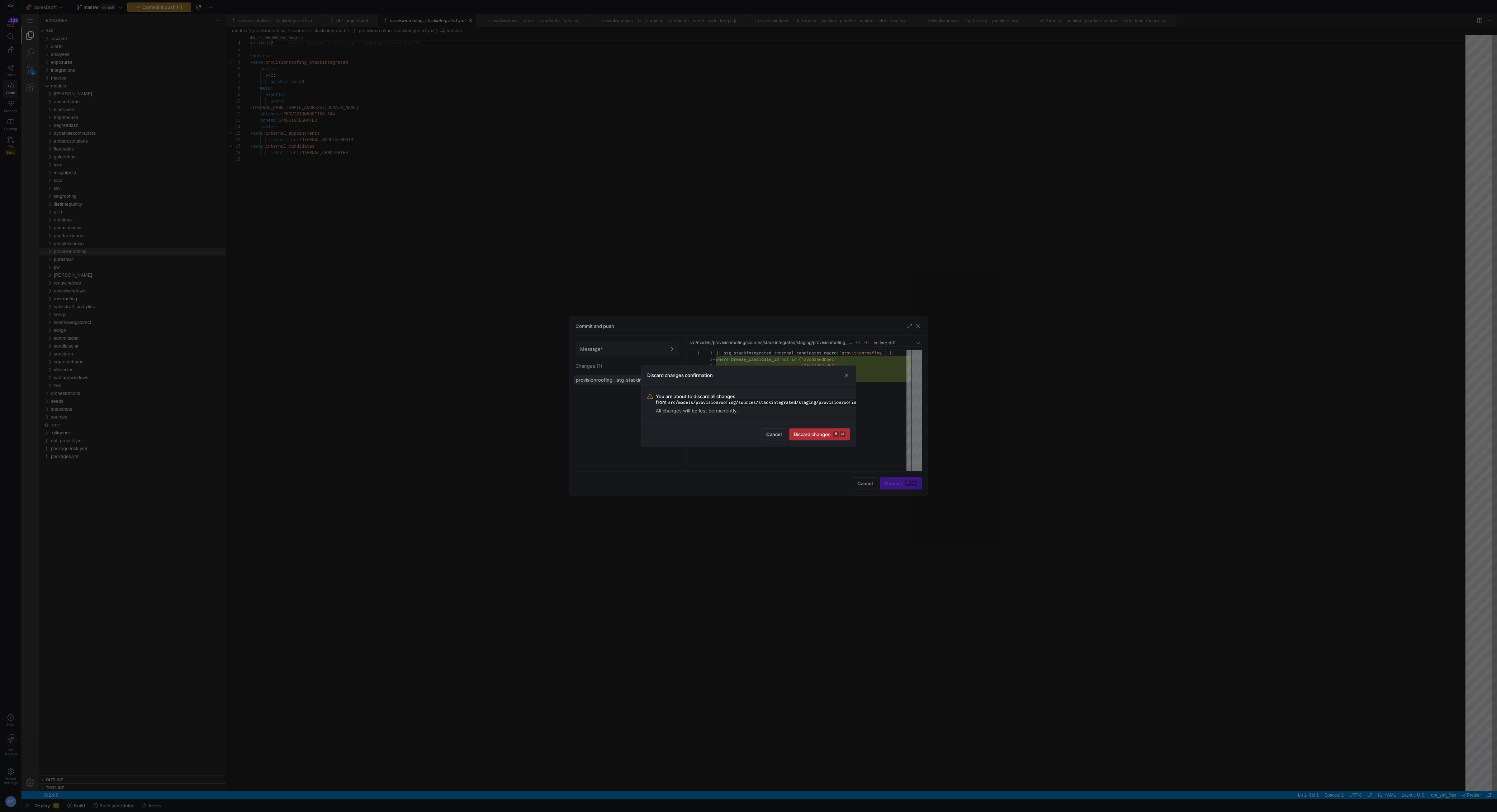
click at [668, 399] on span "Discard changes ⌘ ⏎" at bounding box center [819, 434] width 52 height 6
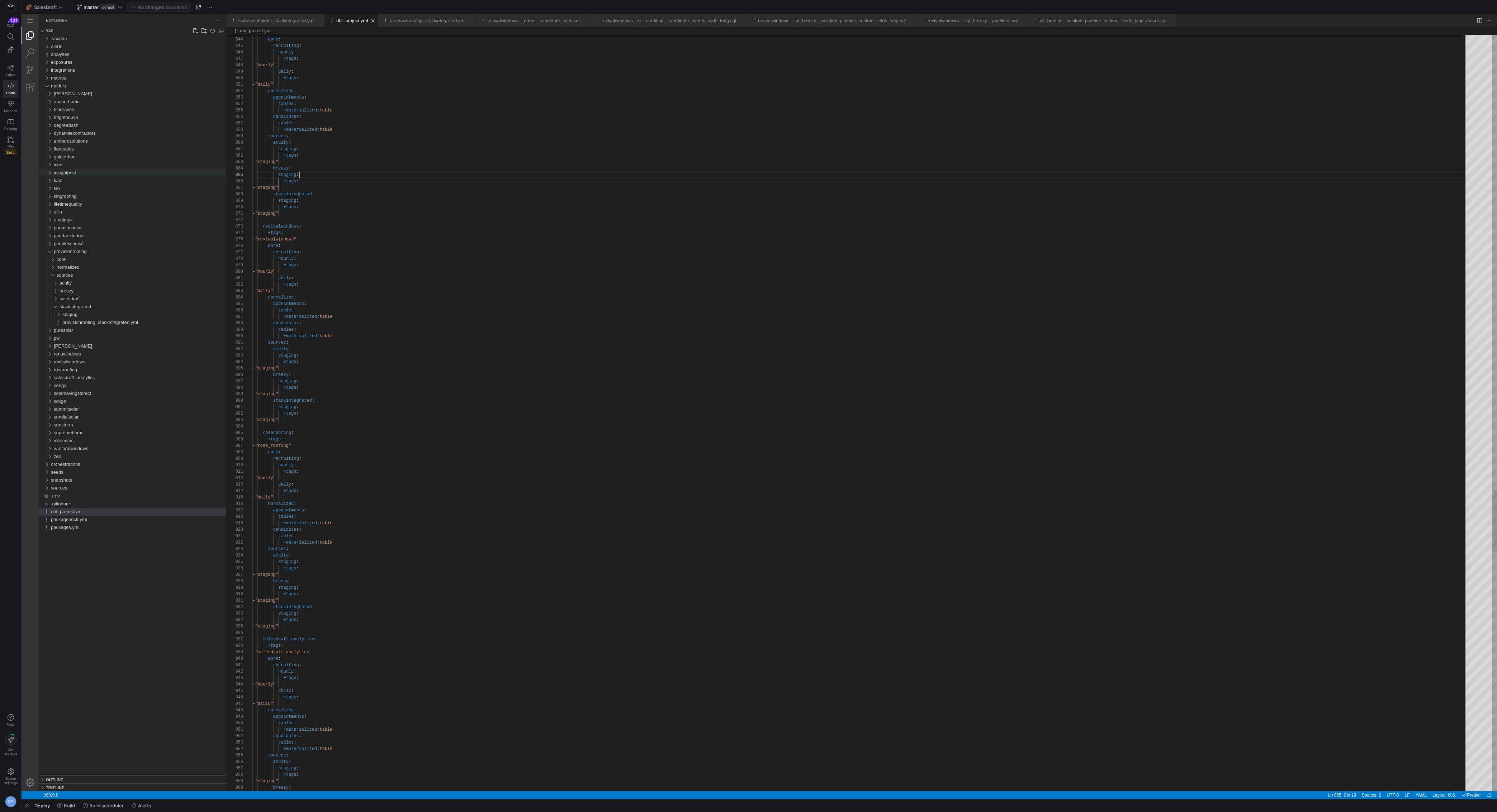
scroll to position [26, 46]
click at [53, 262] on div "core" at bounding box center [49, 260] width 16 height 8
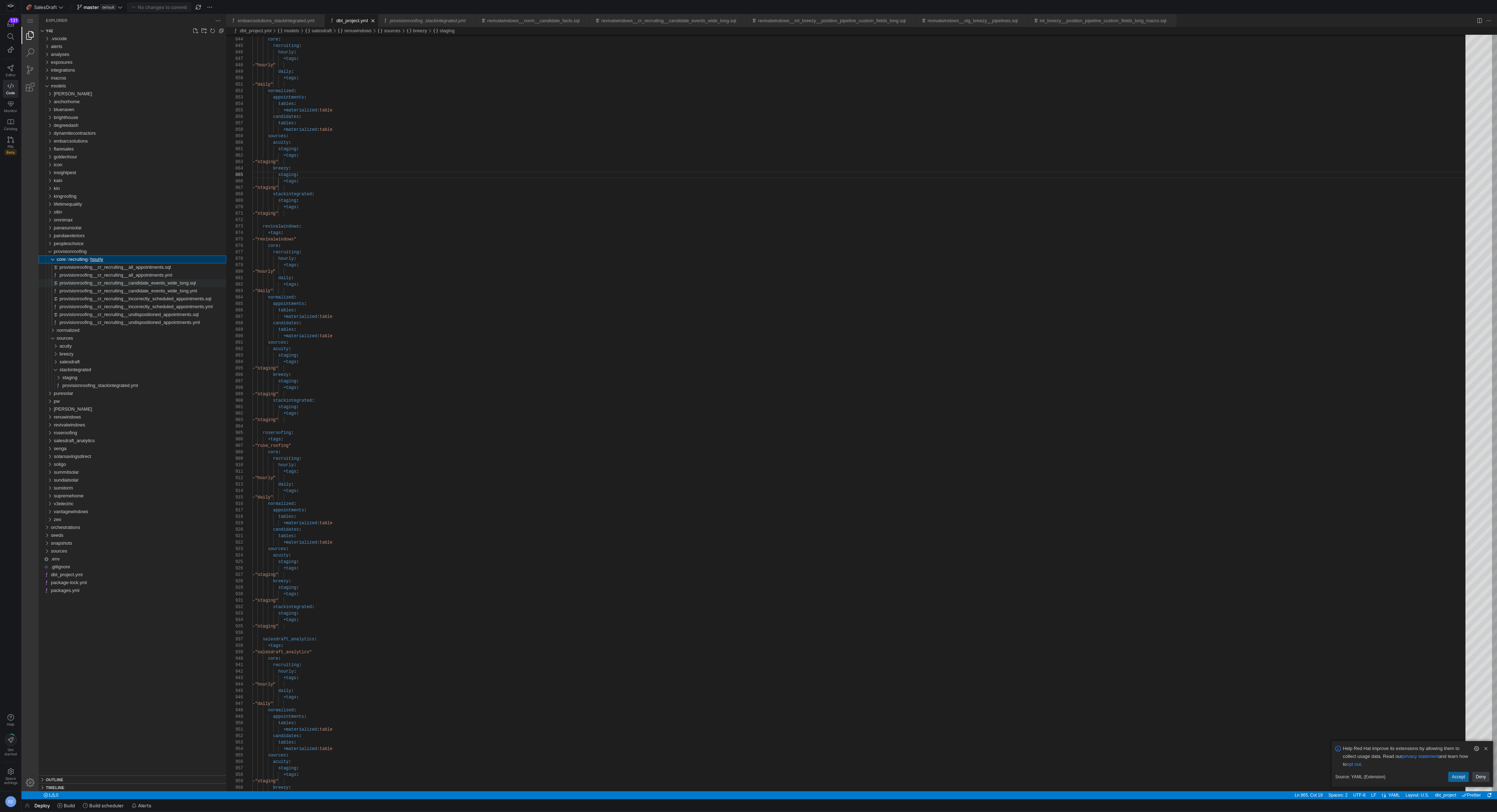
click at [73, 281] on span "provisionroofing__cr_recruiting__candidate_events_wide_long.sql" at bounding box center [127, 282] width 136 height 5
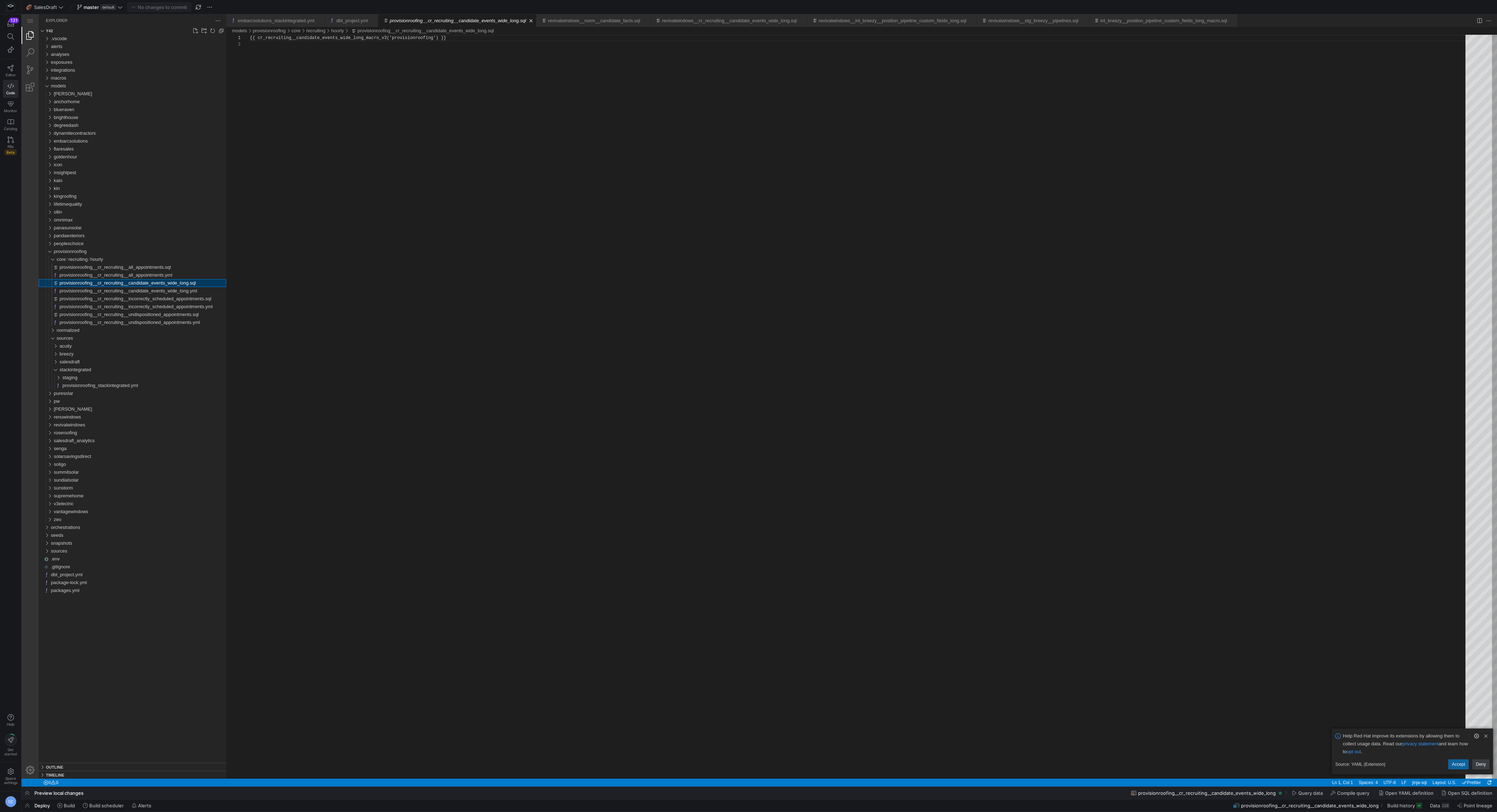
scroll to position [6, 0]
click at [60, 333] on span "normalized" at bounding box center [67, 330] width 23 height 5
click at [78, 341] on div "appointments" at bounding box center [142, 339] width 167 height 8
click at [79, 361] on span "candidates" at bounding box center [70, 361] width 23 height 5
click at [109, 347] on span "provisionroofing__norm__appointment_facts.sql" at bounding box center [112, 346] width 99 height 5
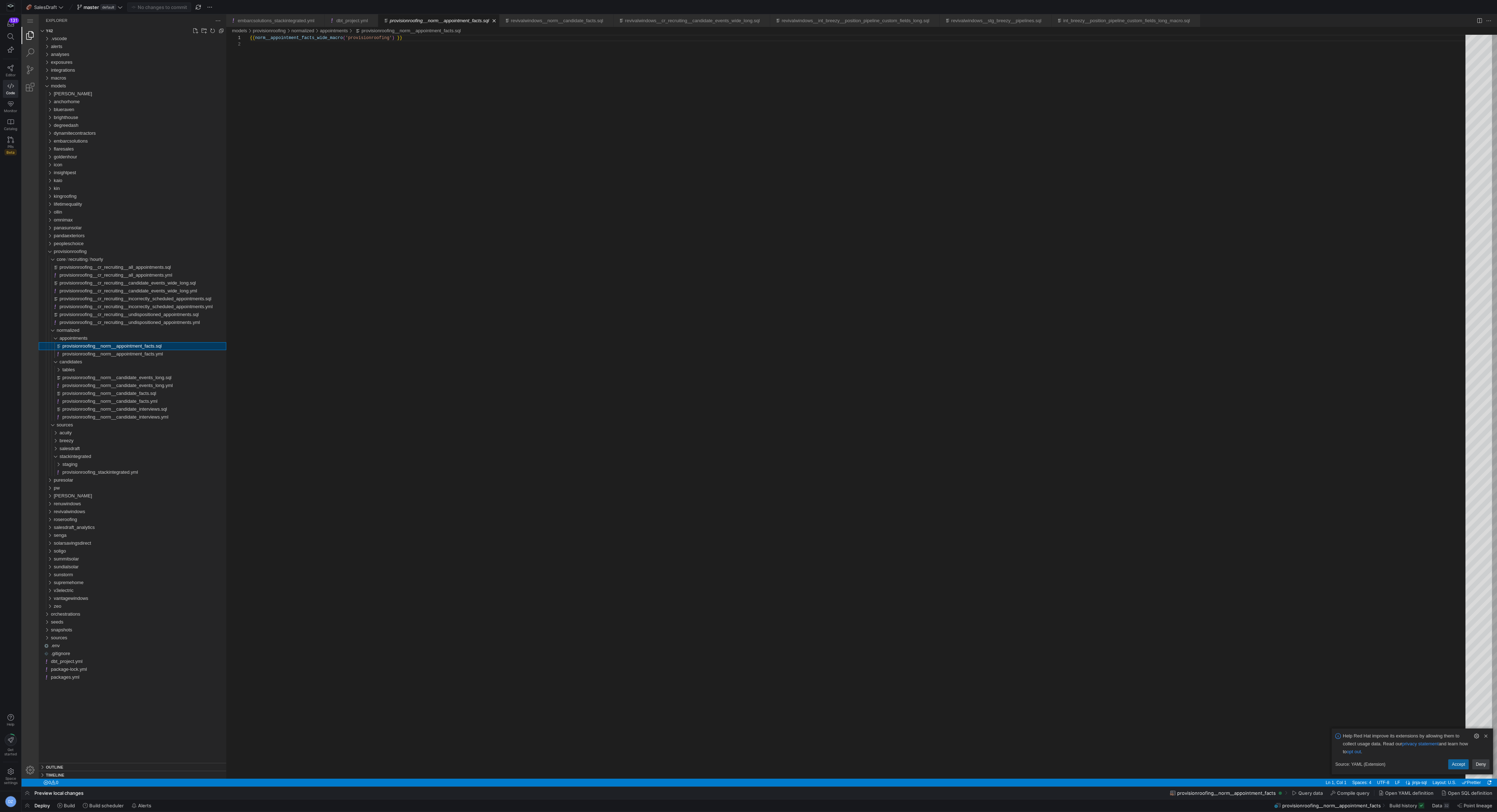
scroll to position [6, 0]
click at [116, 378] on span "provisionroofing__norm__candidate_events_long.sql" at bounding box center [117, 377] width 109 height 5
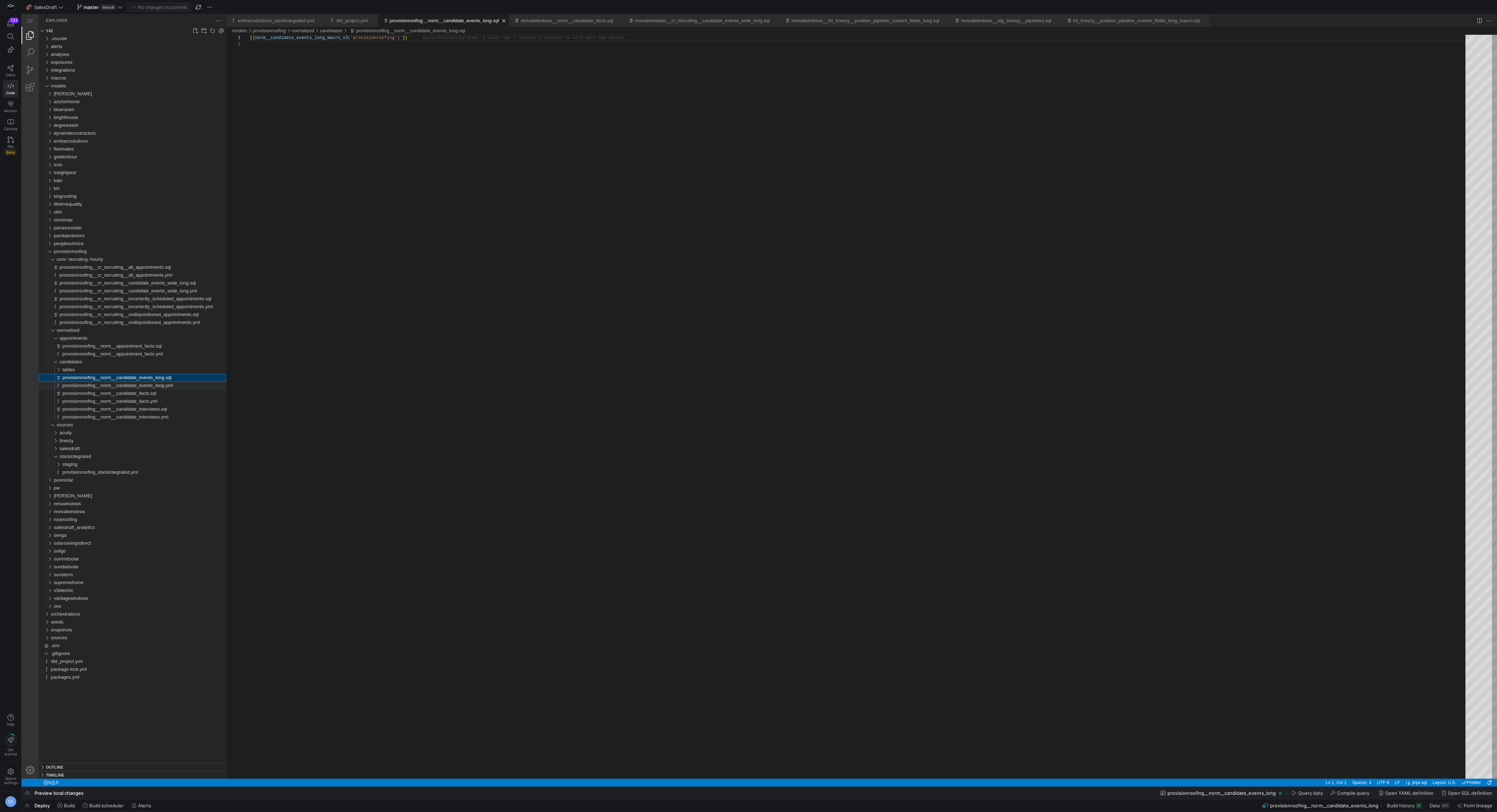
click at [117, 385] on span "provisionroofing__norm__candidate_events_long.yml" at bounding box center [117, 385] width 110 height 5
click at [117, 397] on div "provisionroofing__norm__candidate_facts.yml" at bounding box center [144, 401] width 164 height 8
click at [117, 396] on span "provisionroofing__norm__candidate_facts.sql" at bounding box center [109, 393] width 94 height 5
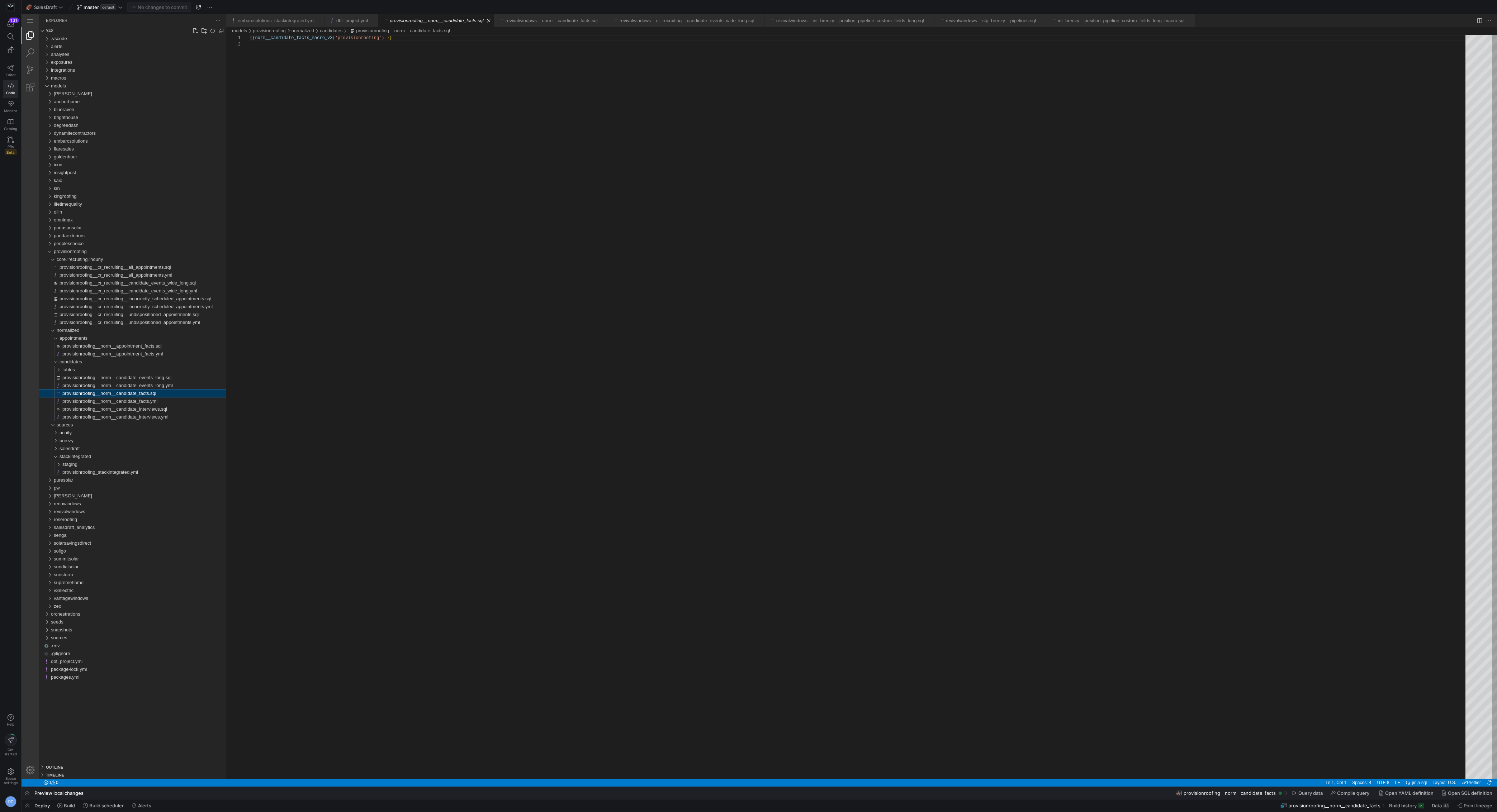
scroll to position [6, 0]
click at [121, 399] on span "provisionroofing__norm__candidate_interviews.sql" at bounding box center [114, 409] width 105 height 5
click at [92, 399] on div "salesdraft" at bounding box center [142, 449] width 167 height 8
click at [95, 399] on div "intermediate" at bounding box center [144, 457] width 164 height 8
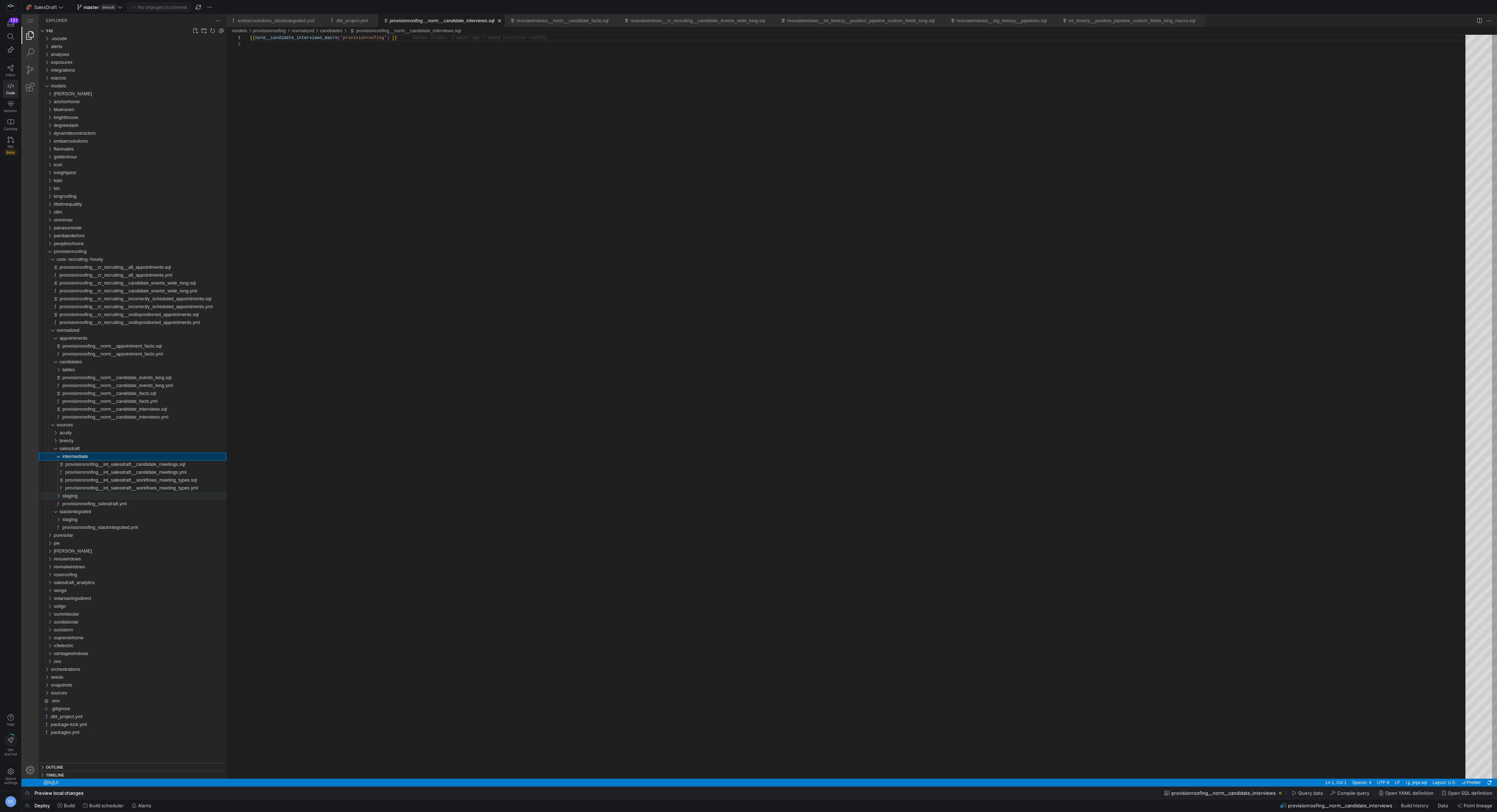
click at [84, 399] on div "staging" at bounding box center [144, 496] width 164 height 8
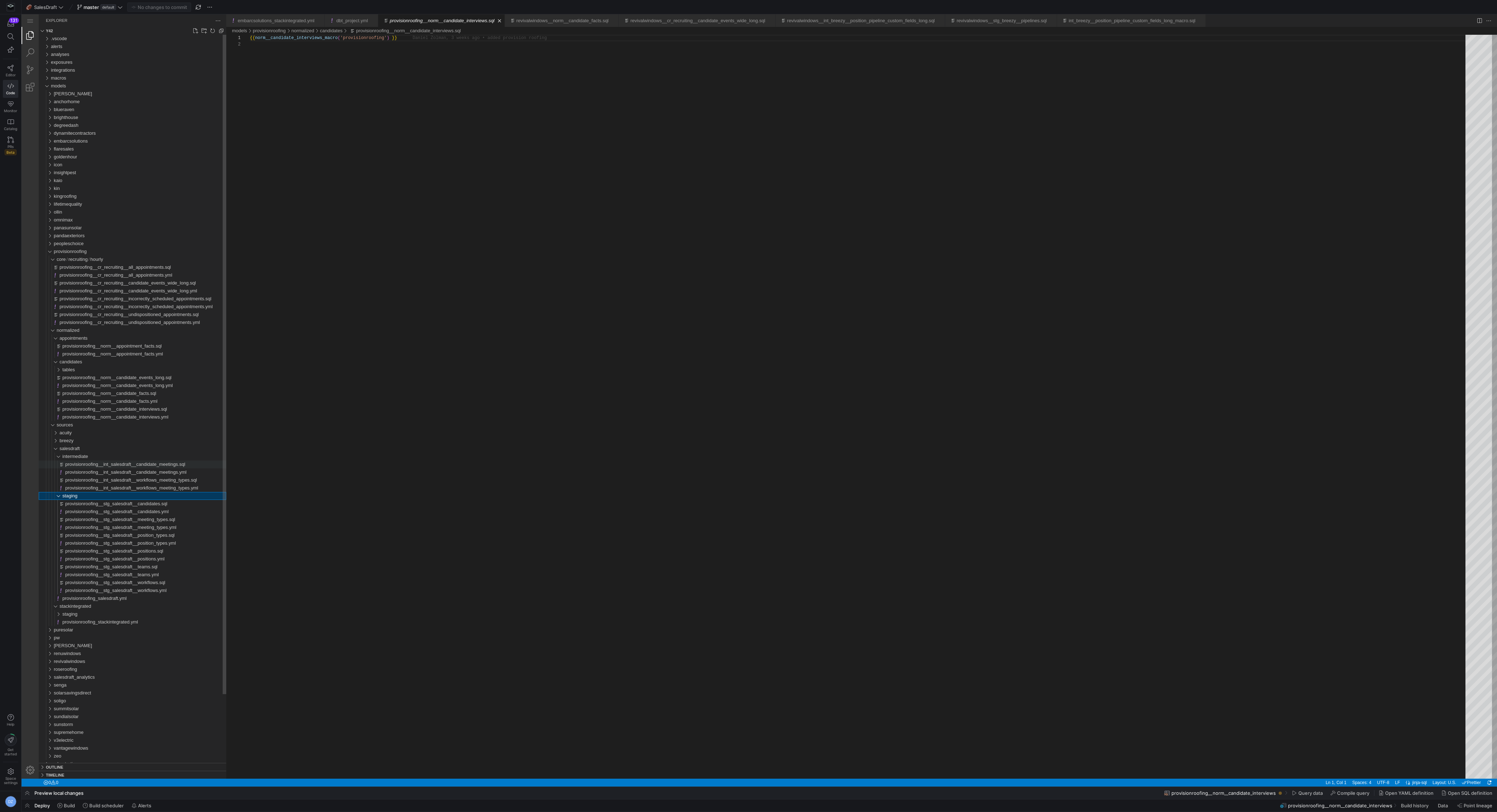
click at [112, 399] on span "provisionroofing__int_salesdraft__candidate_meetings.sql" at bounding box center [125, 464] width 120 height 5
click at [120, 399] on span "provisionroofing__stg_salesdraft__candidates.sql" at bounding box center [116, 504] width 102 height 5
click at [122, 399] on span "provisionroofing__stg_salesdraft__meeting_types.sql" at bounding box center [120, 519] width 110 height 5
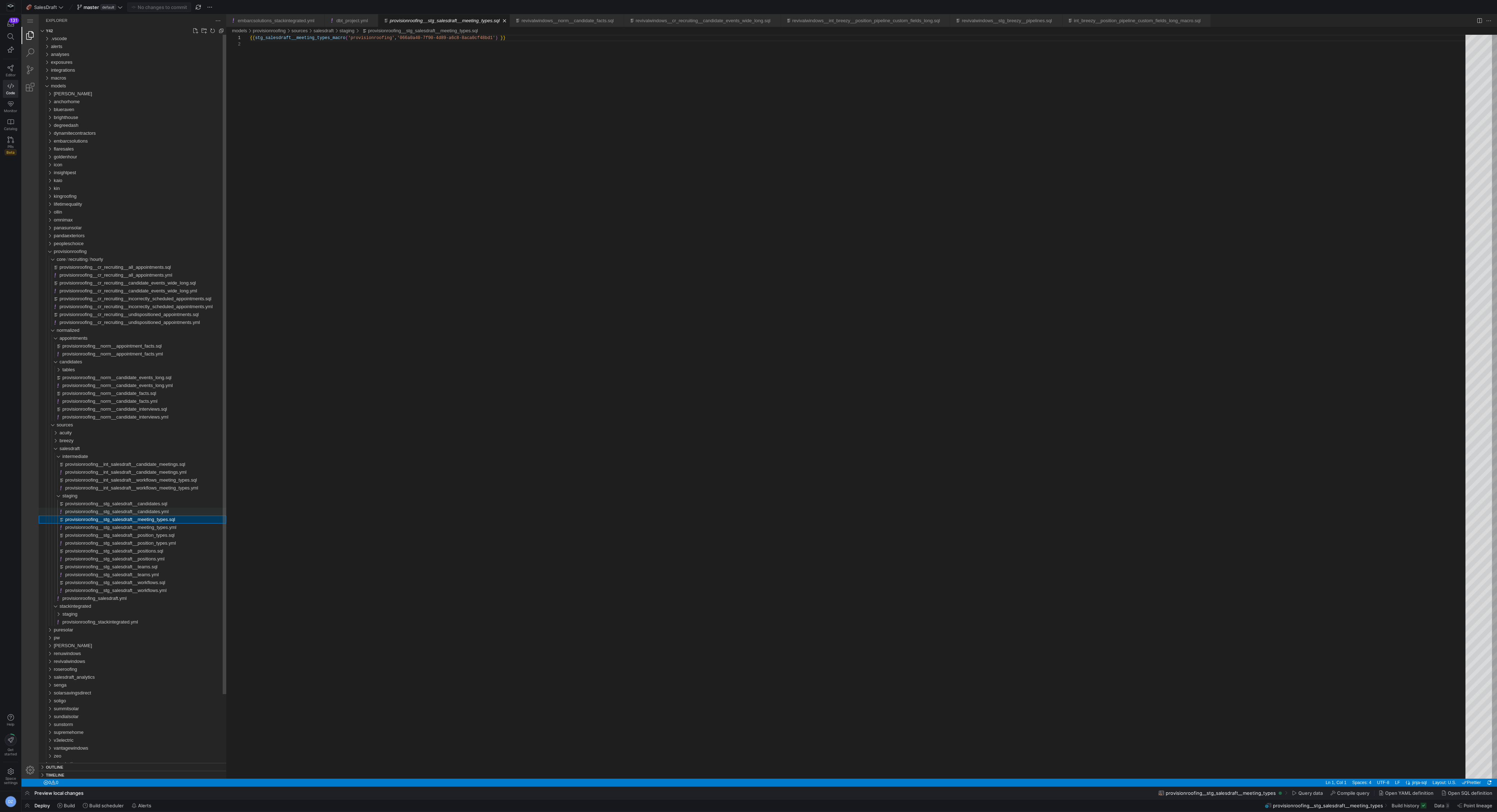
scroll to position [6, 0]
click at [127, 399] on span "provisionroofing__stg_salesdraft__candidates.yml" at bounding box center [117, 511] width 103 height 5
click at [149, 399] on span "provisionroofing__stg_salesdraft__meeting_types.sql" at bounding box center [120, 519] width 110 height 5
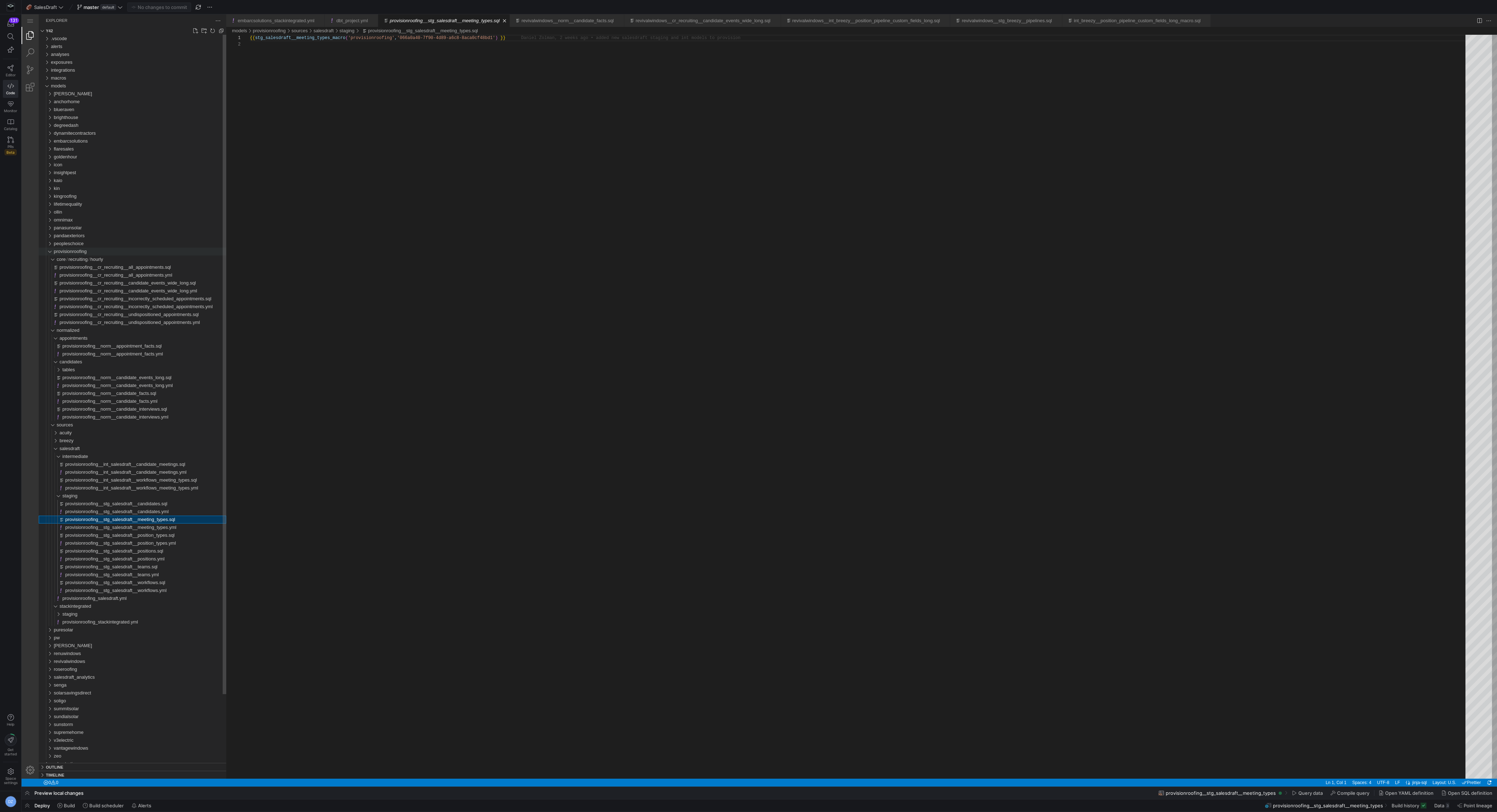
click at [47, 252] on div "provisionroofing" at bounding box center [48, 251] width 13 height 8
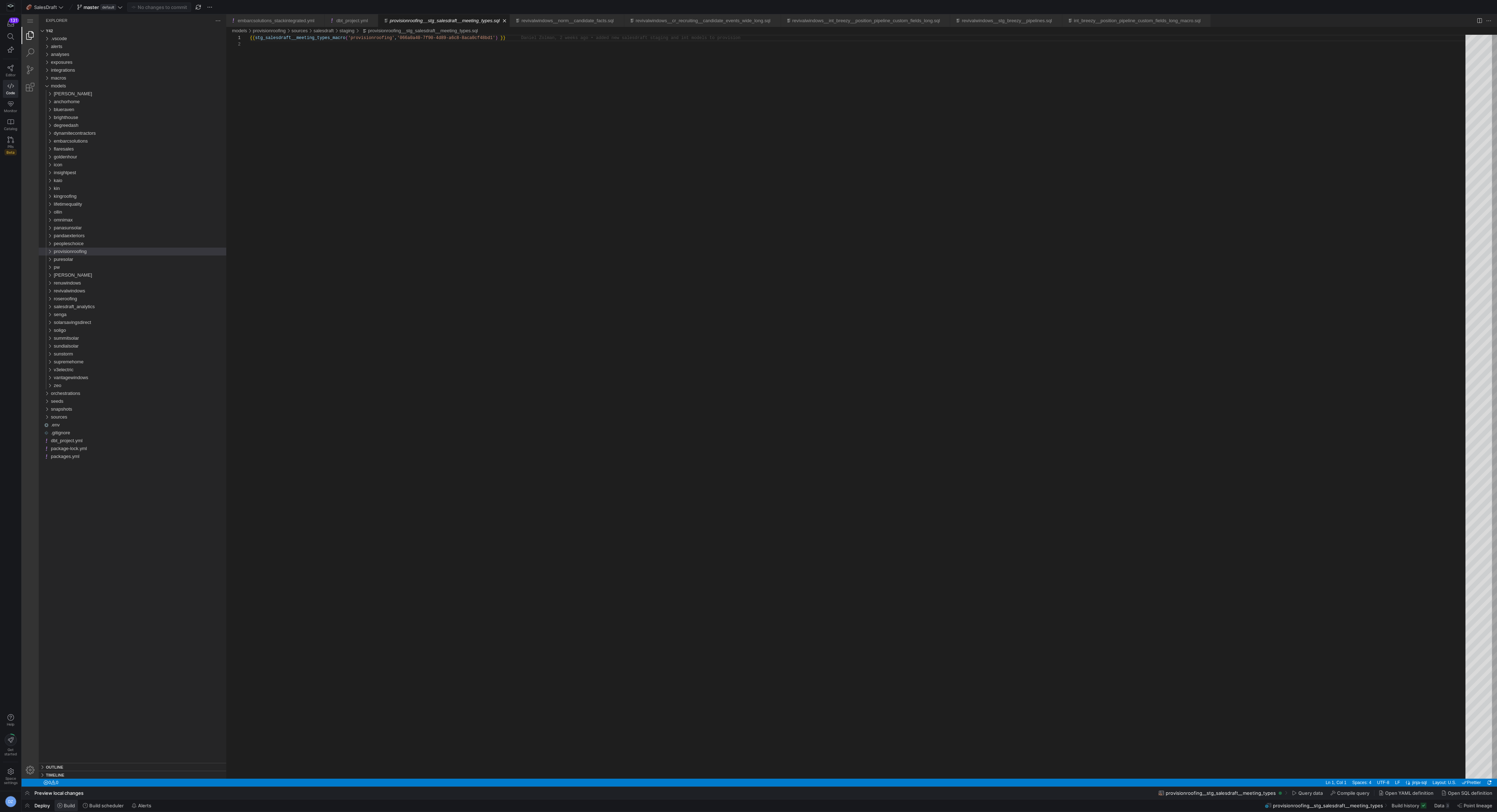
click at [59, 399] on span at bounding box center [66, 806] width 23 height 12
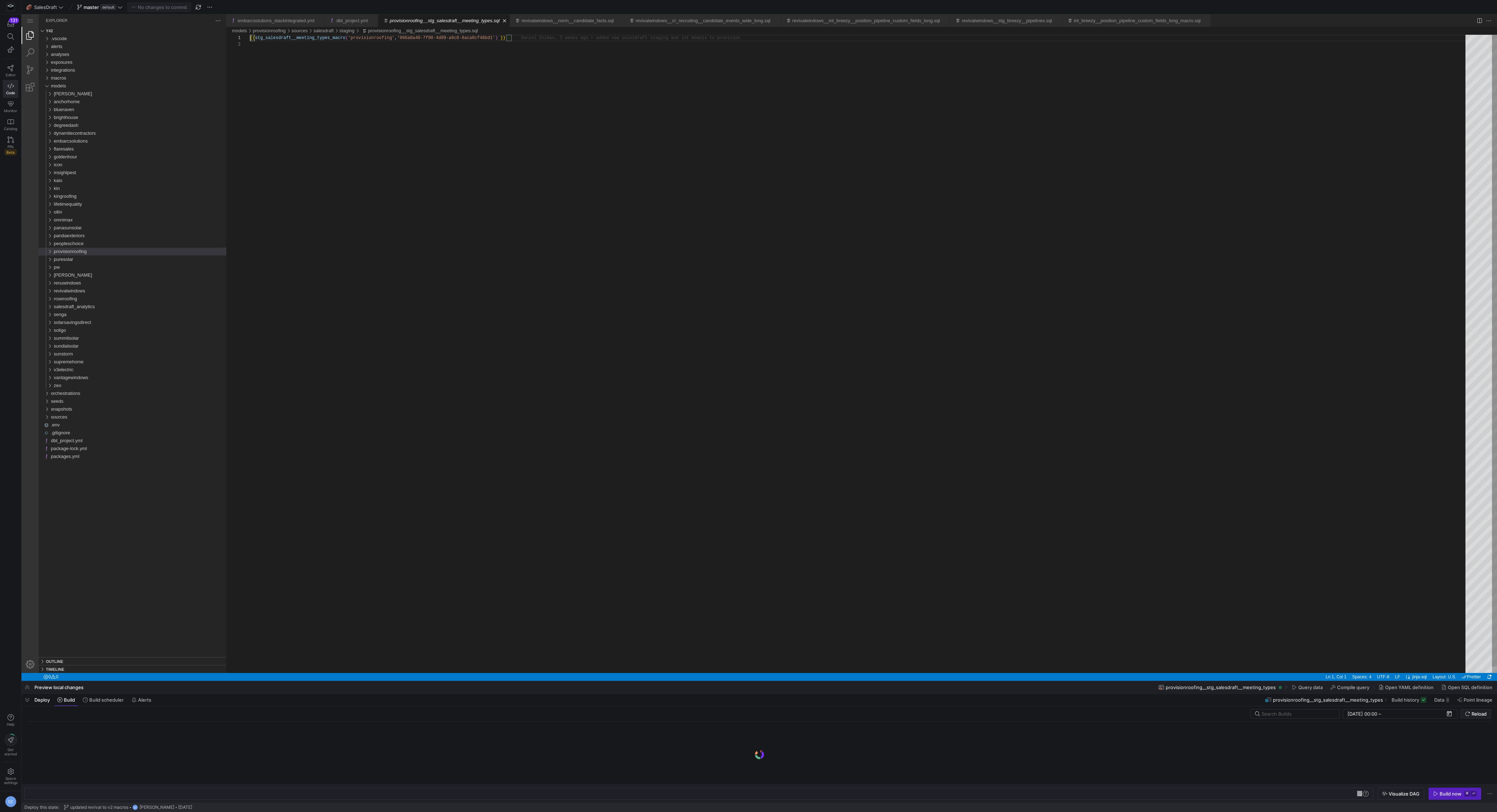
scroll to position [0, 145]
click at [668, 399] on input "text" at bounding box center [1298, 714] width 73 height 6
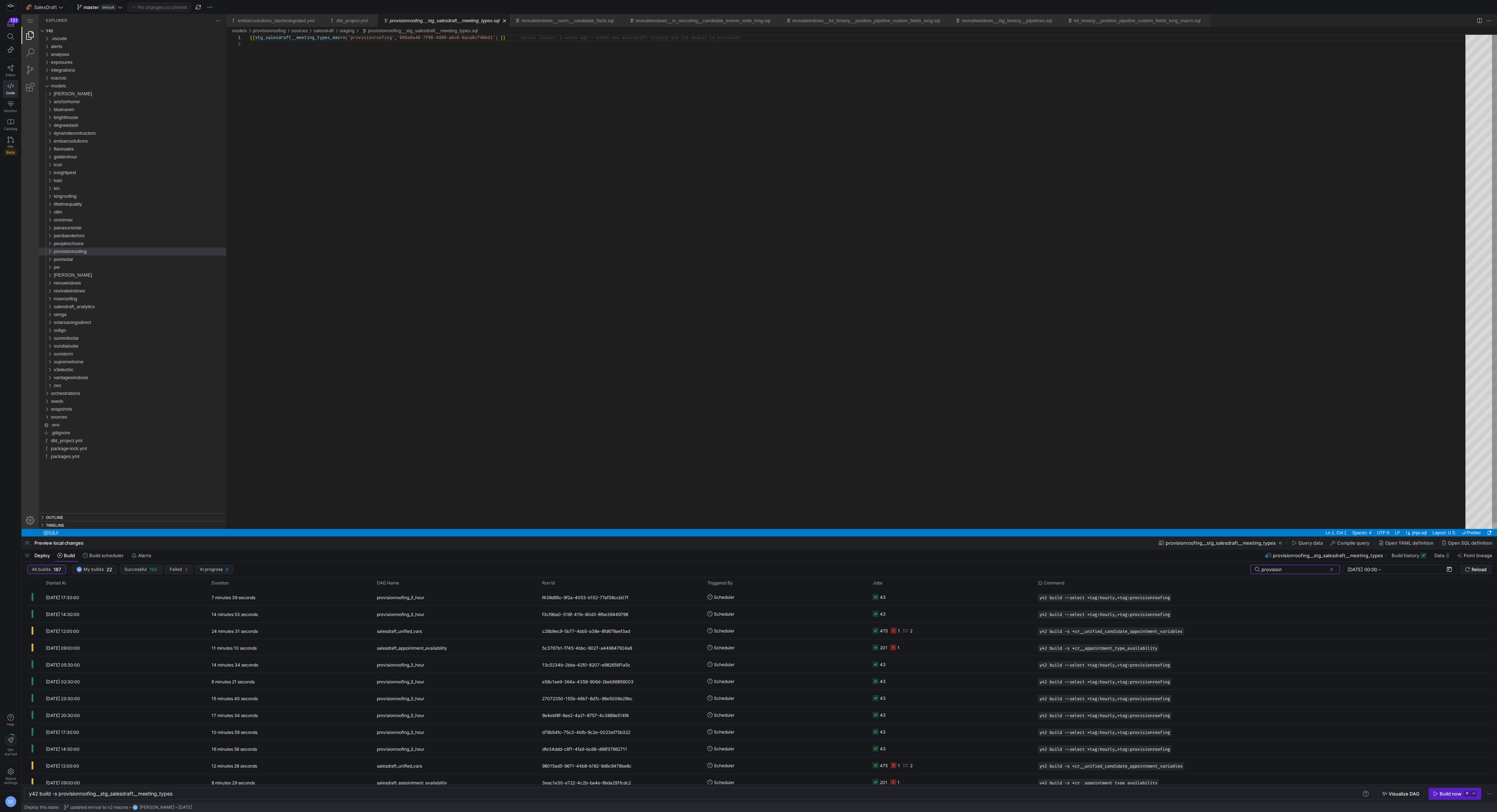
drag, startPoint x: 674, startPoint y: 680, endPoint x: 675, endPoint y: 535, distance: 145.0
click at [668, 399] on div at bounding box center [759, 537] width 1475 height 3
type input "provision"
click at [668, 399] on span "button" at bounding box center [1166, 597] width 7 height 7
click at [668, 399] on div "y42 build -s provisionroofing__stg_salesdraft__mee ting_types y42 build -s prov…" at bounding box center [699, 793] width 1349 height 12
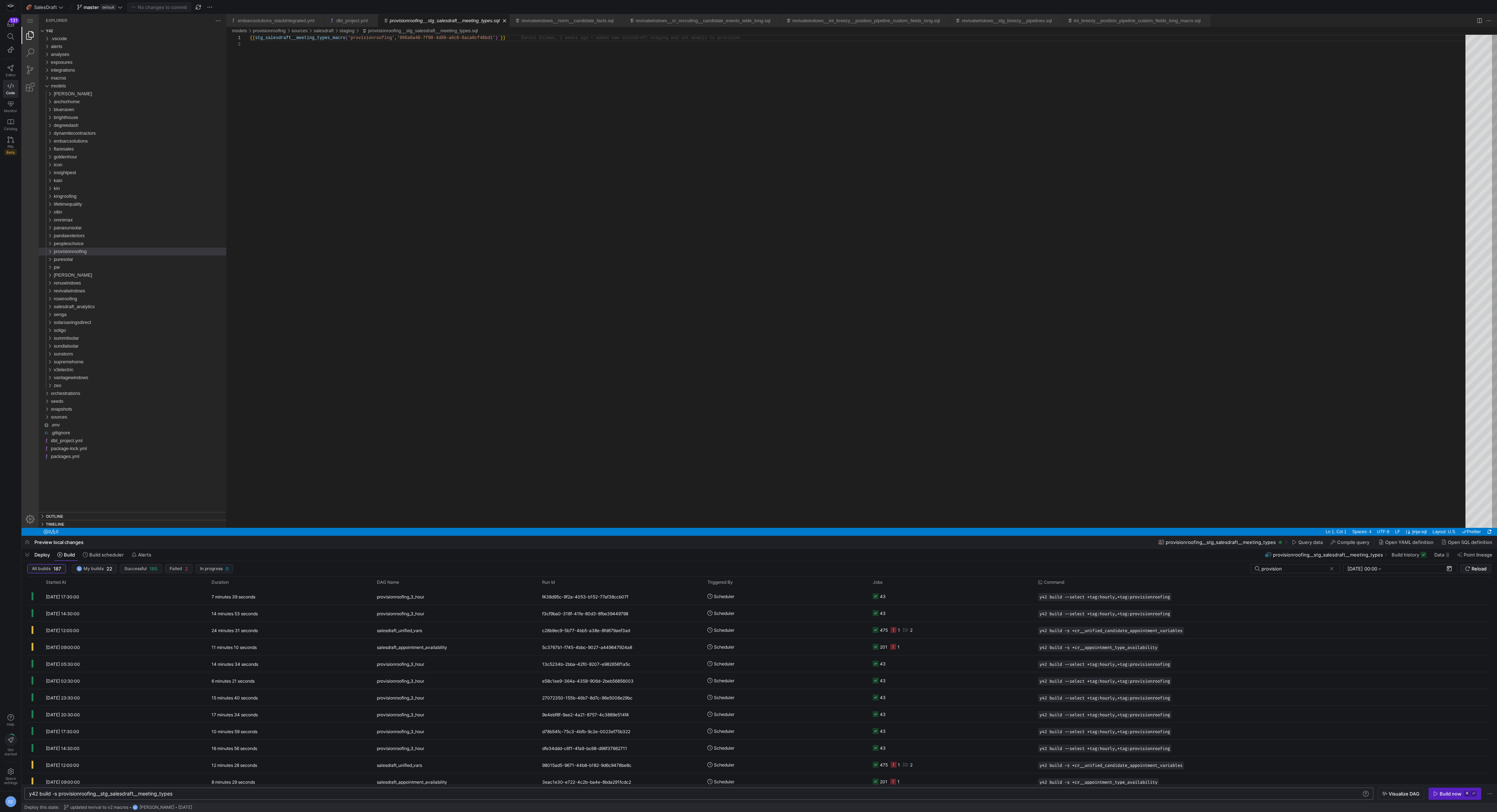
scroll to position [0, 0]
click at [668, 399] on div "y42 build -s provisionroofing__stg_salesdraft__mee ting_types" at bounding box center [696, 794] width 1334 height 6
type textarea "y42 build --select +tag:hourly,+tag:provisionroofing"
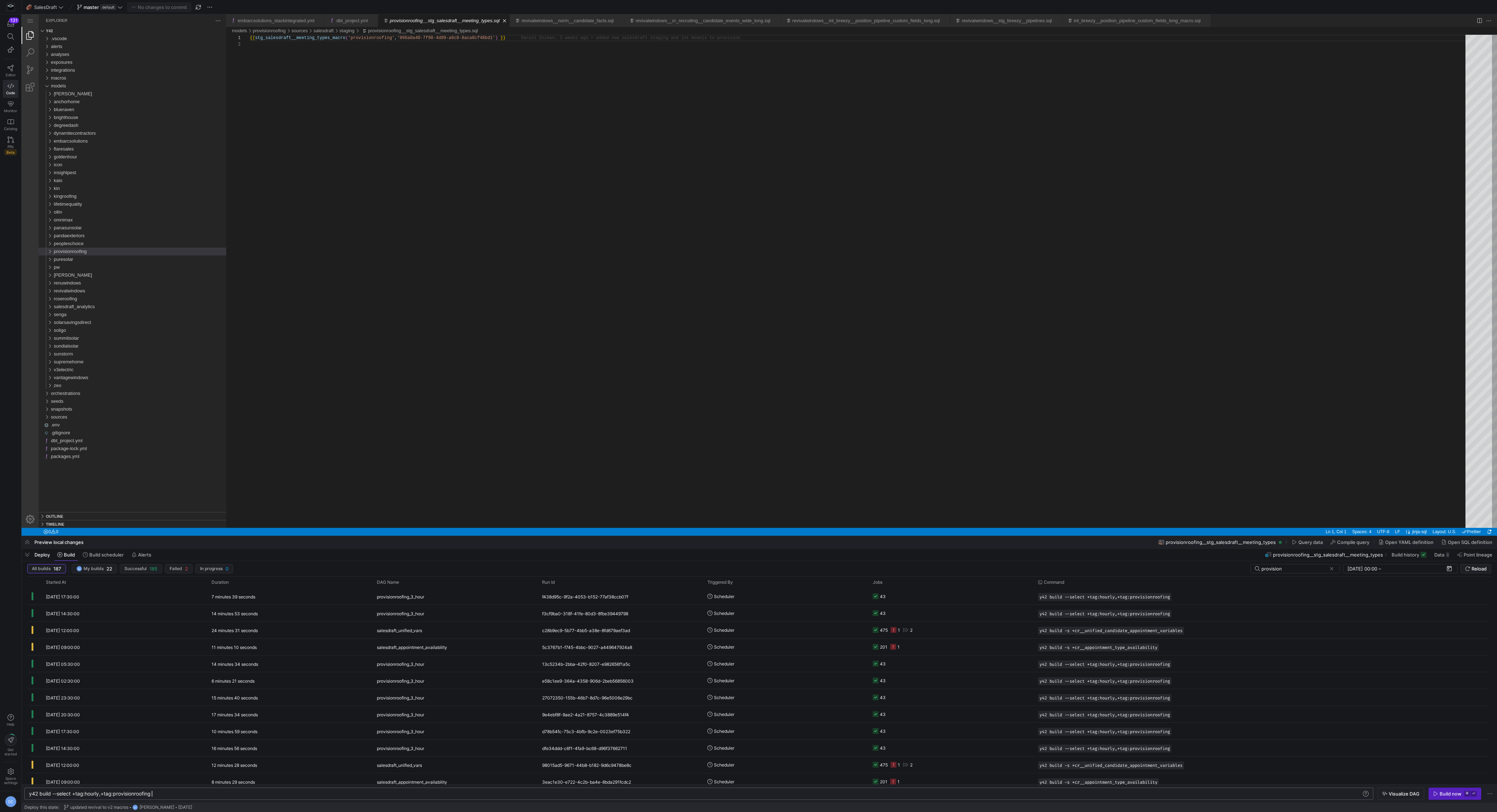
scroll to position [0, 122]
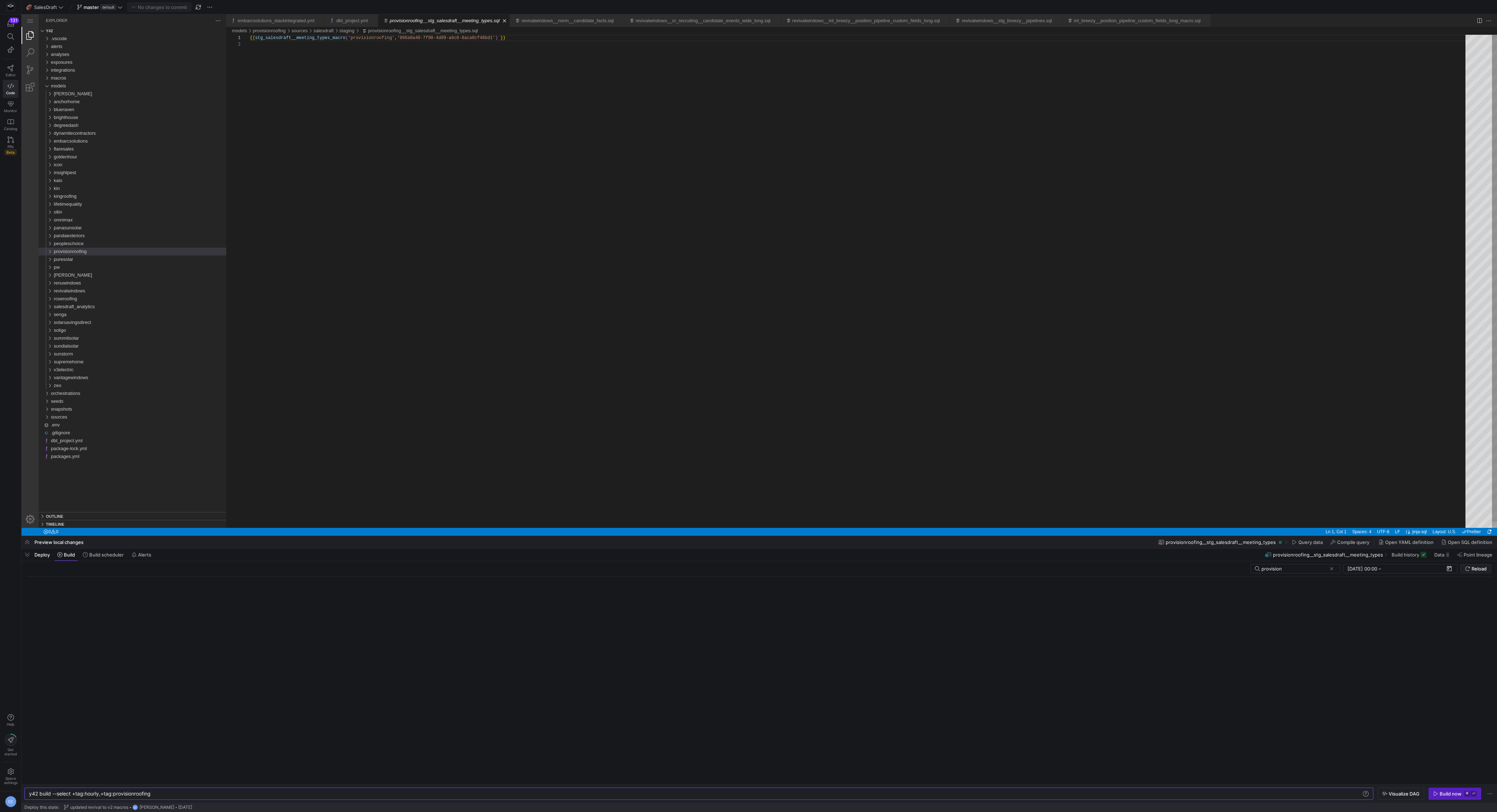
click at [668, 318] on div "{{ stg_salesdraft__meeting_types_macro ( 'provisionroofing' , '066a0a40-7f90-4d…" at bounding box center [860, 285] width 1220 height 500
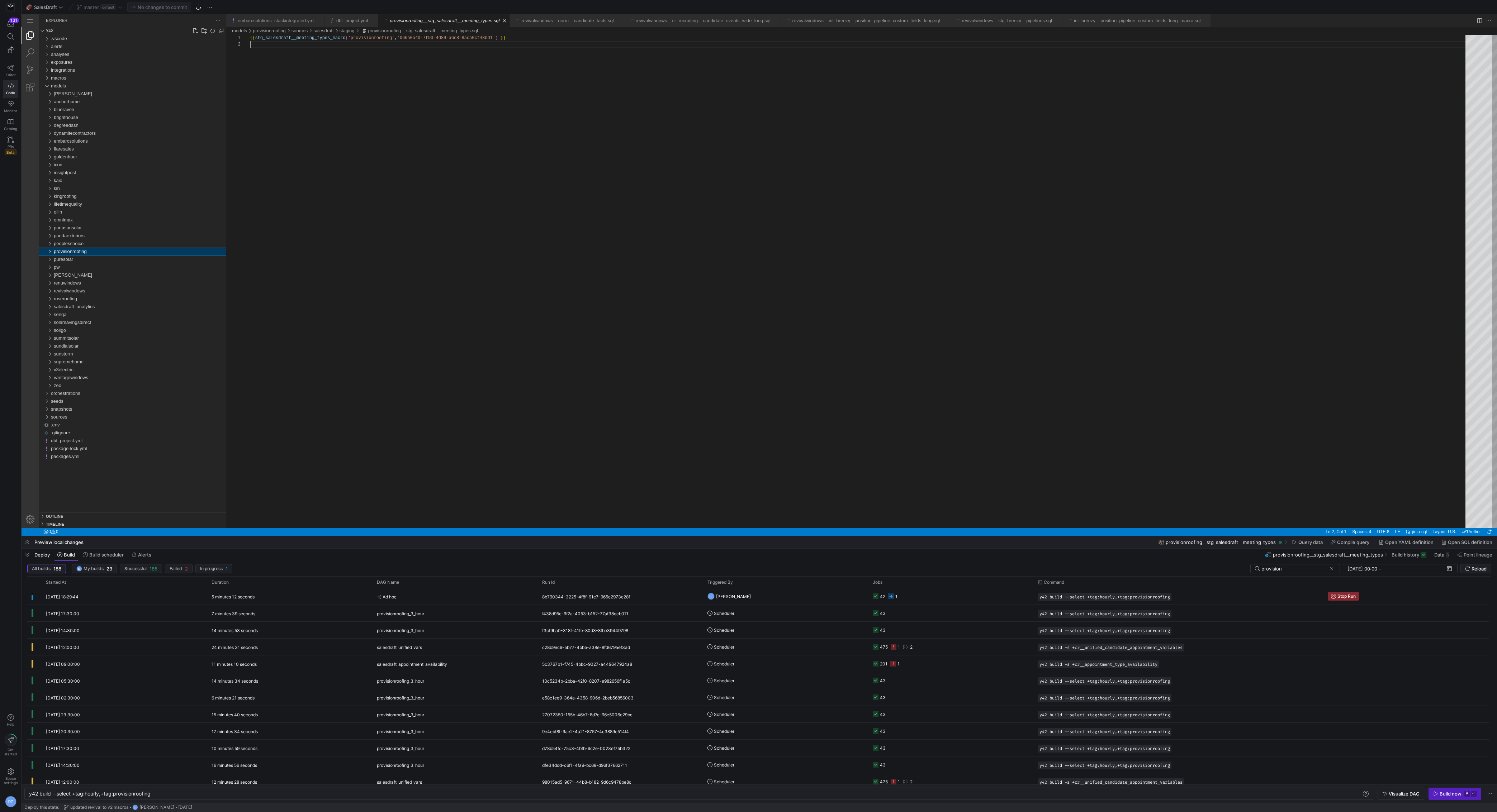
click at [169, 250] on div "provisionroofing" at bounding box center [140, 251] width 173 height 8
click at [159, 260] on div "core" at bounding box center [141, 260] width 170 height 8
click at [162, 283] on span "provisionroofing__cr_recruiting__candidate_events_wide_long.sql" at bounding box center [127, 282] width 136 height 5
click at [548, 192] on div "{{ cr_recruiting__candidate_events_wide_long_macro_v 3 ( 'provisionroofing' ) }}" at bounding box center [860, 285] width 1220 height 500
